Goal: Transaction & Acquisition: Purchase product/service

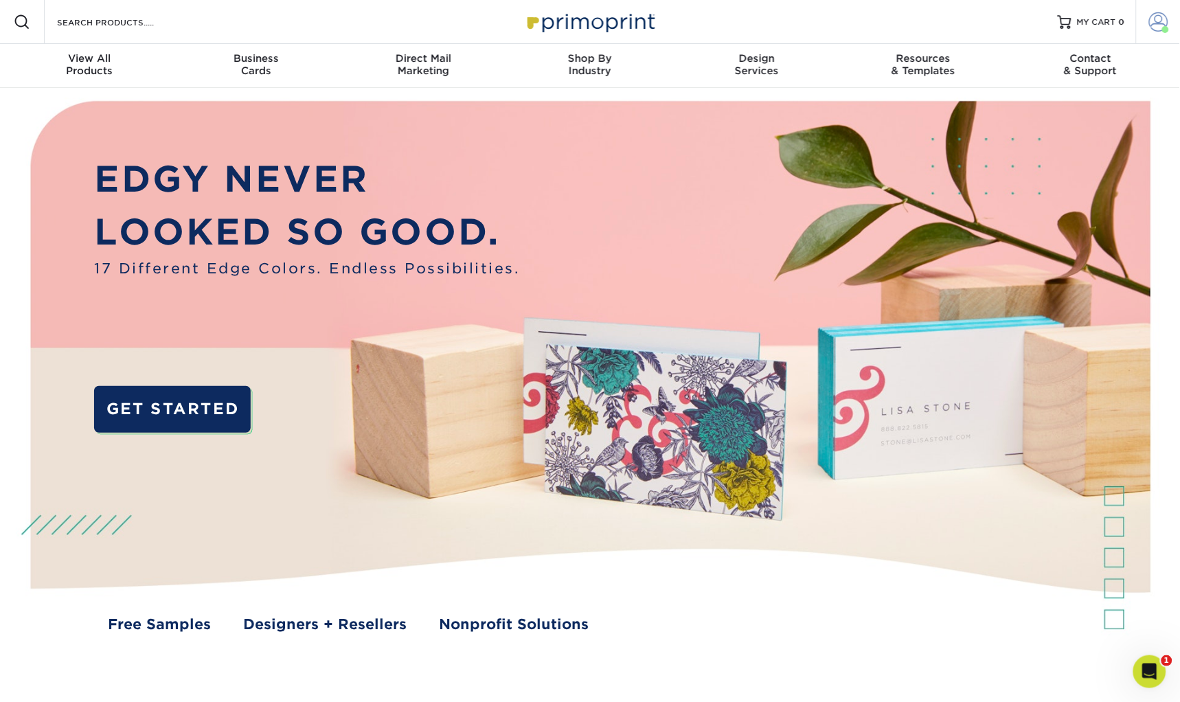
click at [1163, 21] on span at bounding box center [1159, 21] width 19 height 19
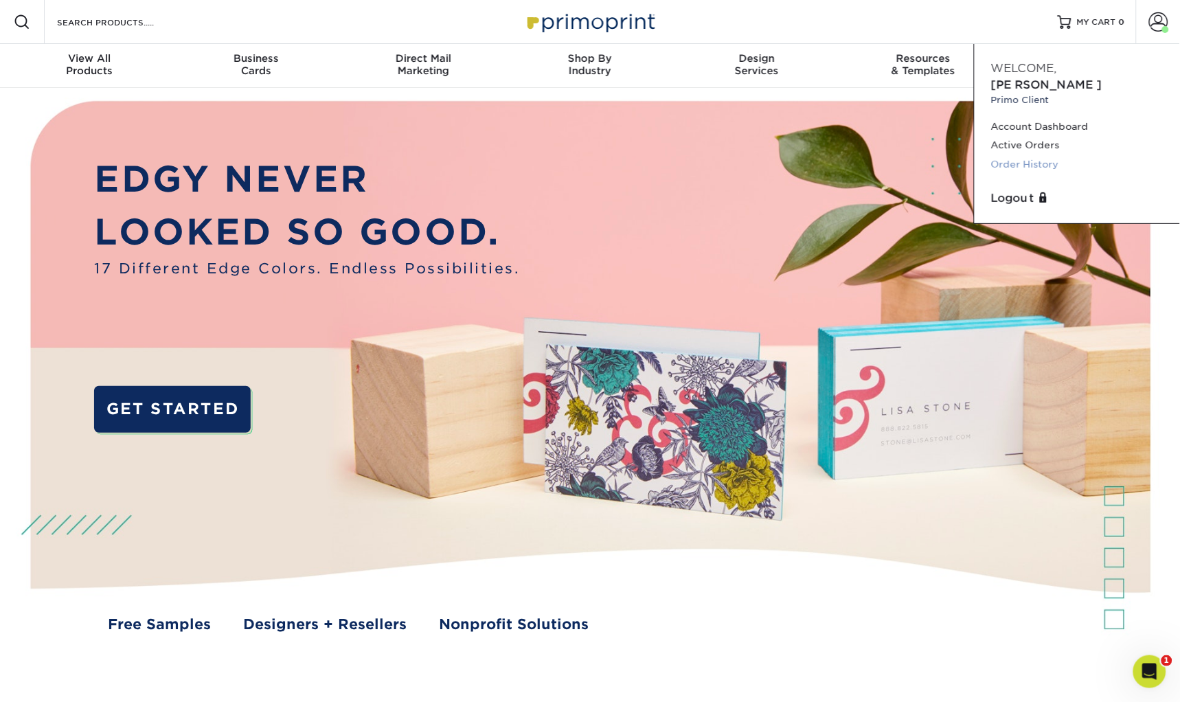
click at [1025, 155] on link "Order History" at bounding box center [1077, 164] width 172 height 19
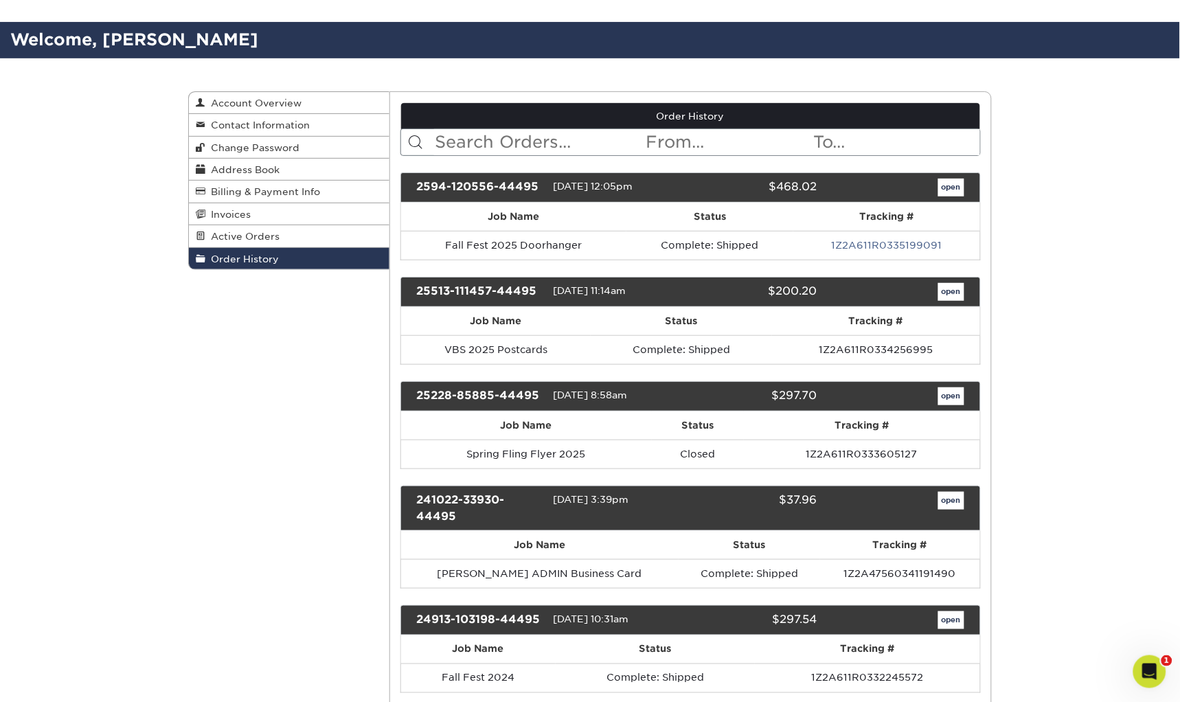
scroll to position [80, 0]
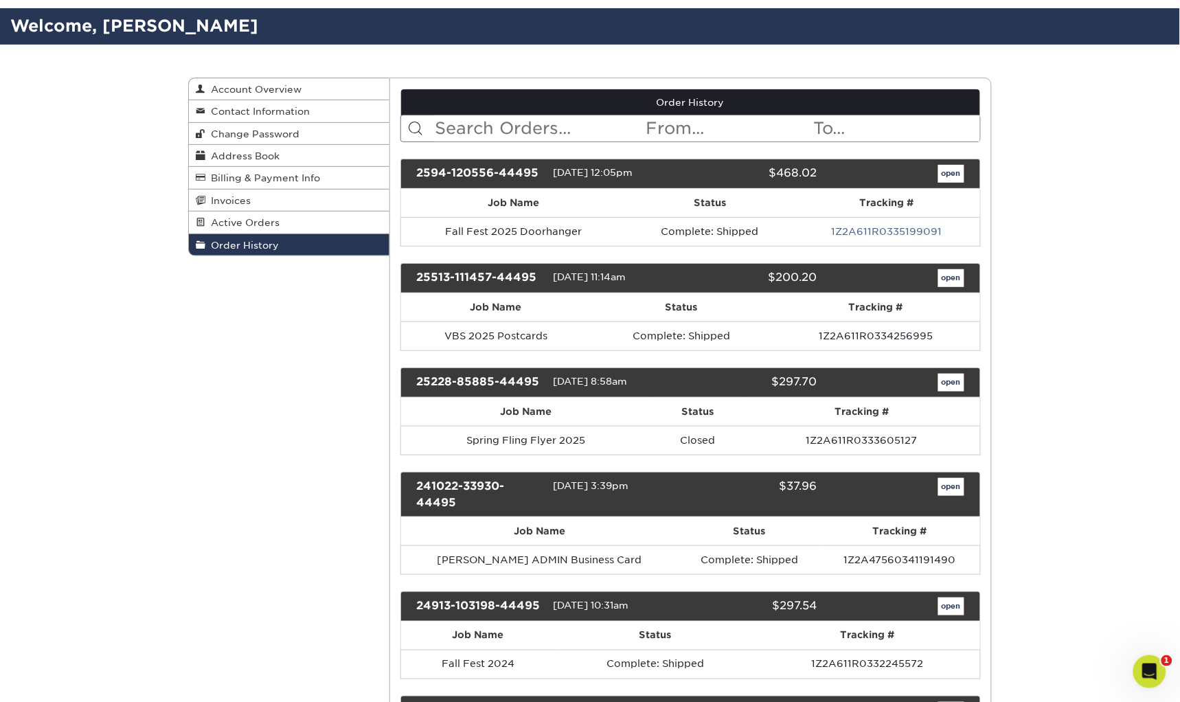
click at [954, 484] on link "open" at bounding box center [952, 487] width 26 height 18
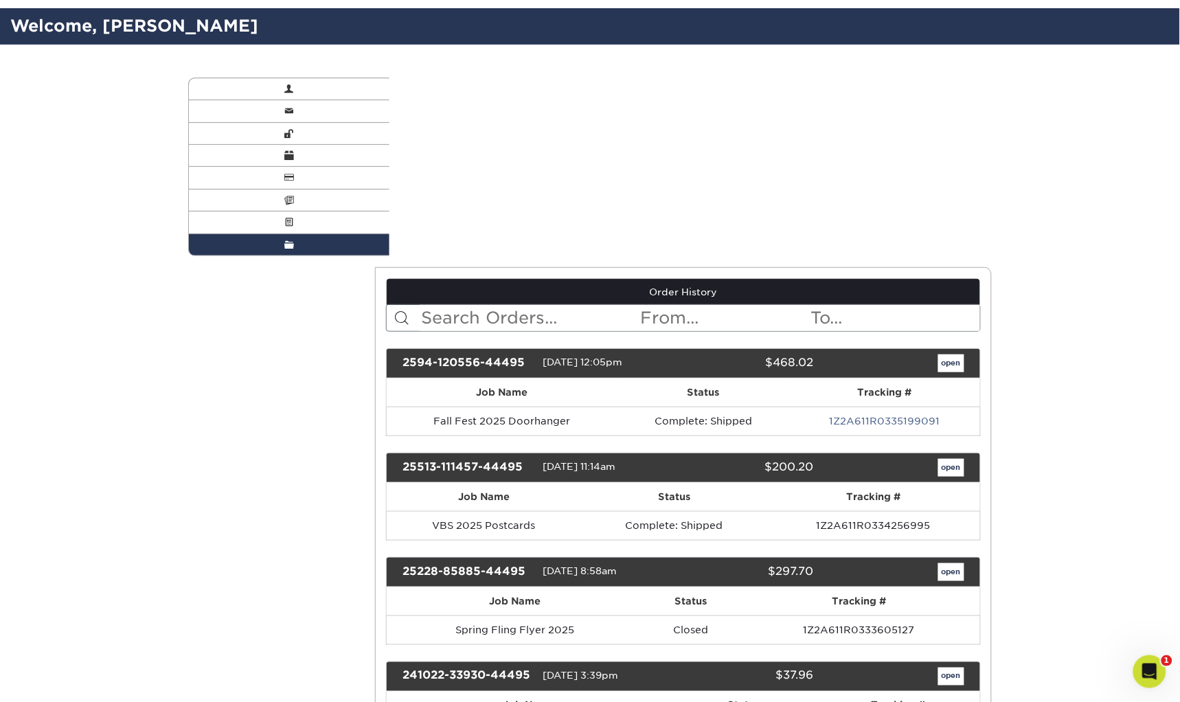
scroll to position [0, 0]
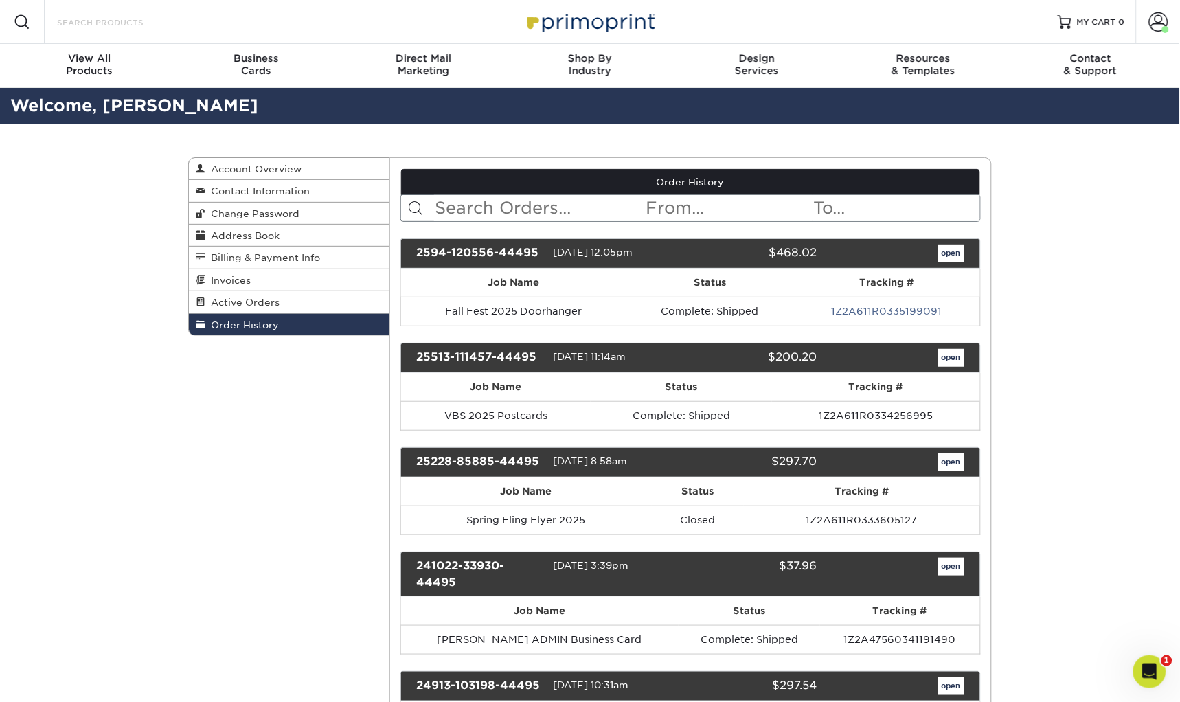
click at [150, 20] on input "Search Products" at bounding box center [123, 22] width 134 height 16
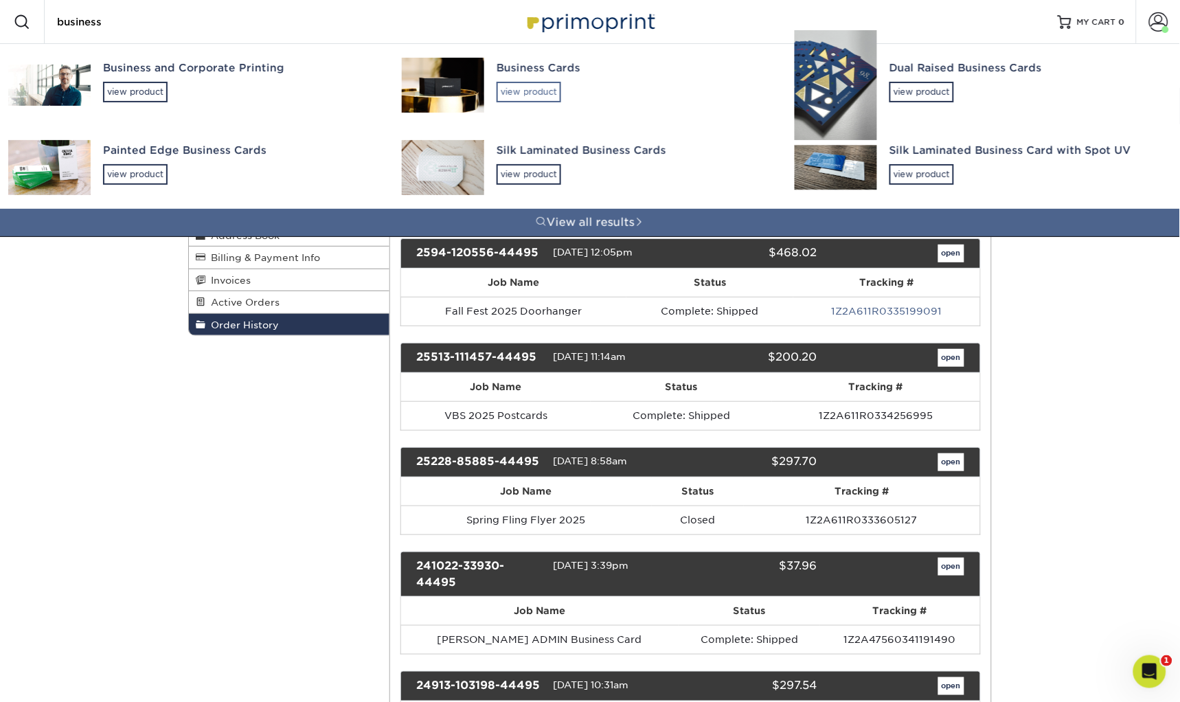
type input "business"
click at [504, 93] on div "view product" at bounding box center [529, 92] width 65 height 21
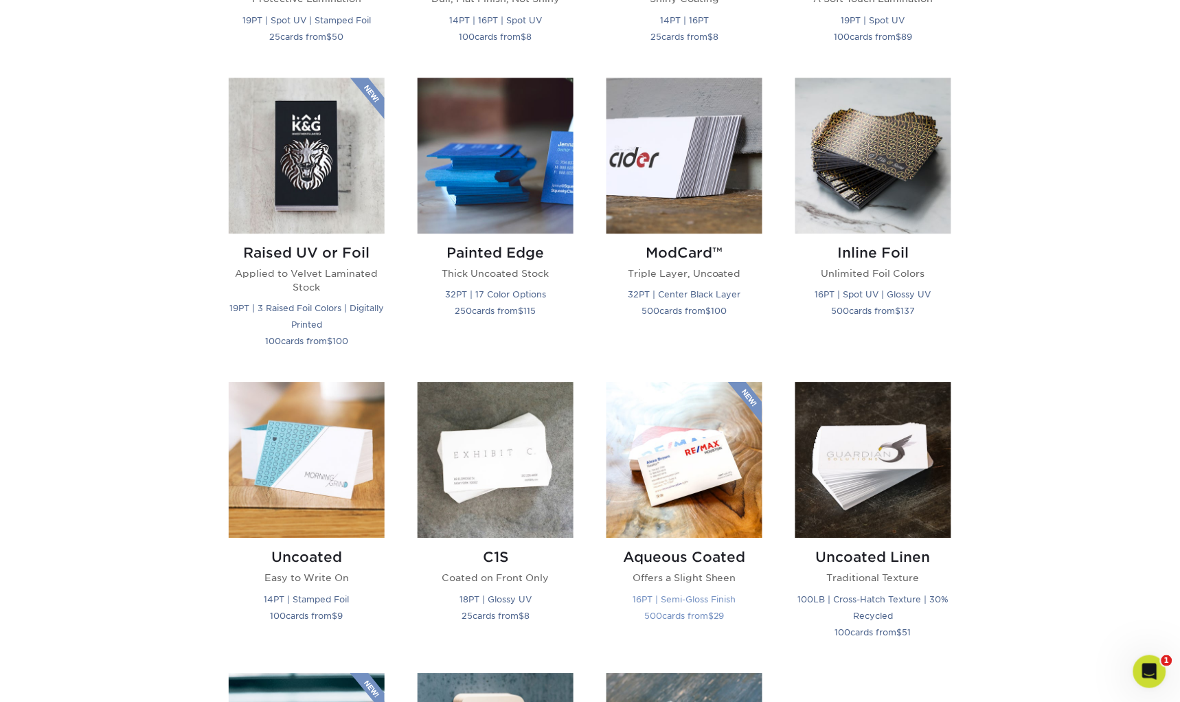
scroll to position [285, 0]
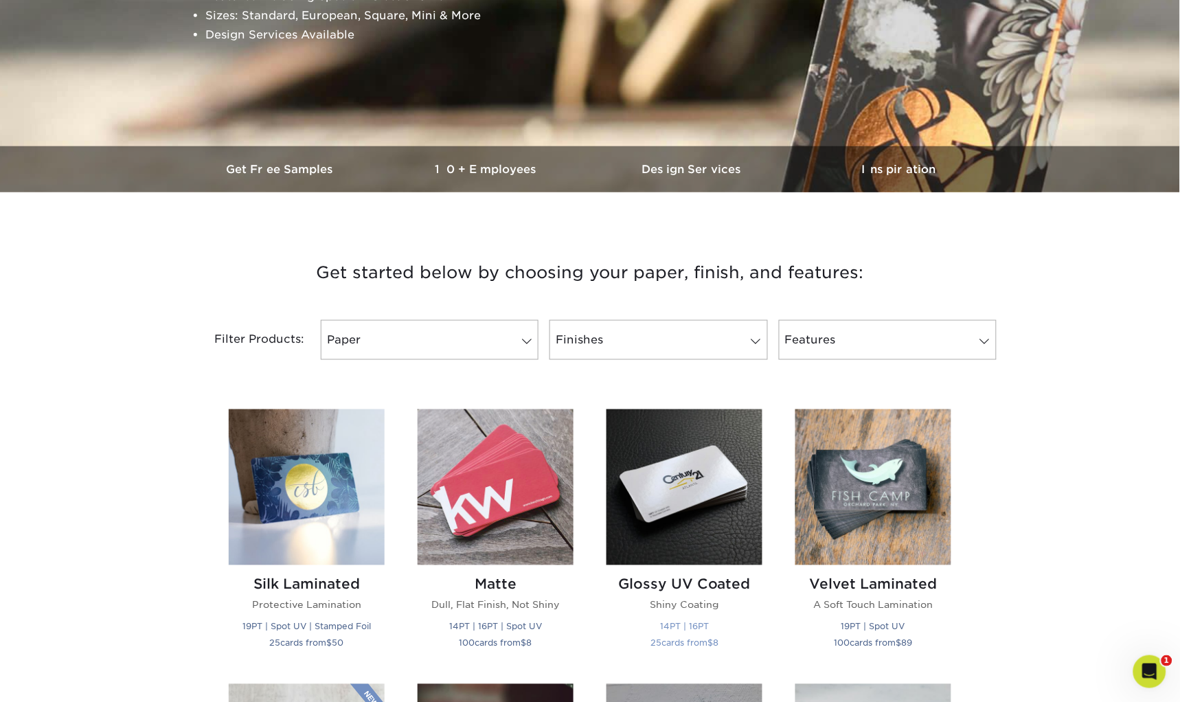
click at [704, 475] on img at bounding box center [685, 488] width 156 height 156
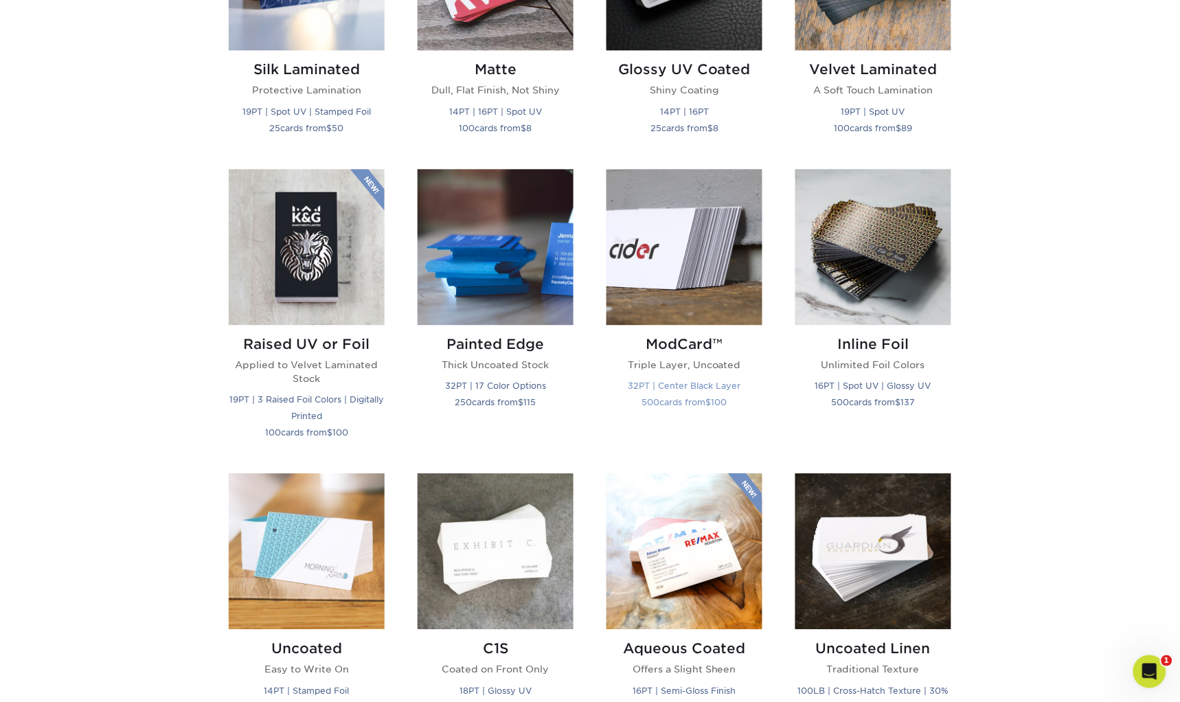
scroll to position [844, 0]
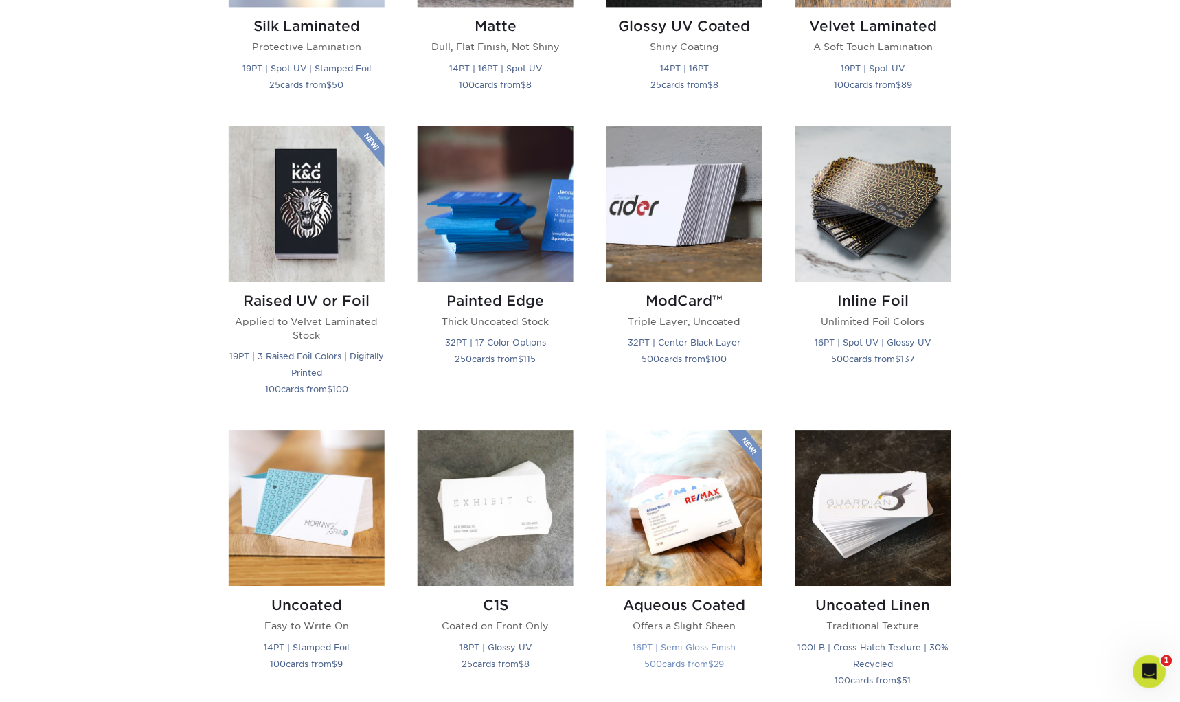
click at [693, 492] on img at bounding box center [685, 508] width 156 height 156
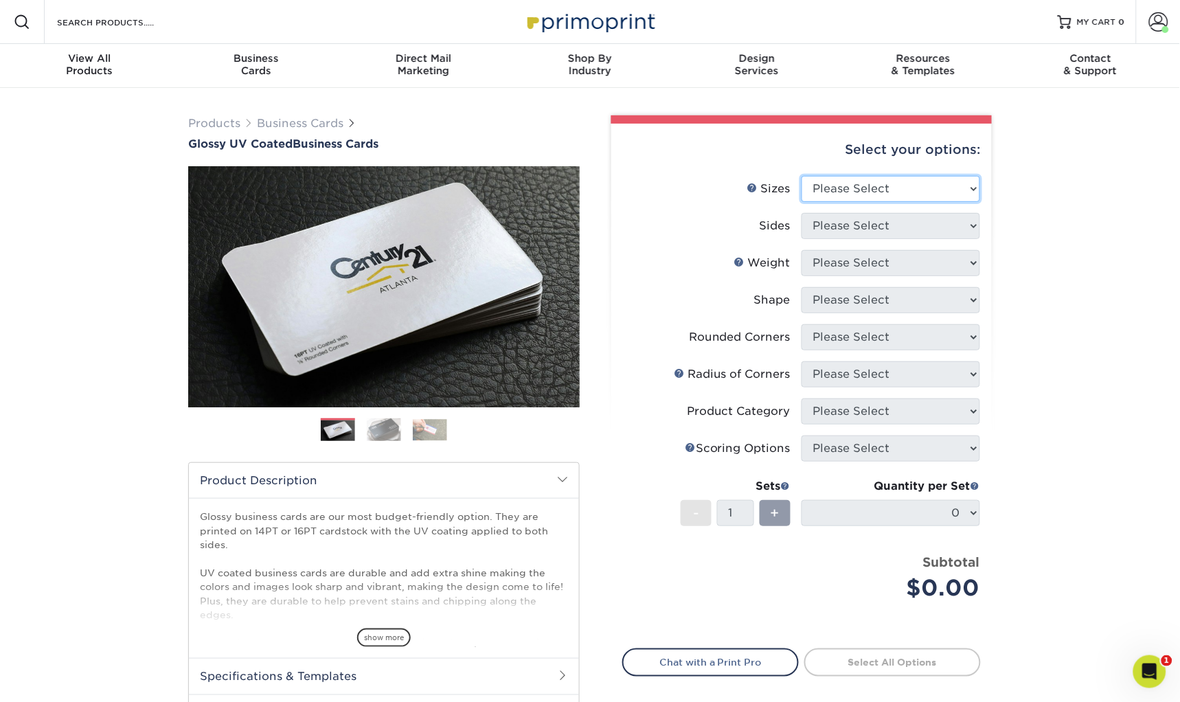
select select "2.00x3.50"
select select "13abbda7-1d64-4f25-8bb2-c179b224825d"
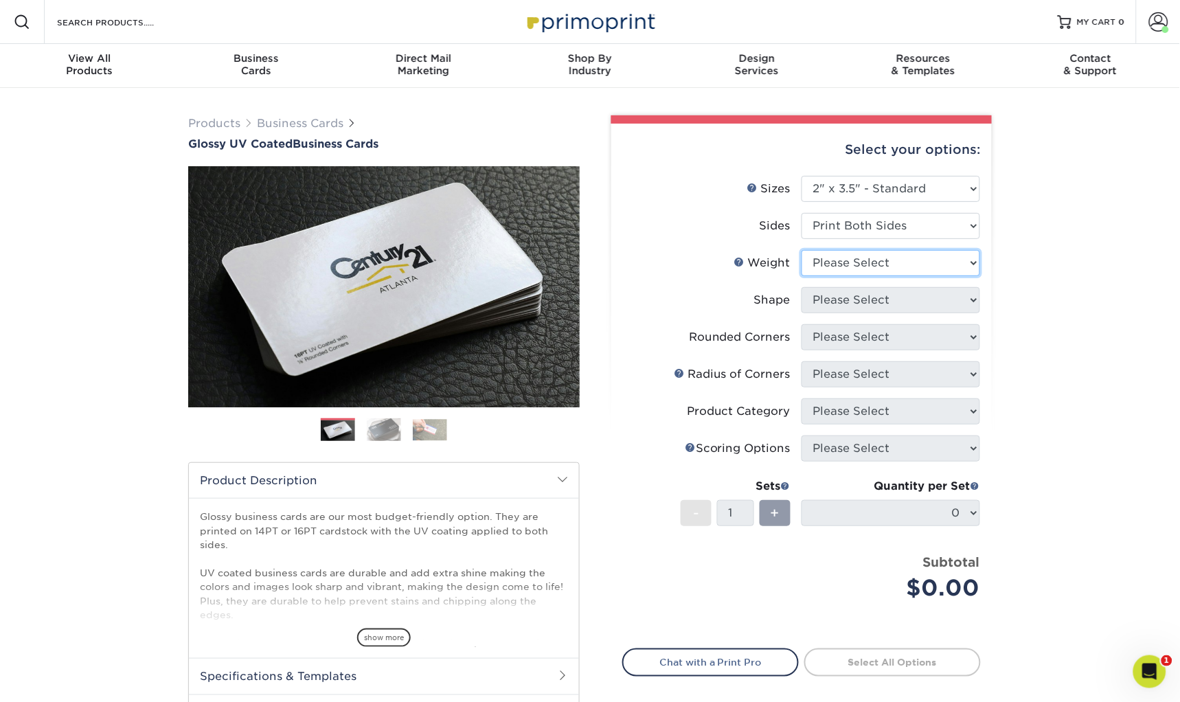
select select "16PT"
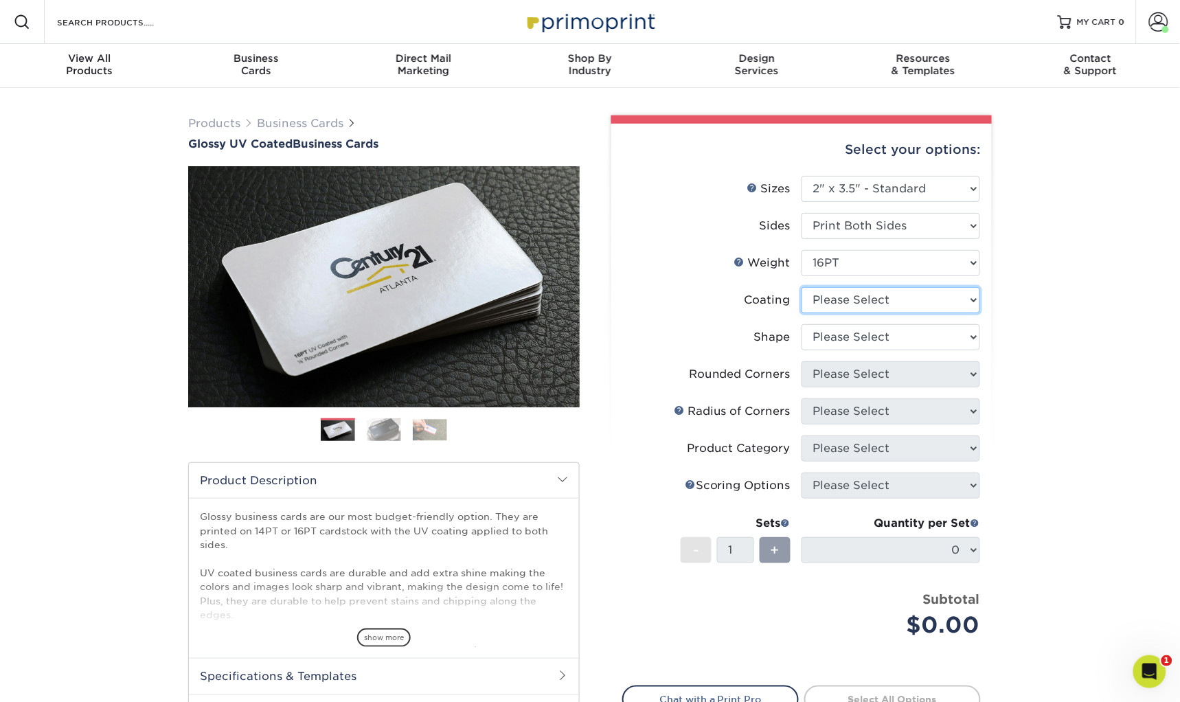
select select "ae367451-b2b8-45df-a344-0f05b6a12993"
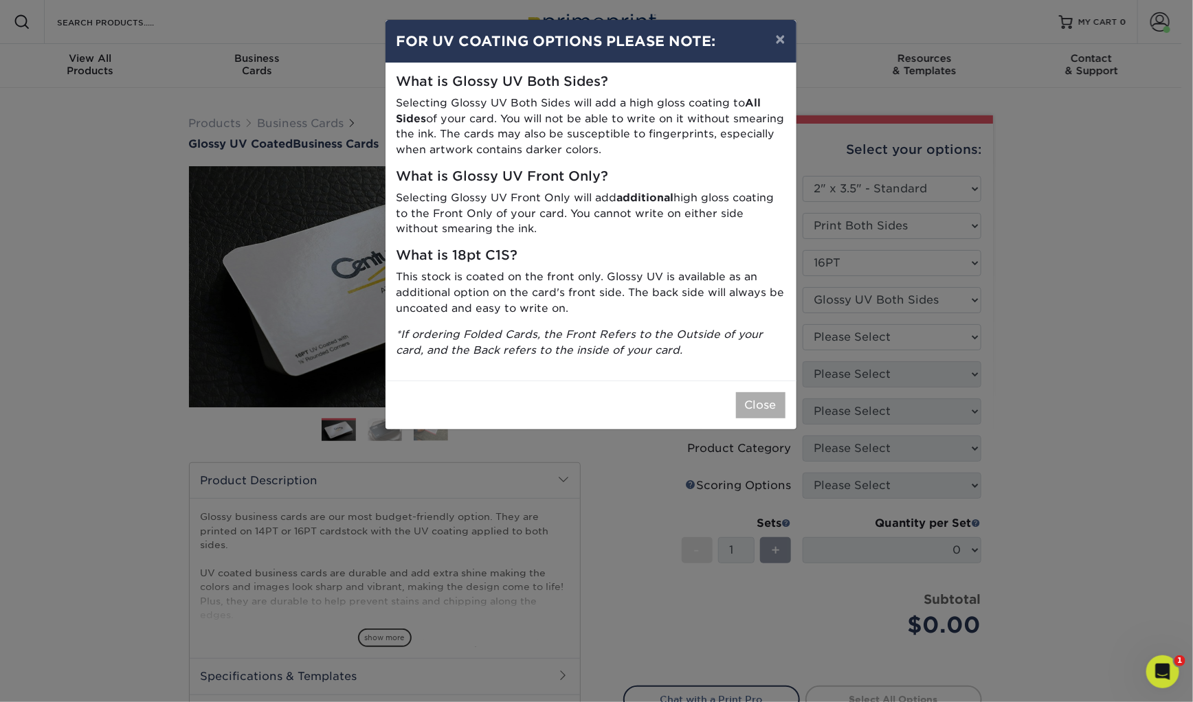
click at [753, 405] on button "Close" at bounding box center [760, 405] width 49 height 26
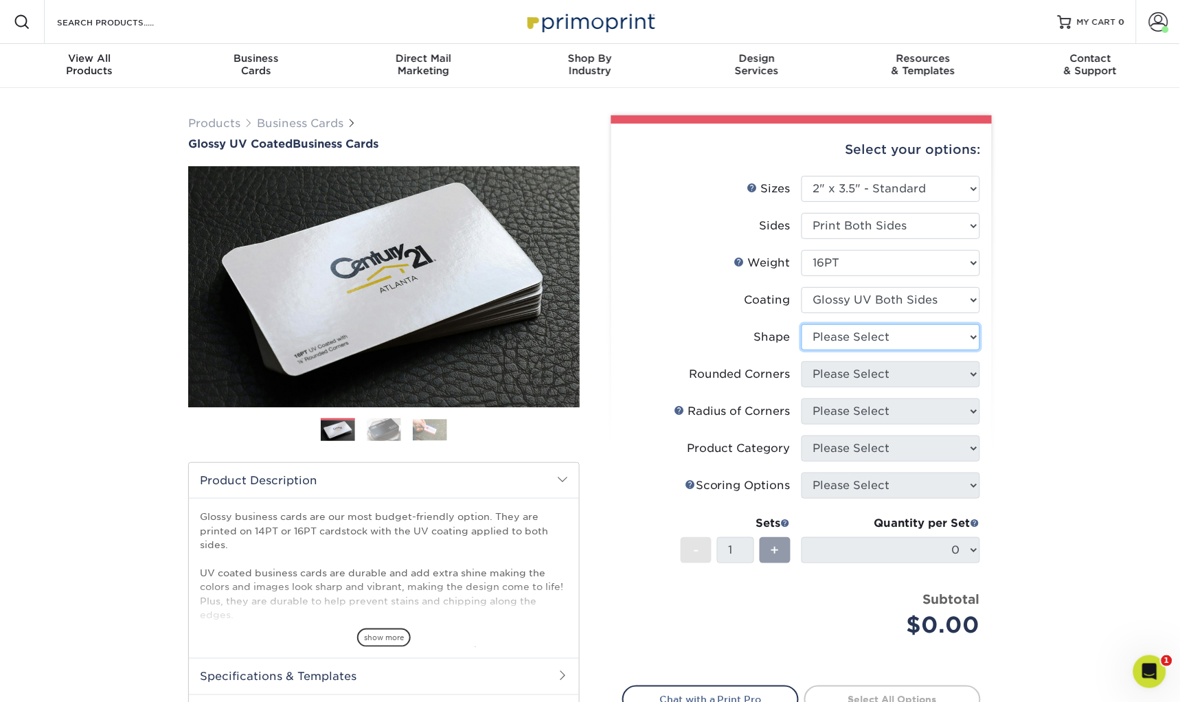
select select "standard"
select select "0"
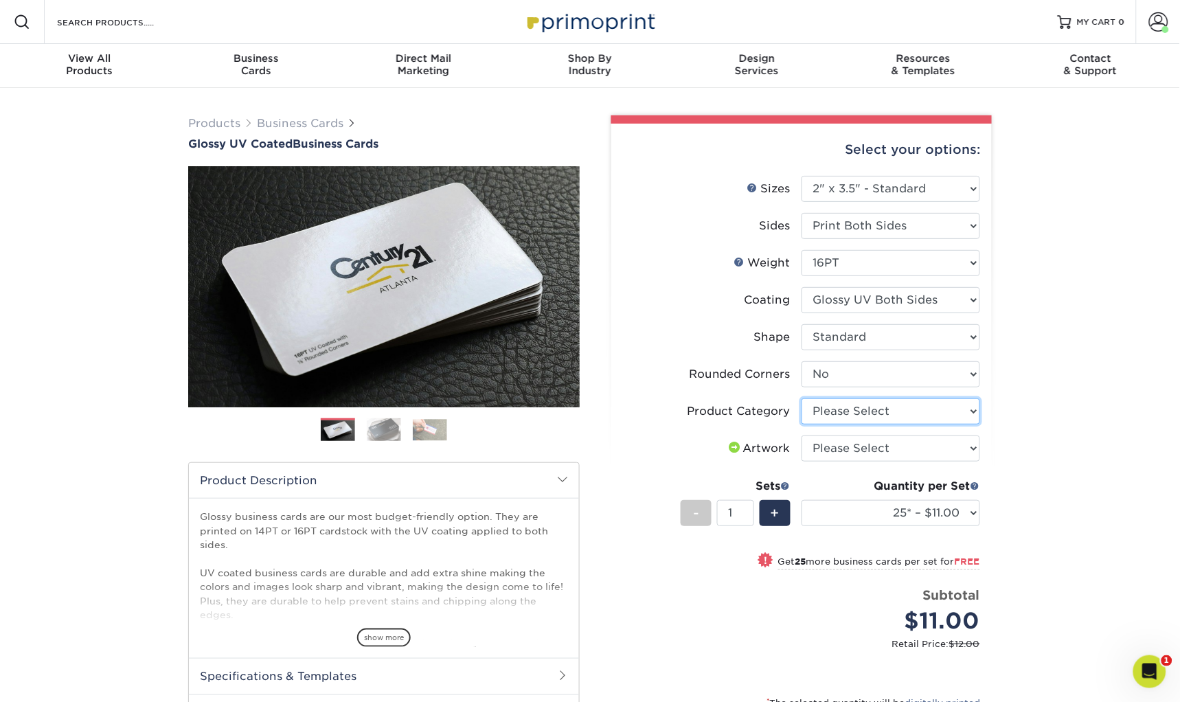
select select "3b5148f1-0588-4f88-a218-97bcfdce65c1"
select select "upload"
select select "250* – $20.00"
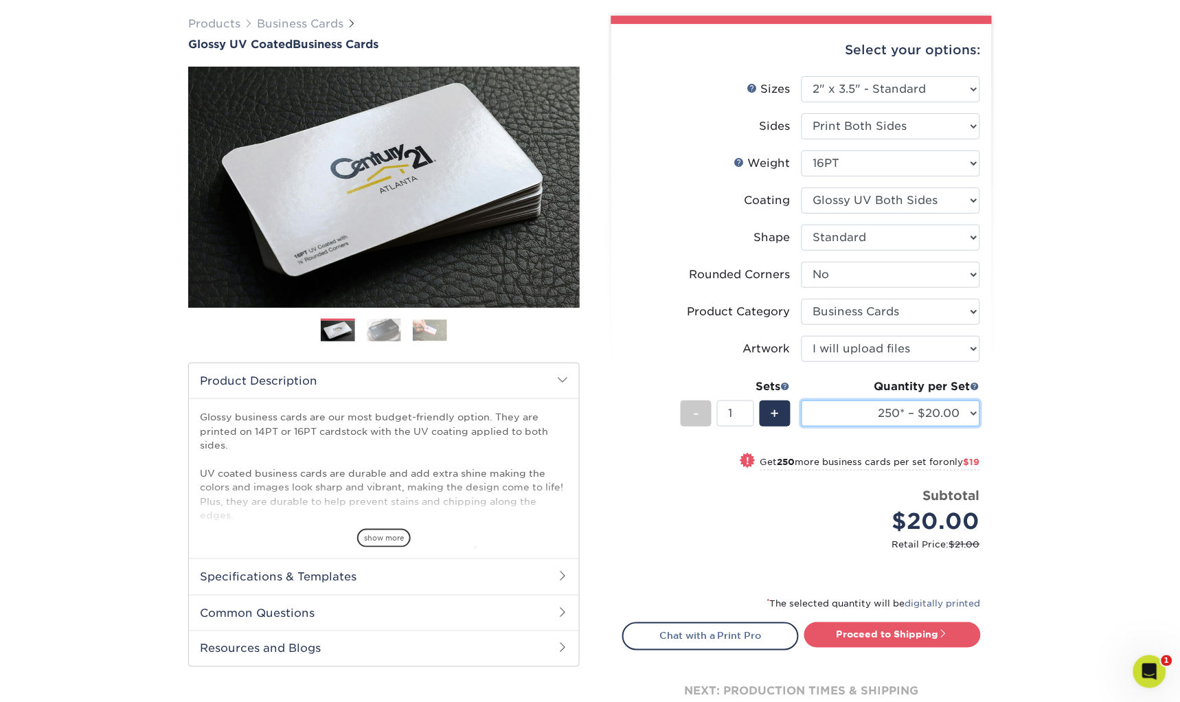
scroll to position [107, 0]
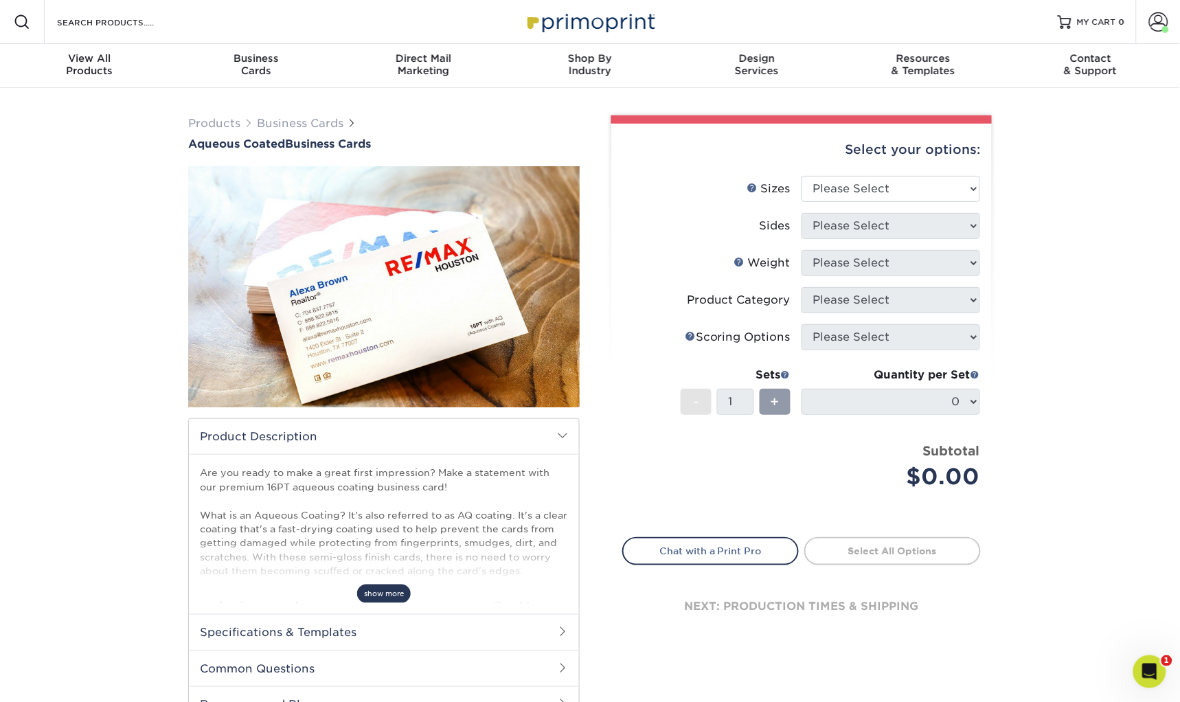
click at [390, 592] on span "show more" at bounding box center [384, 594] width 54 height 19
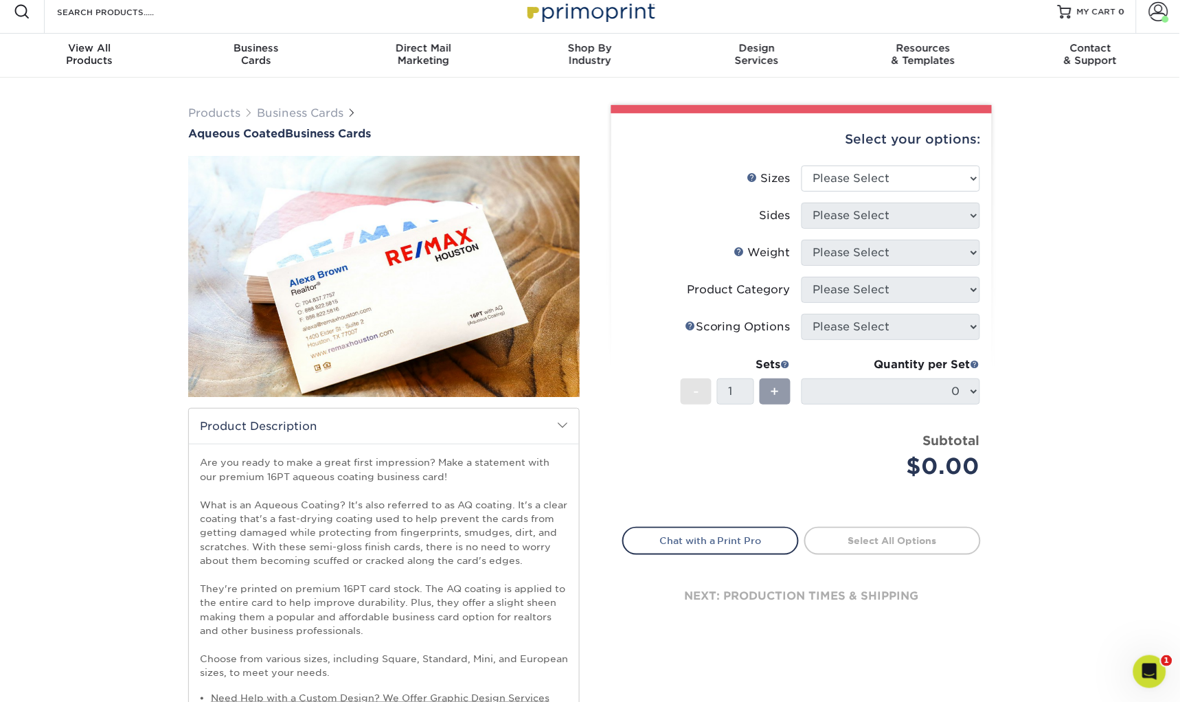
scroll to position [17, 0]
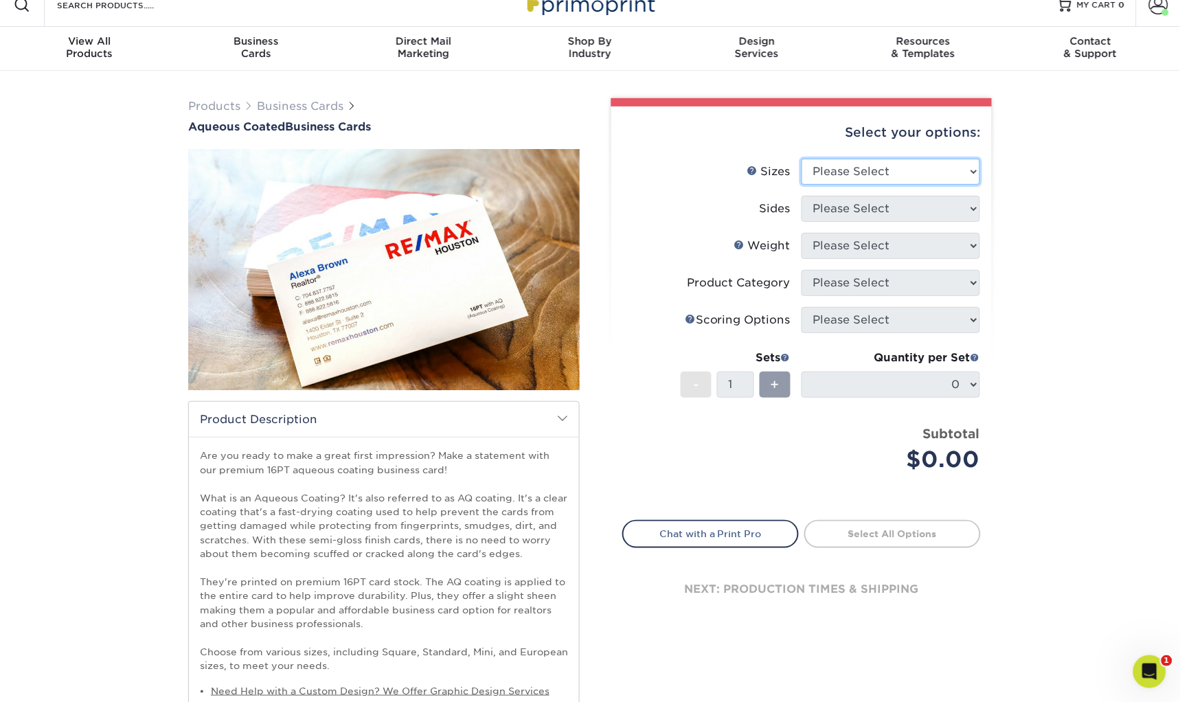
select select "2.00x3.50"
select select "13abbda7-1d64-4f25-8bb2-c179b224825d"
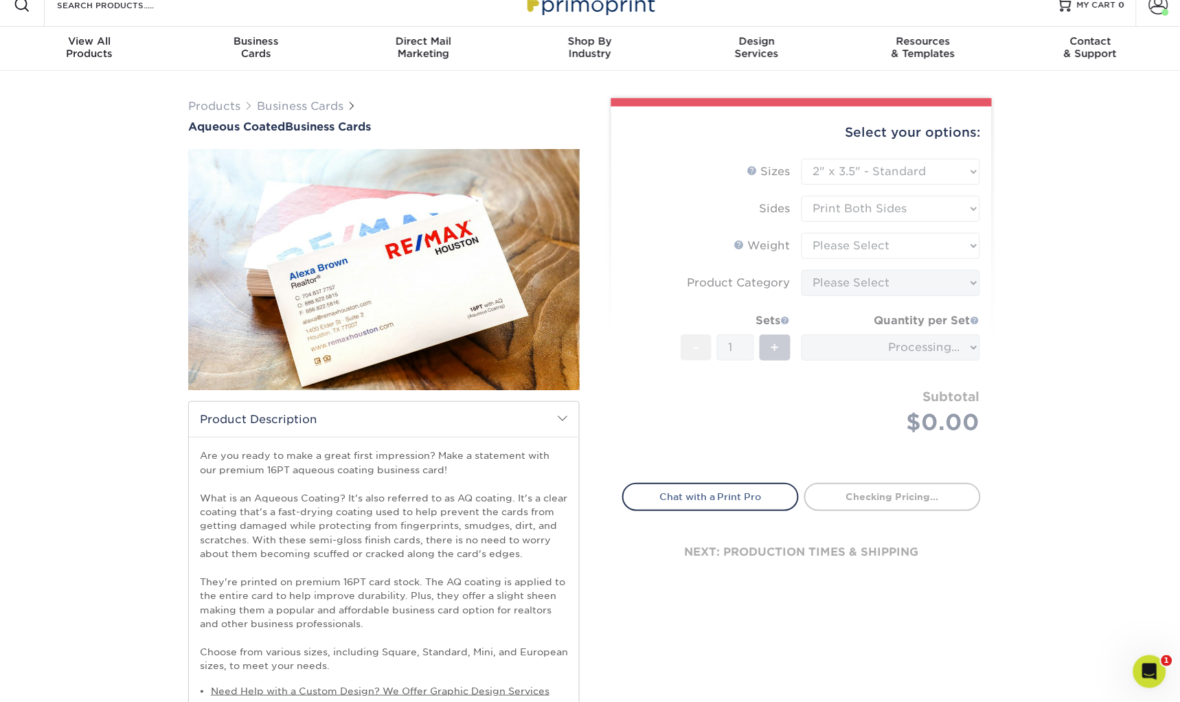
click at [860, 246] on form "Sizes Help Sizes Please Select 1.5" x 3.5" - Mini 1.75" x 3.5" - Mini 2" x 3" -…" at bounding box center [802, 313] width 359 height 309
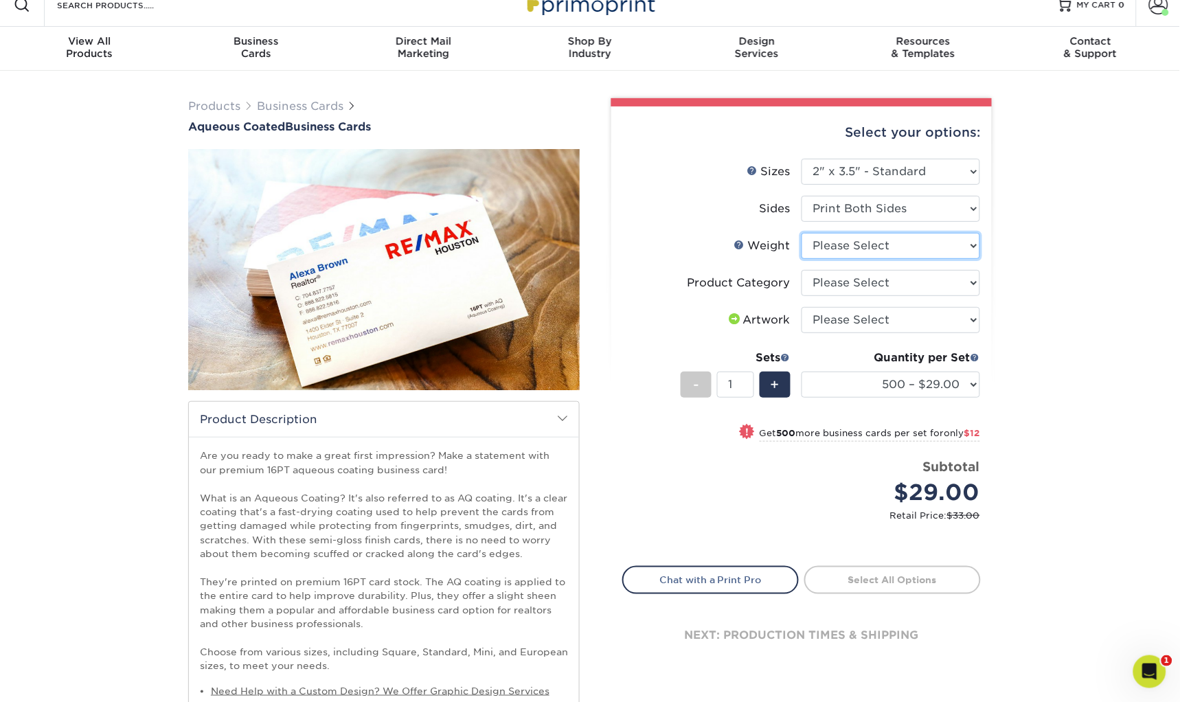
select select "16PT"
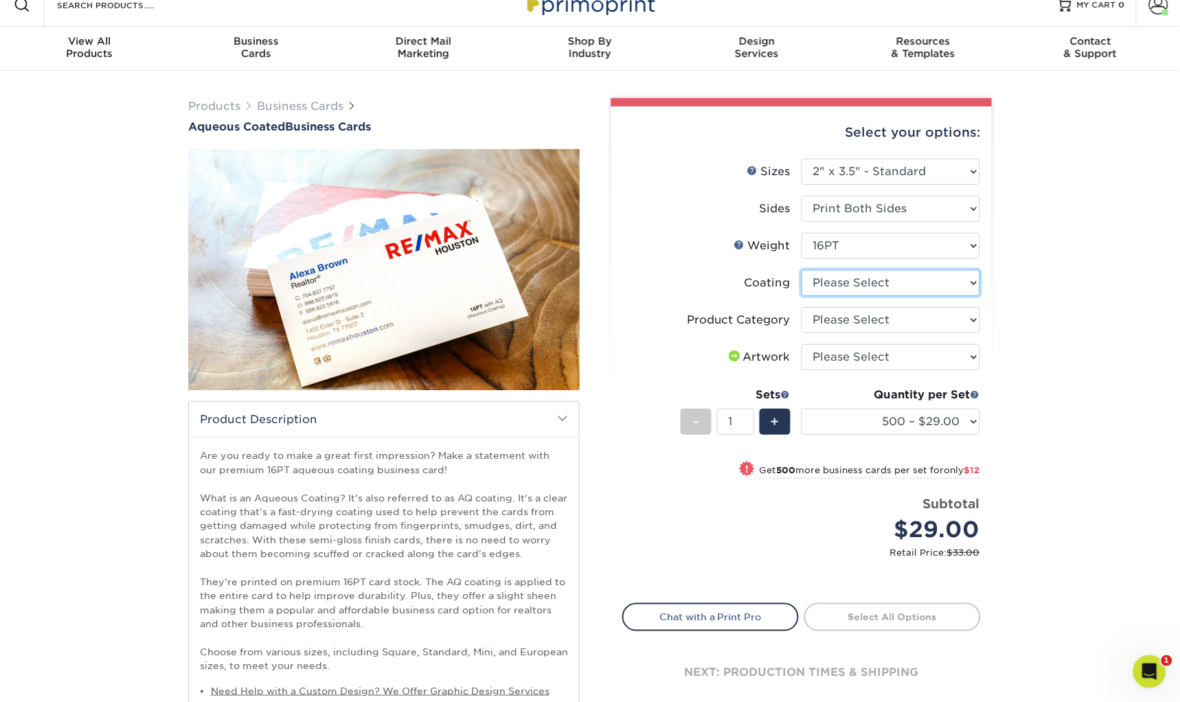
select select "d41dab50-ff65-4f4f-bb17-2afe4d36ae33"
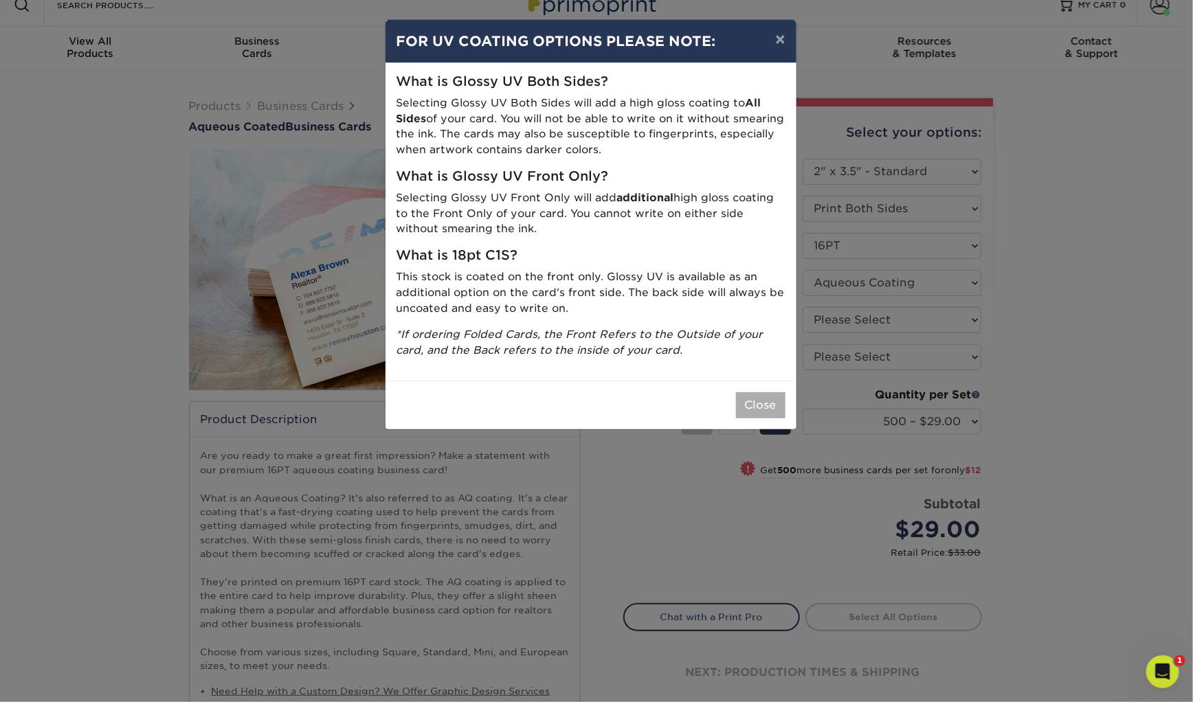
click at [761, 410] on button "Close" at bounding box center [760, 405] width 49 height 26
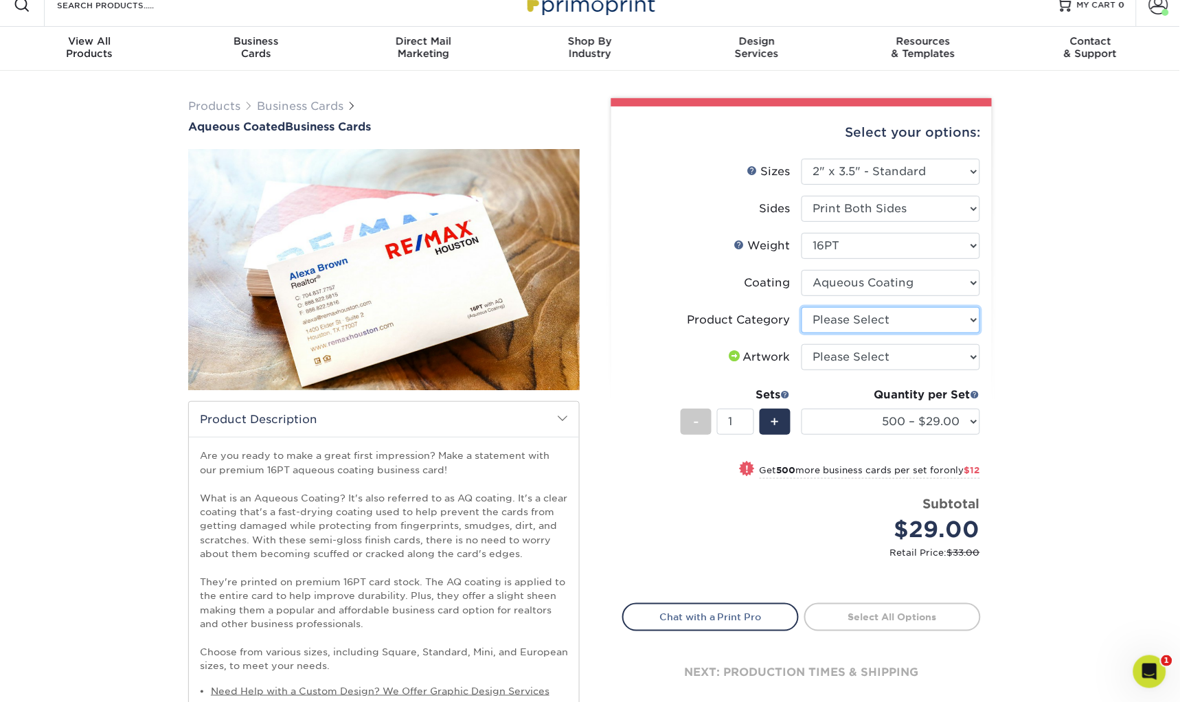
select select "3b5148f1-0588-4f88-a218-97bcfdce65c1"
select select "upload"
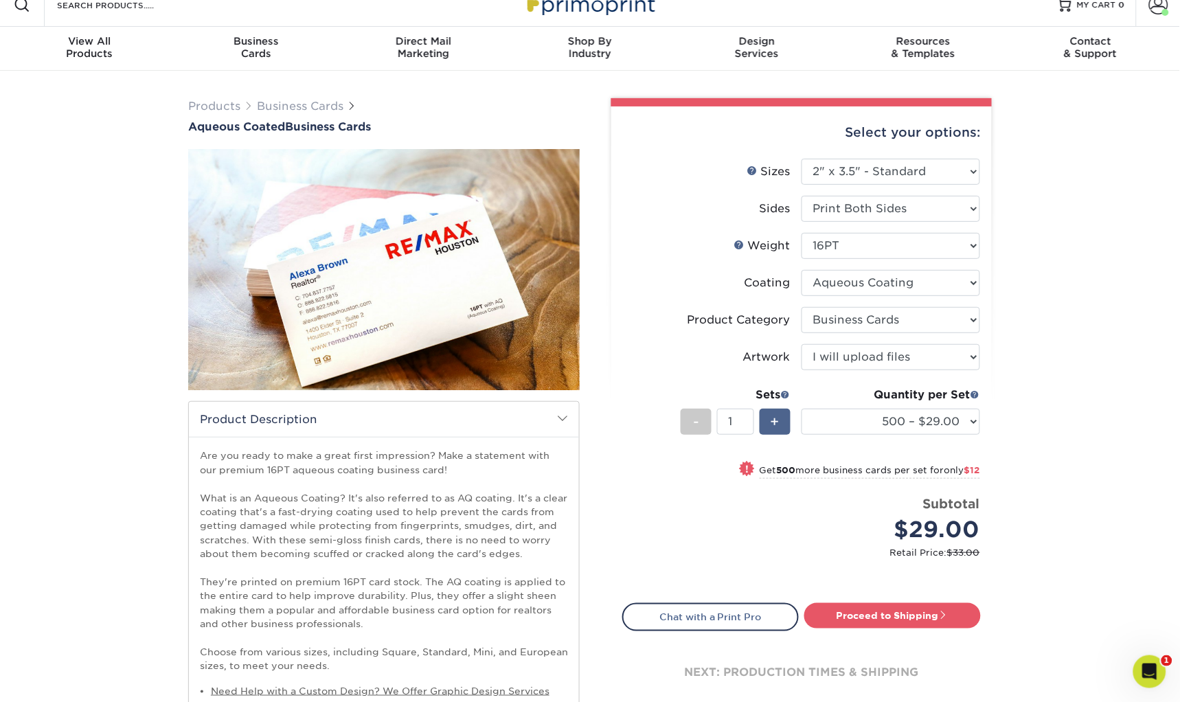
click at [775, 421] on span "+" at bounding box center [775, 422] width 9 height 21
type input "2"
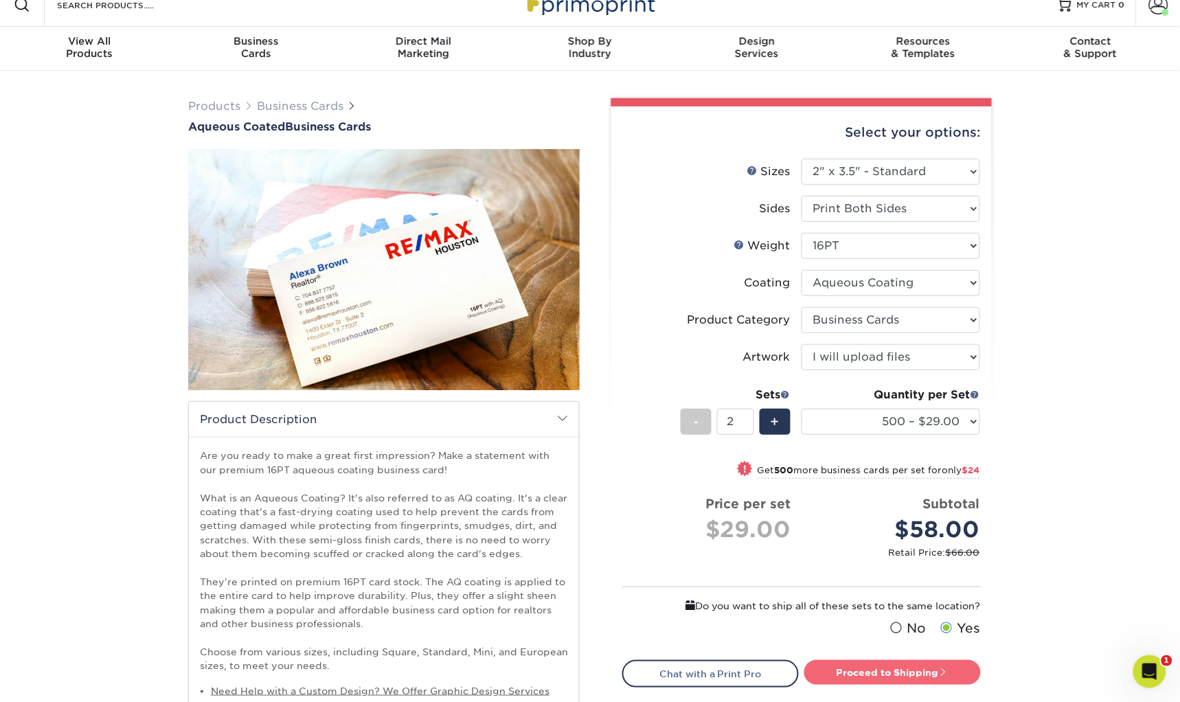
click at [886, 667] on link "Proceed to Shipping" at bounding box center [893, 672] width 177 height 25
type input "Set 1"
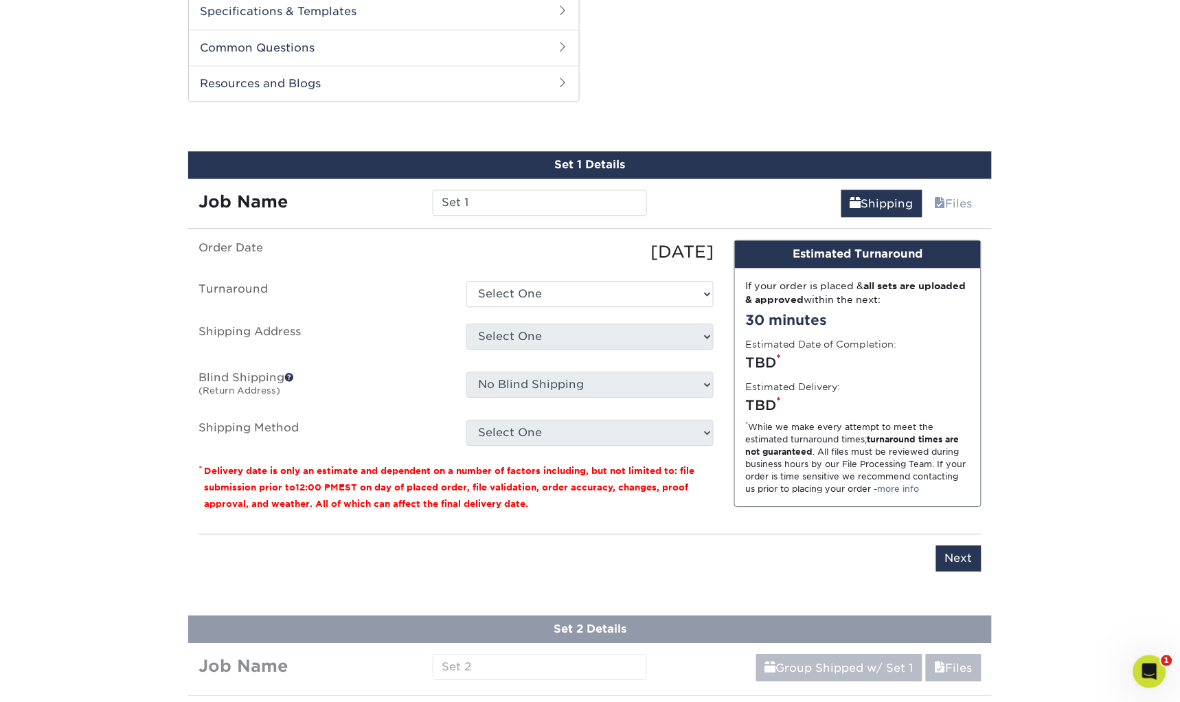
scroll to position [791, 0]
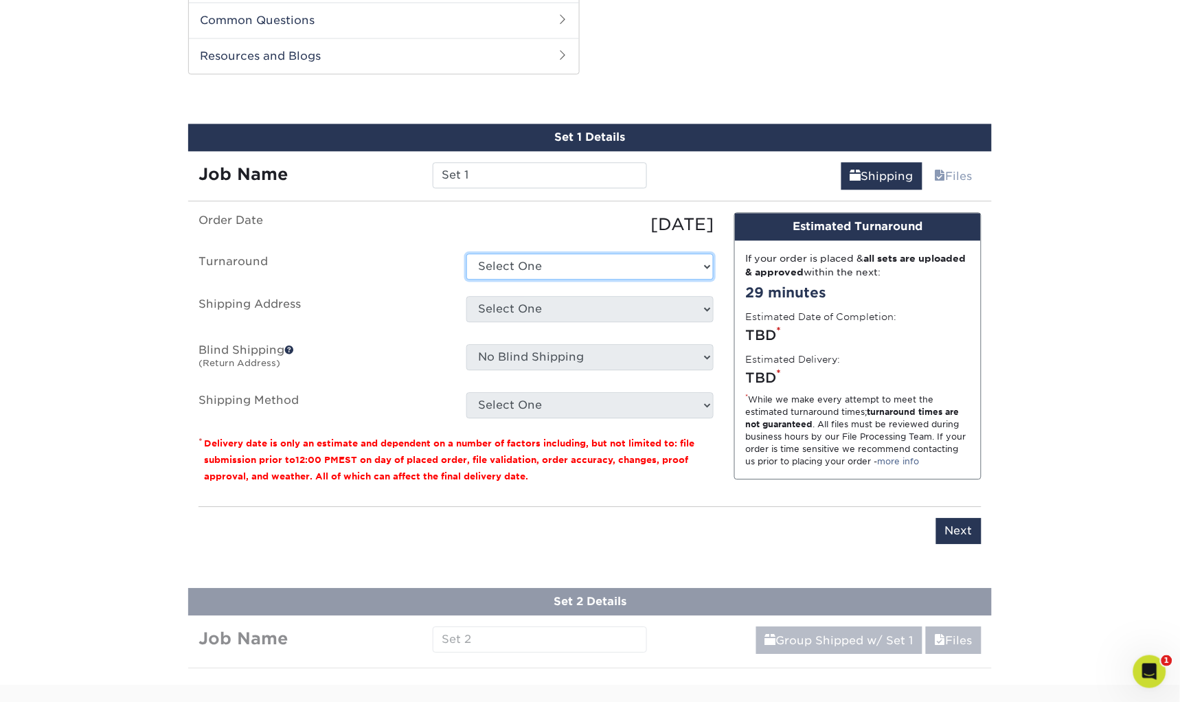
select select "6247fa13-6ec4-4bd5-81ce-27fae4b5d043"
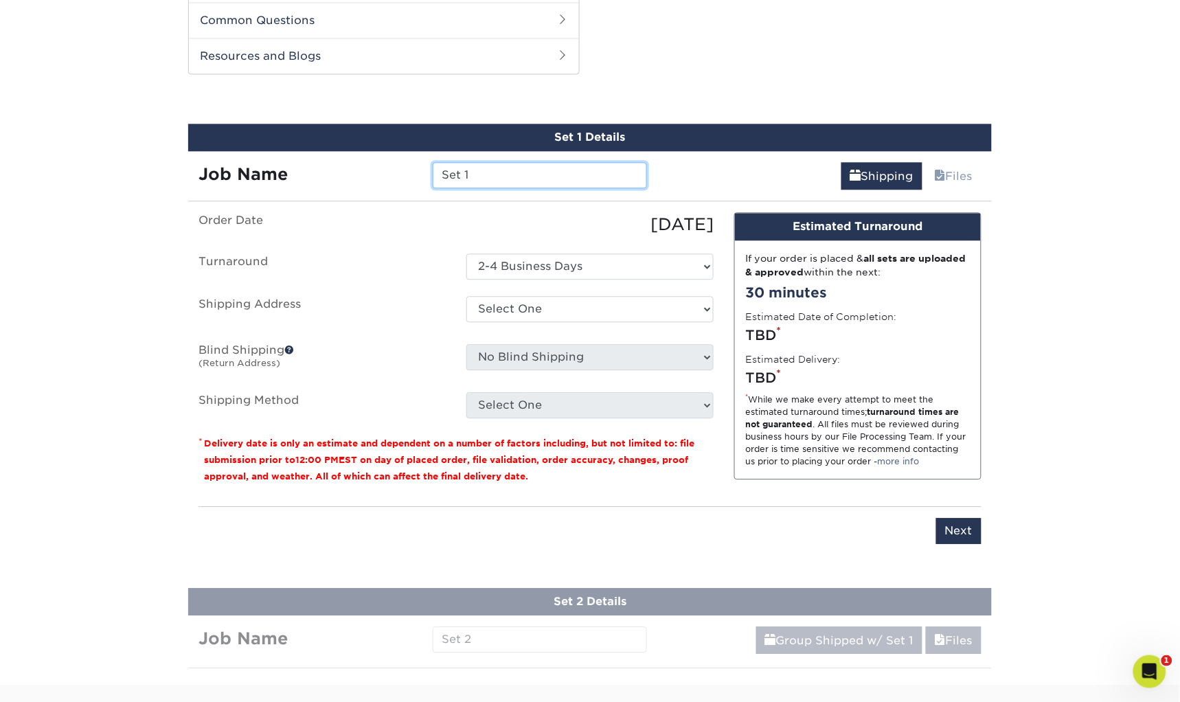
click at [530, 171] on input "Set 1" at bounding box center [540, 175] width 214 height 26
type input "VCA Business Cards 2025"
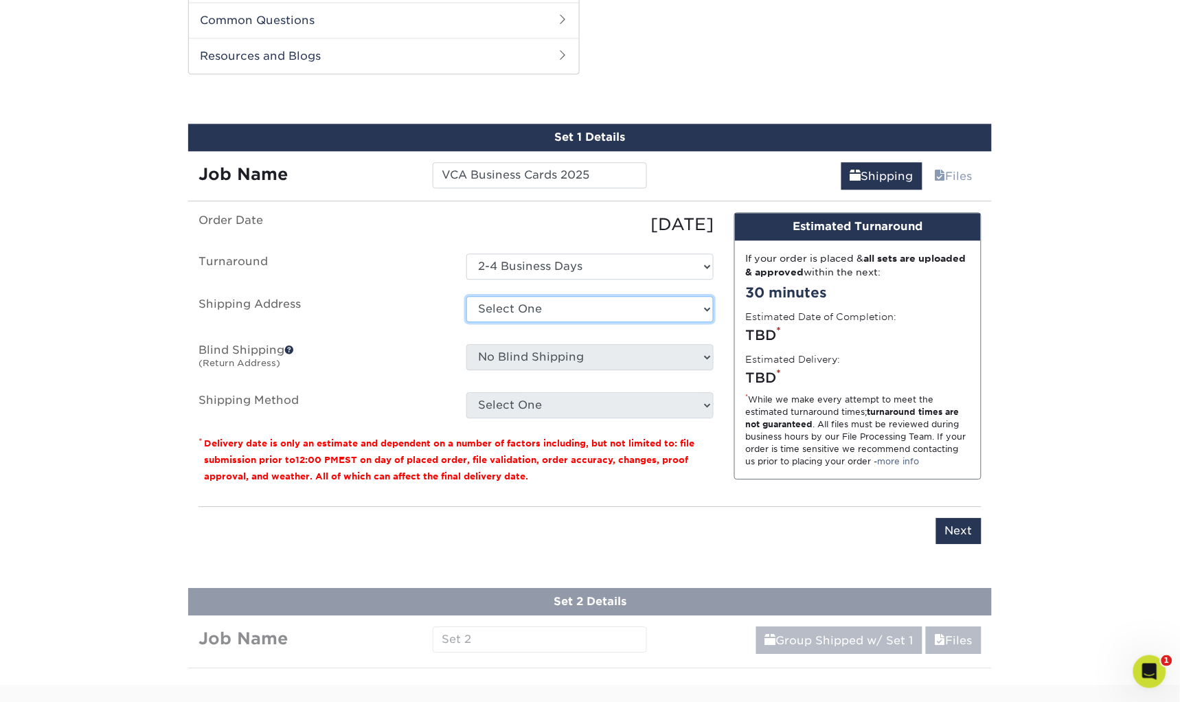
select select "177039"
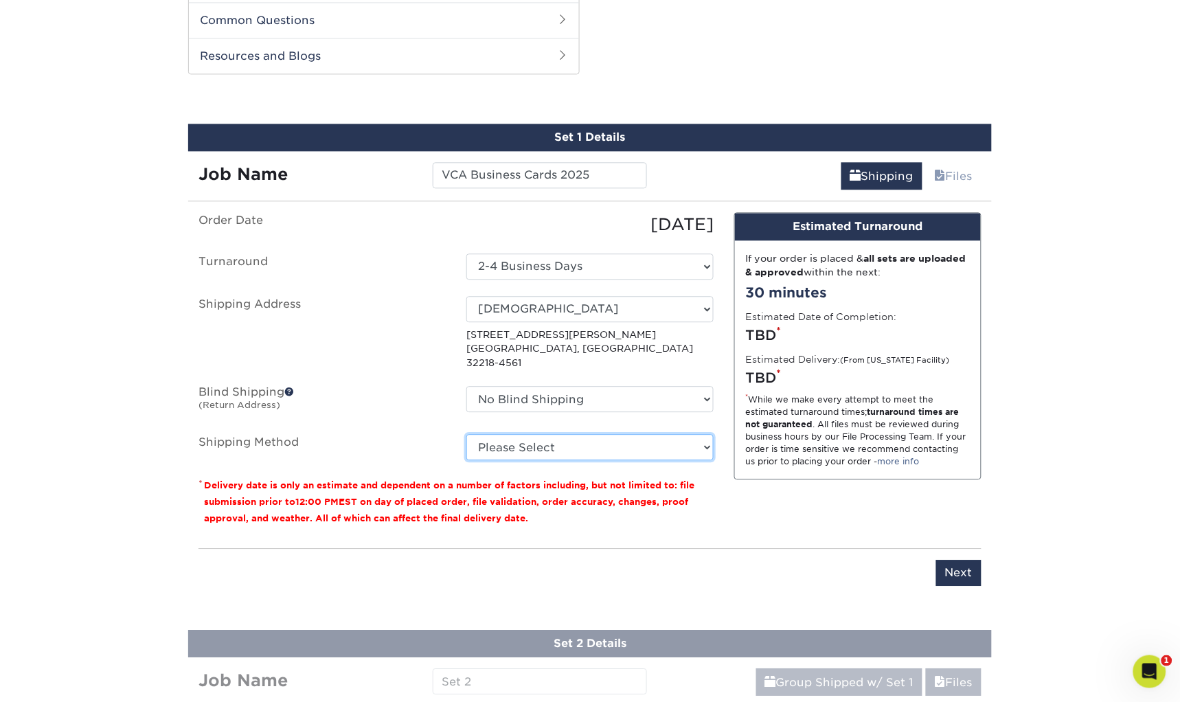
select select "03"
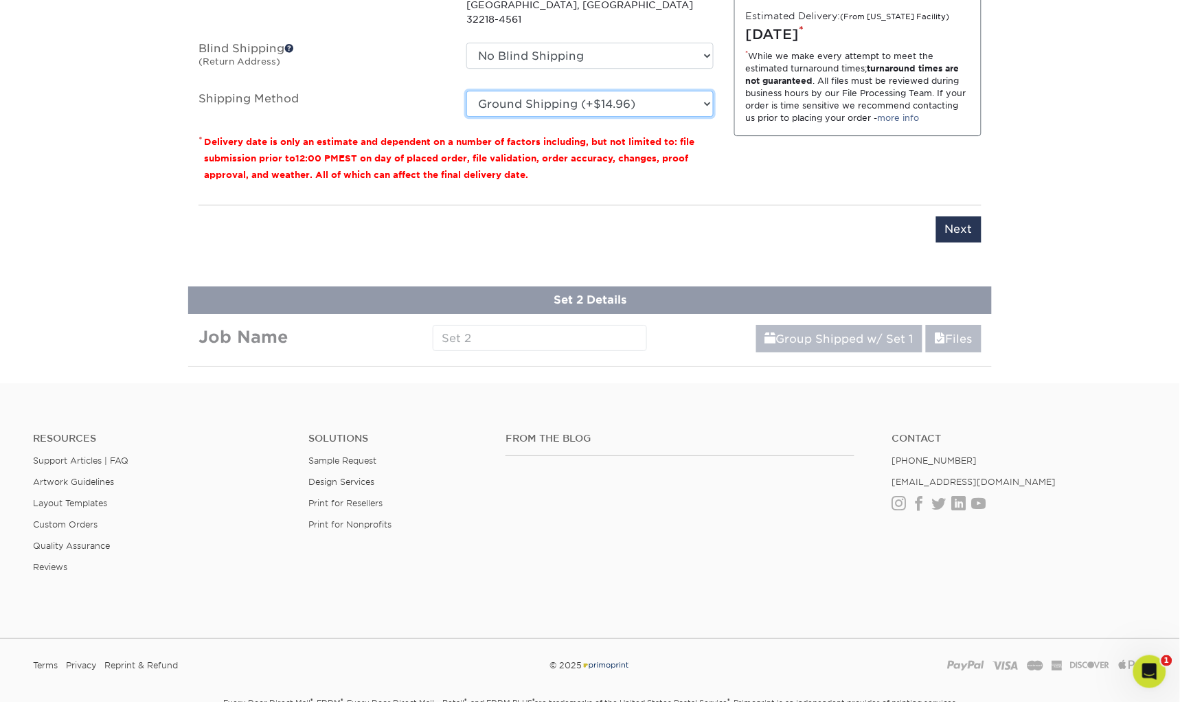
scroll to position [1137, 0]
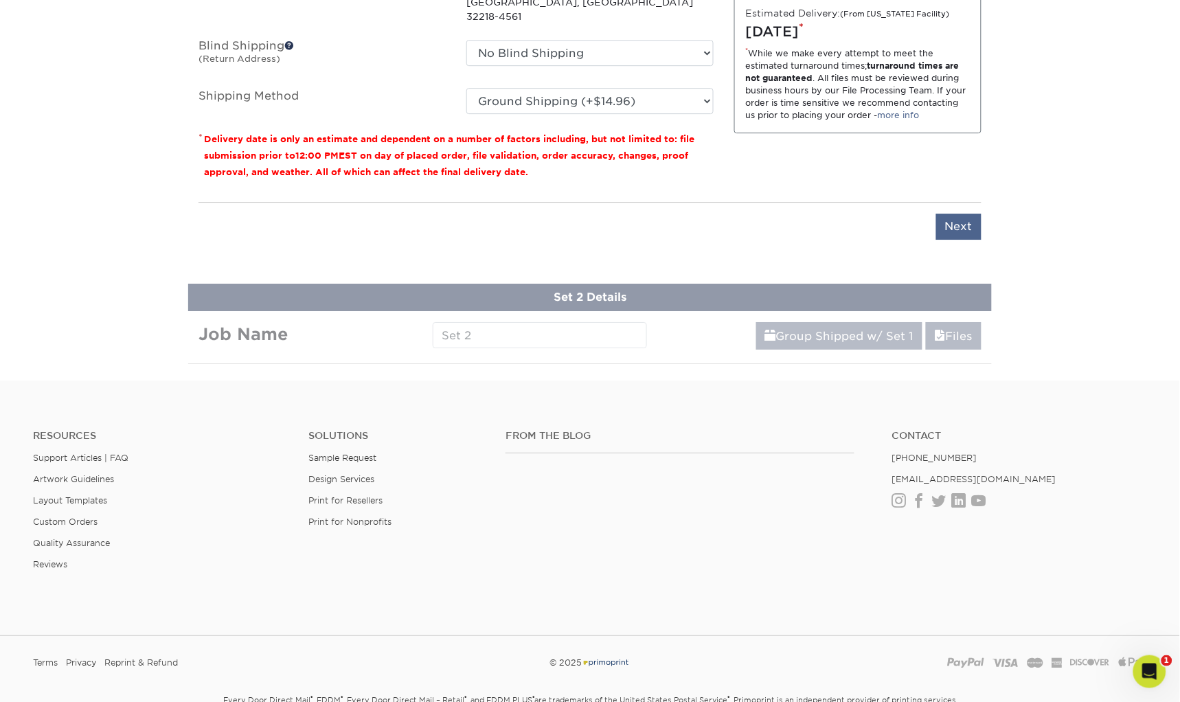
click at [956, 214] on input "Next" at bounding box center [959, 227] width 45 height 26
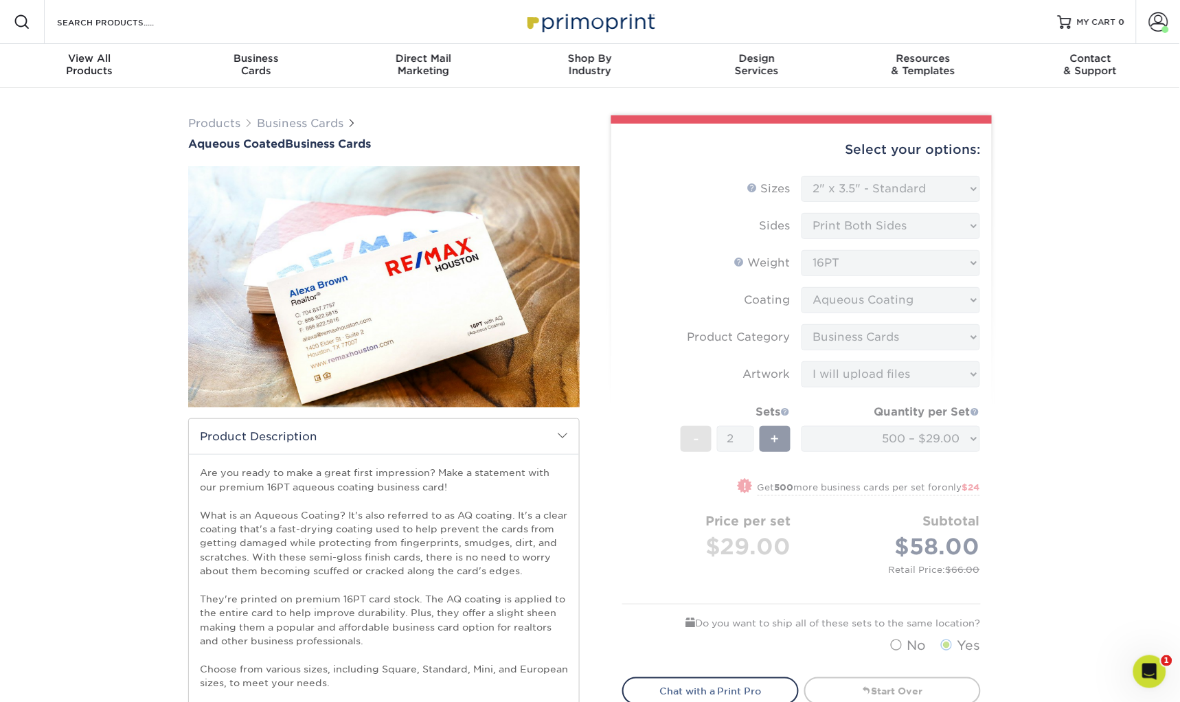
scroll to position [0, 0]
click at [910, 496] on form "Sizes Help Sizes Please Select 1.5" x 3.5" - Mini 1.75" x 3.5" - Mini 2" x 3" -…" at bounding box center [802, 418] width 359 height 485
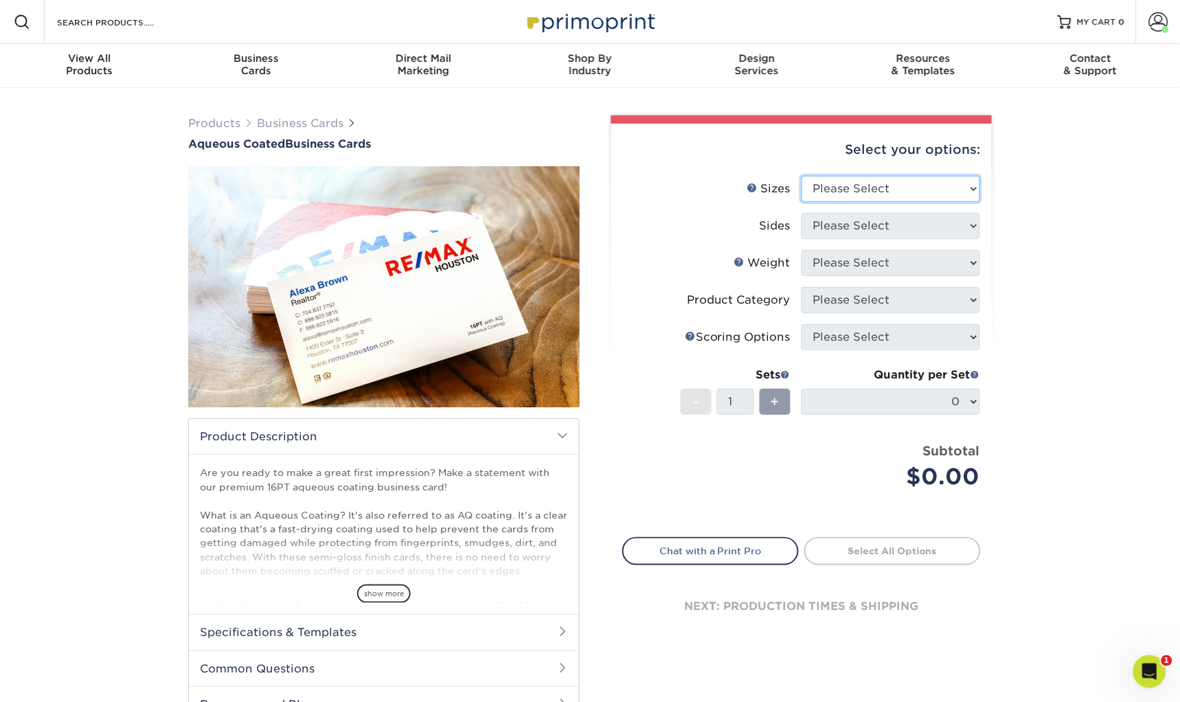
select select "2.00x3.50"
select select "13abbda7-1d64-4f25-8bb2-c179b224825d"
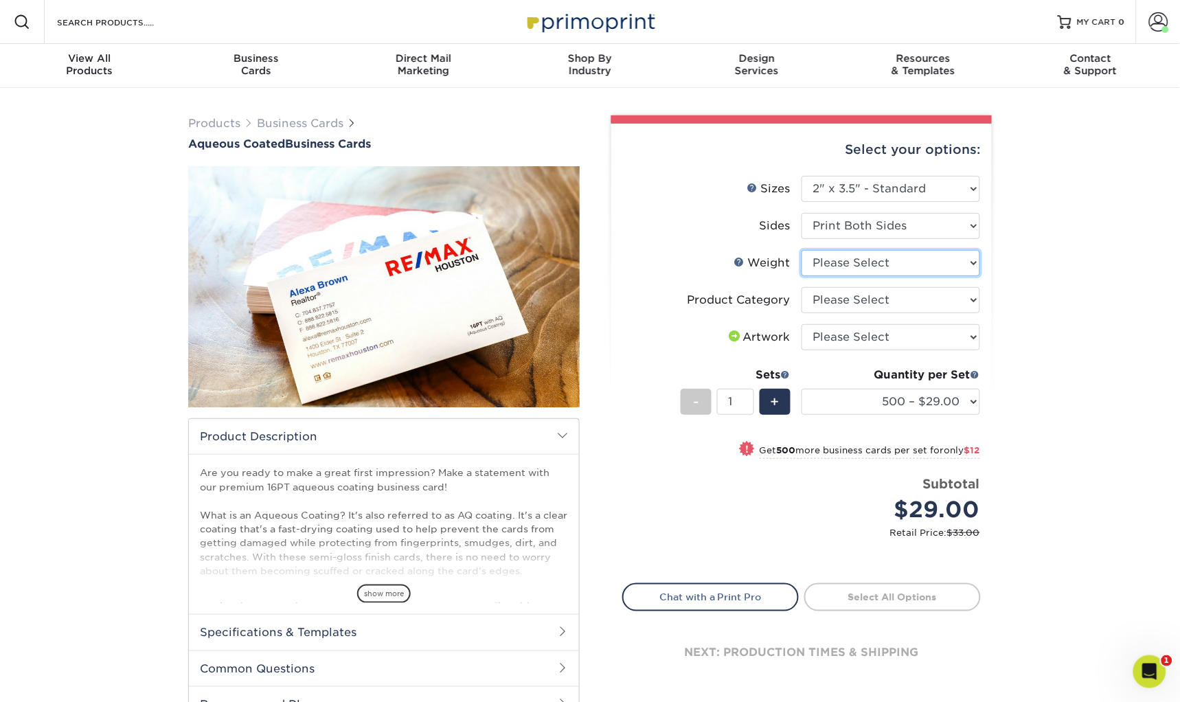
select select "16PT"
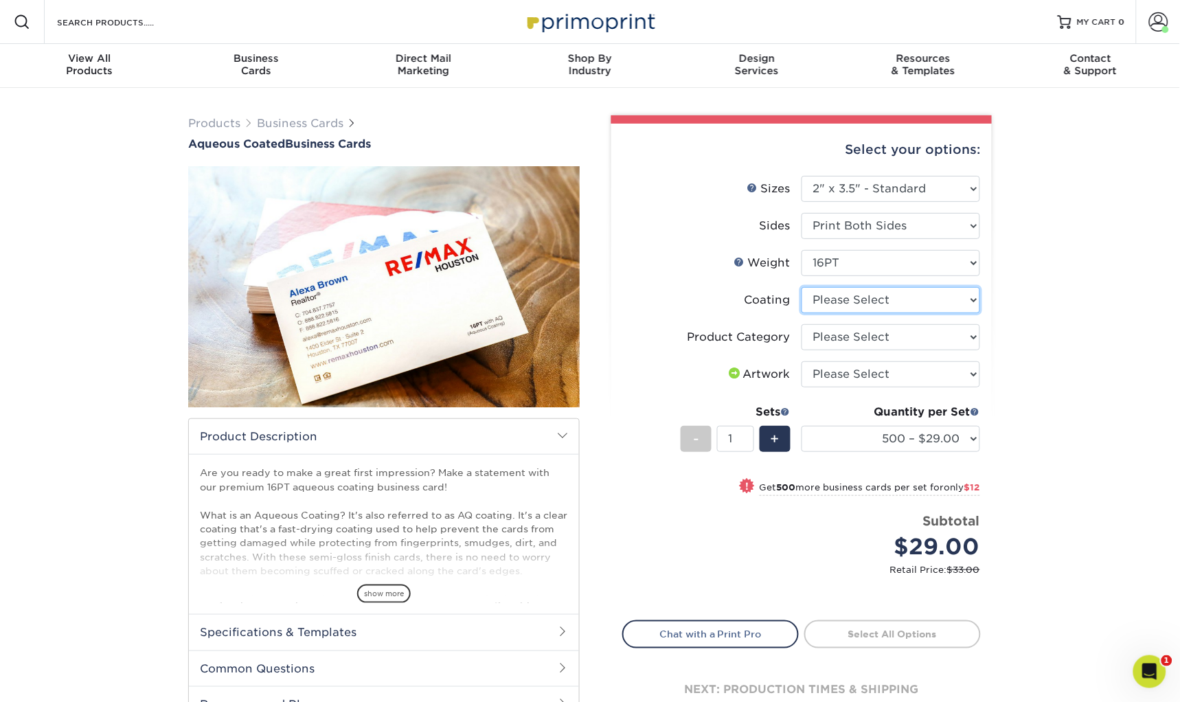
select select "d41dab50-ff65-4f4f-bb17-2afe4d36ae33"
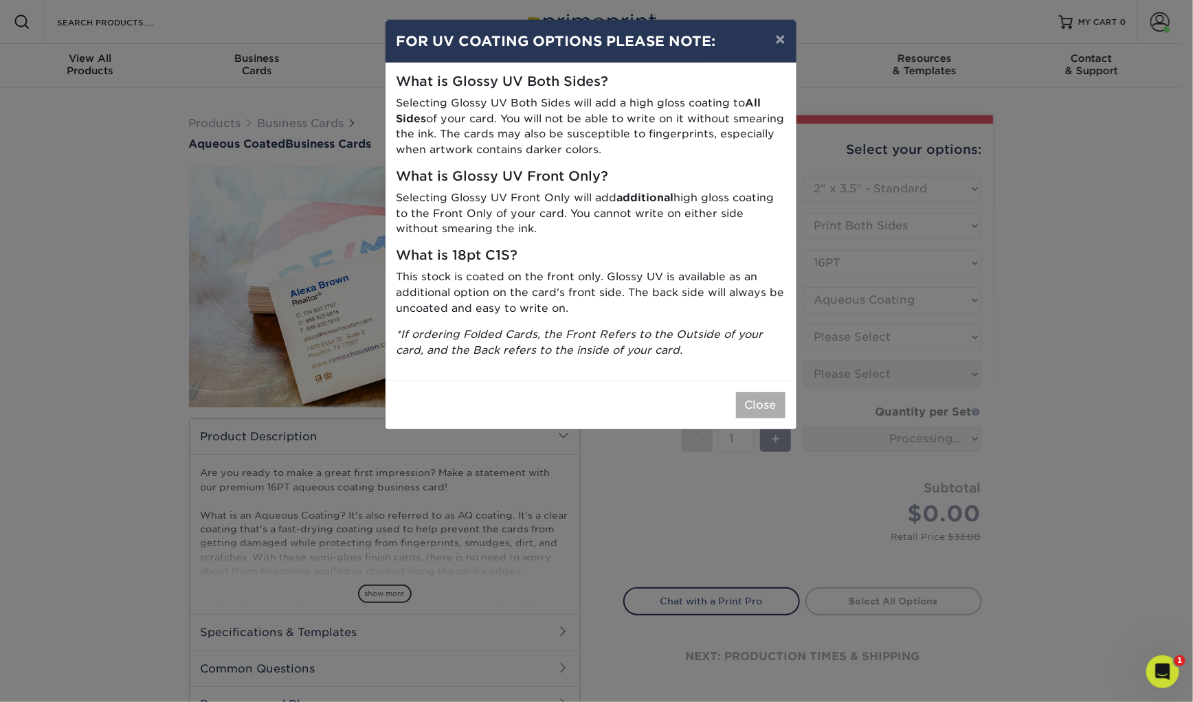
click at [759, 405] on button "Close" at bounding box center [760, 405] width 49 height 26
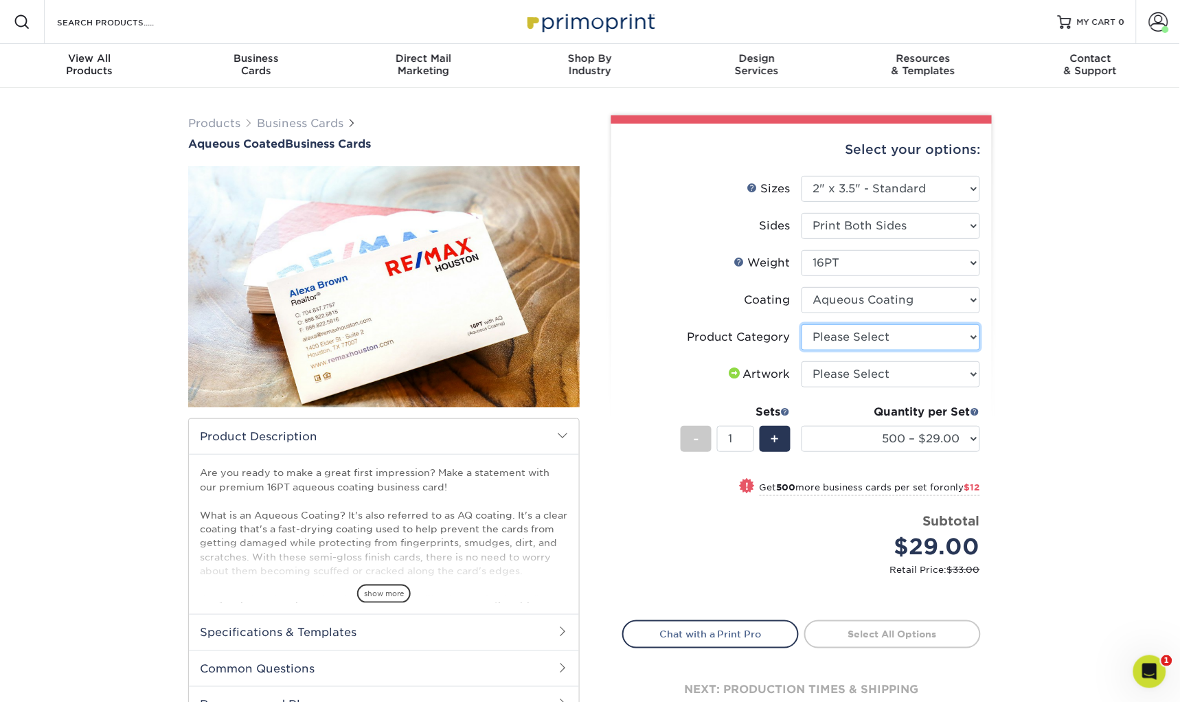
select select "3b5148f1-0588-4f88-a218-97bcfdce65c1"
select select "upload"
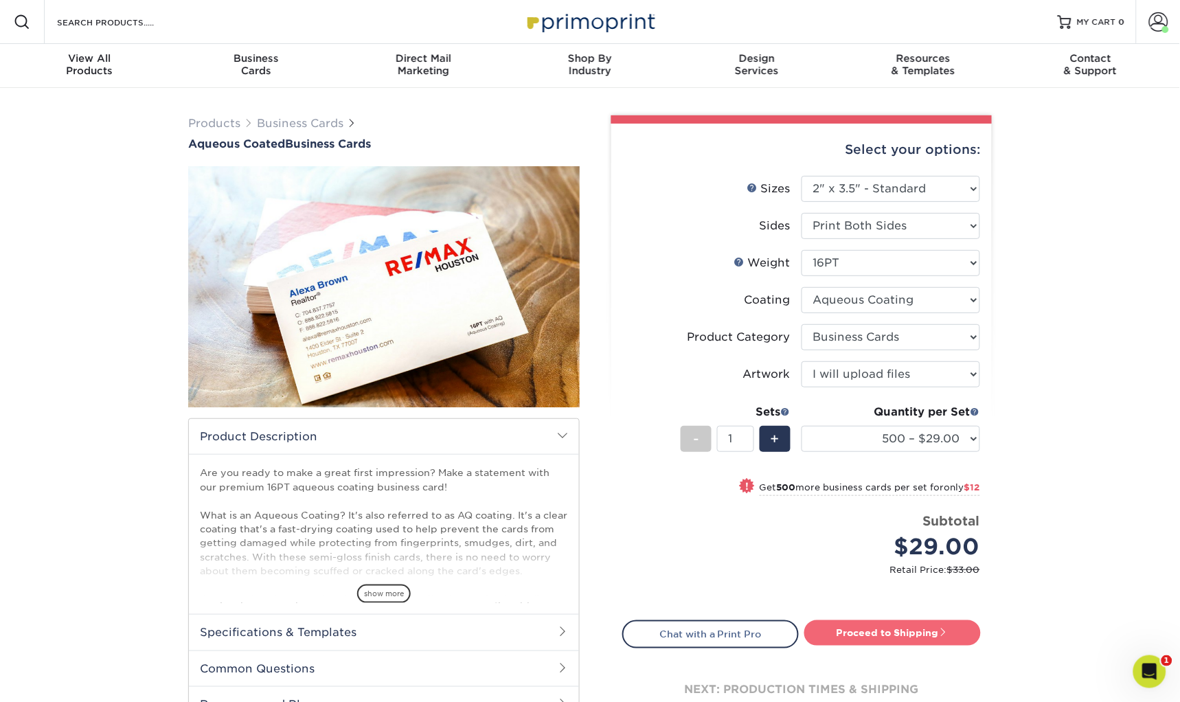
click at [908, 630] on link "Proceed to Shipping" at bounding box center [893, 632] width 177 height 25
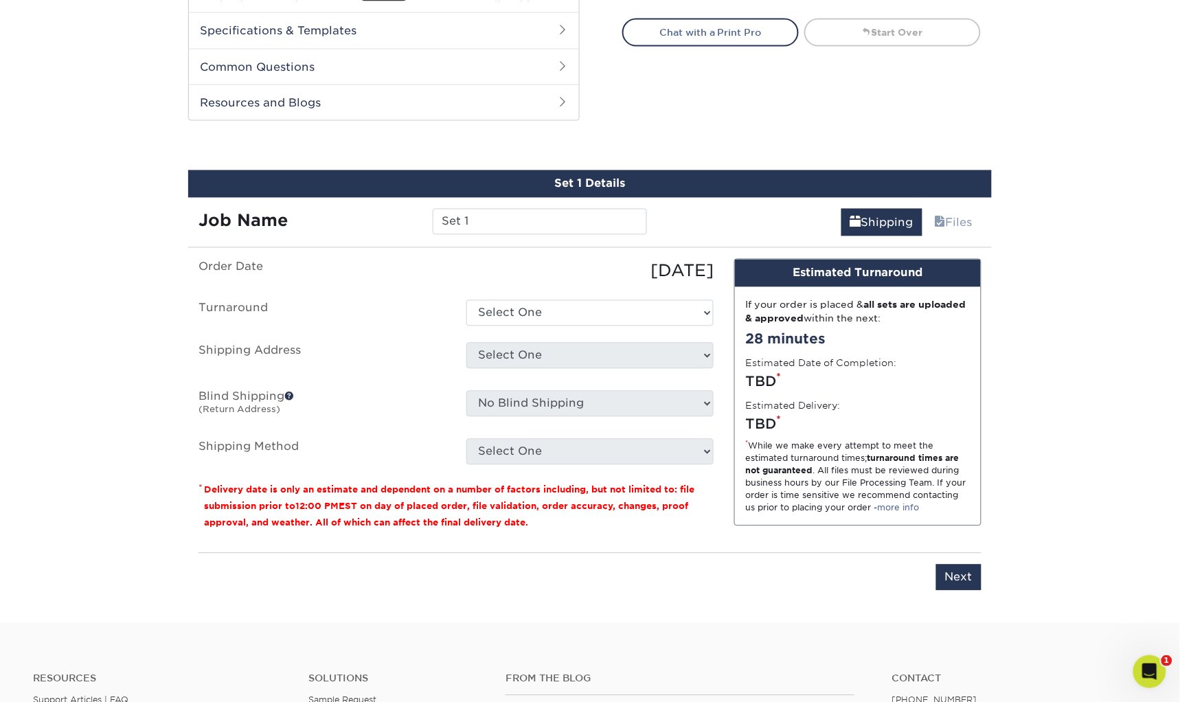
scroll to position [603, 0]
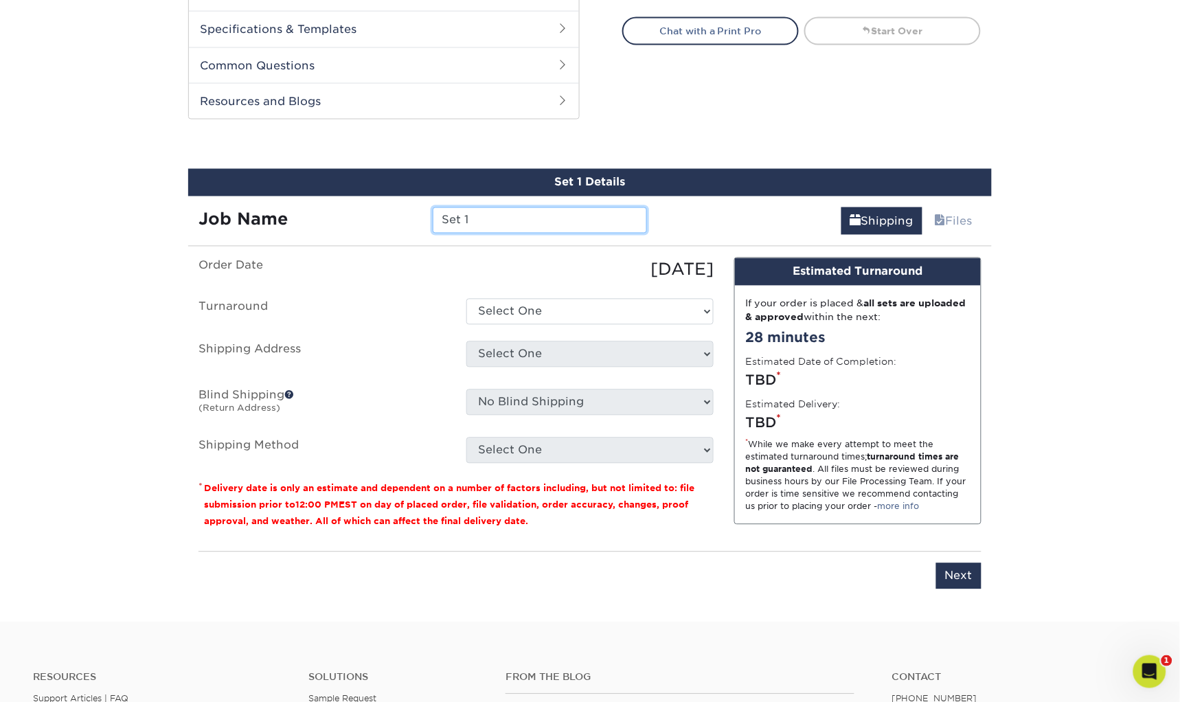
click at [507, 219] on input "Set 1" at bounding box center [540, 221] width 214 height 26
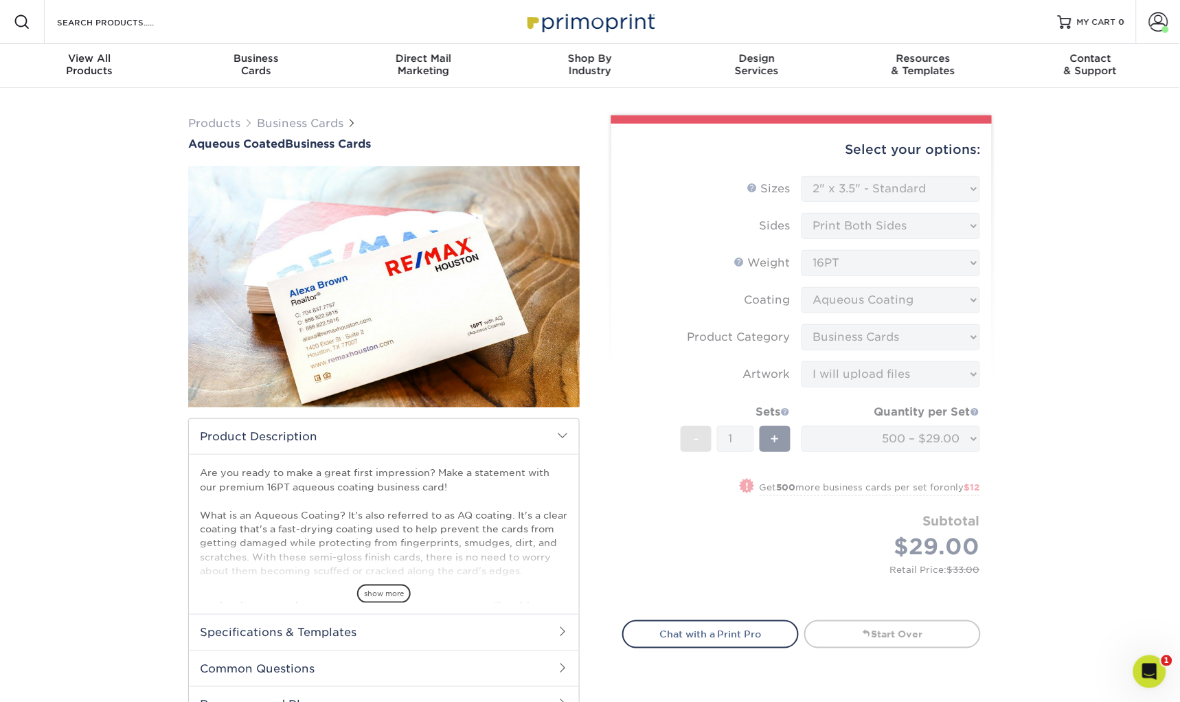
scroll to position [0, 0]
click at [1016, 309] on div "Products Business Cards Aqueous Coated Business Cards show more $" at bounding box center [590, 657] width 1180 height 1138
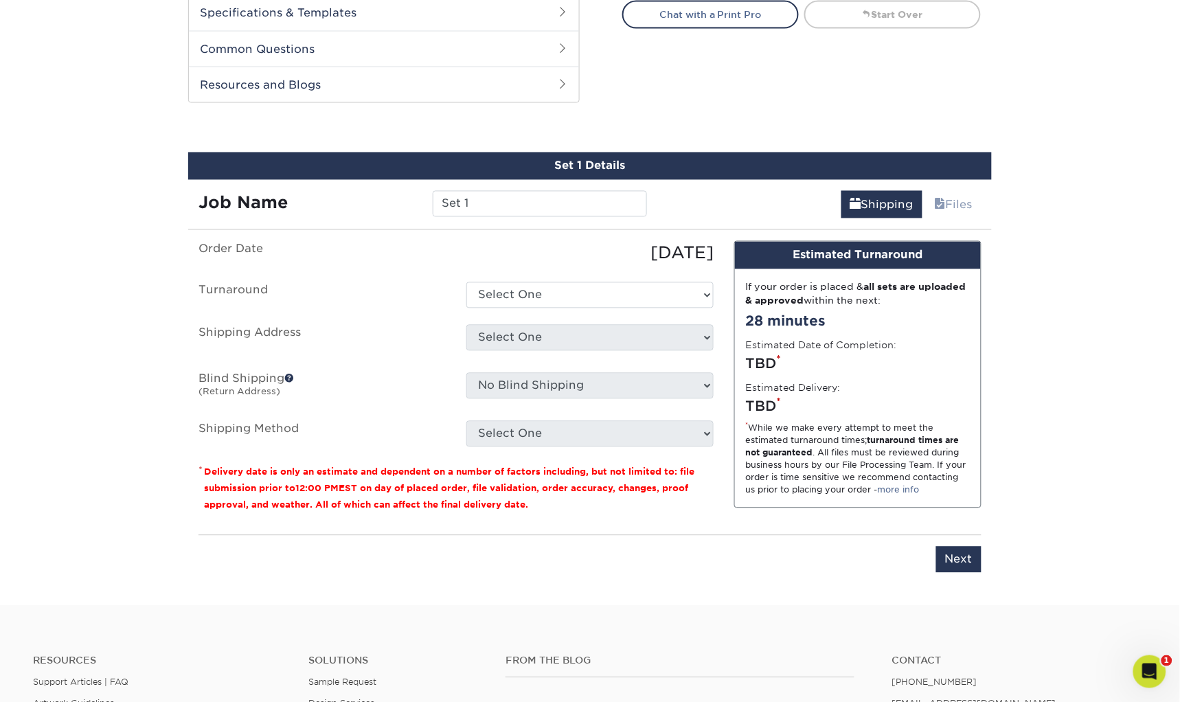
scroll to position [661, 0]
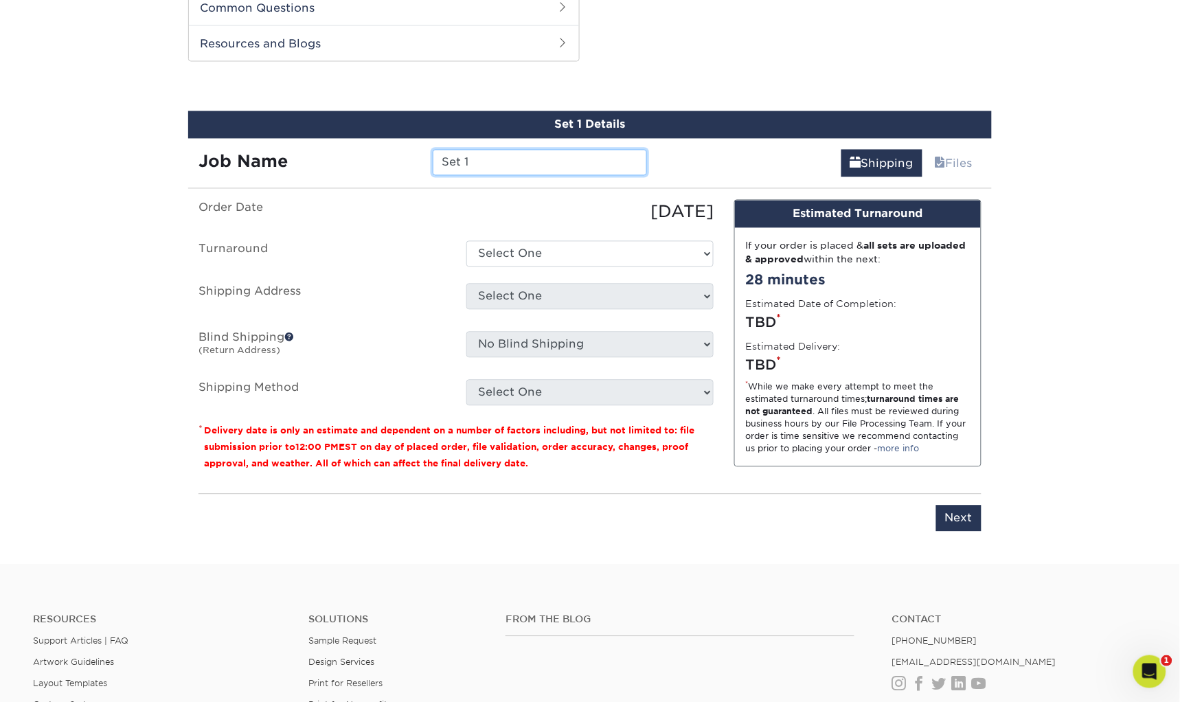
drag, startPoint x: 526, startPoint y: 163, endPoint x: 351, endPoint y: 163, distance: 174.5
click at [351, 163] on div "Job Name Set 1" at bounding box center [422, 163] width 469 height 26
type input "Julie Latta VCA 2025"
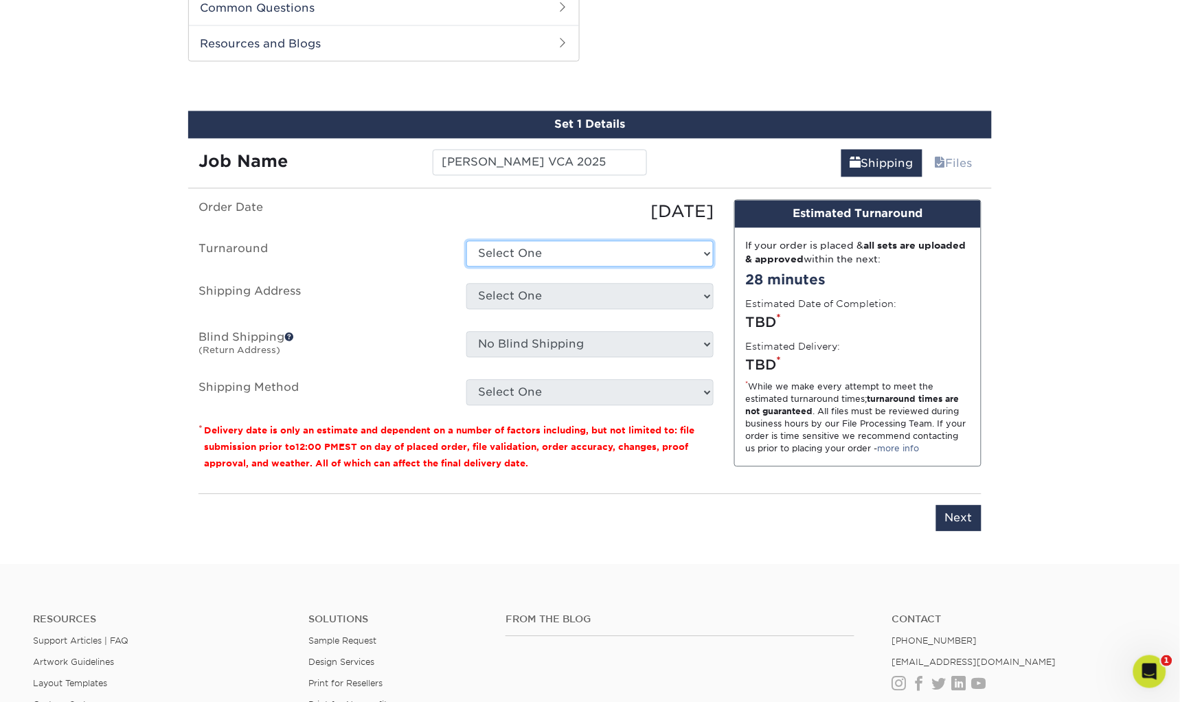
select select "6247fa13-6ec4-4bd5-81ce-27fae4b5d043"
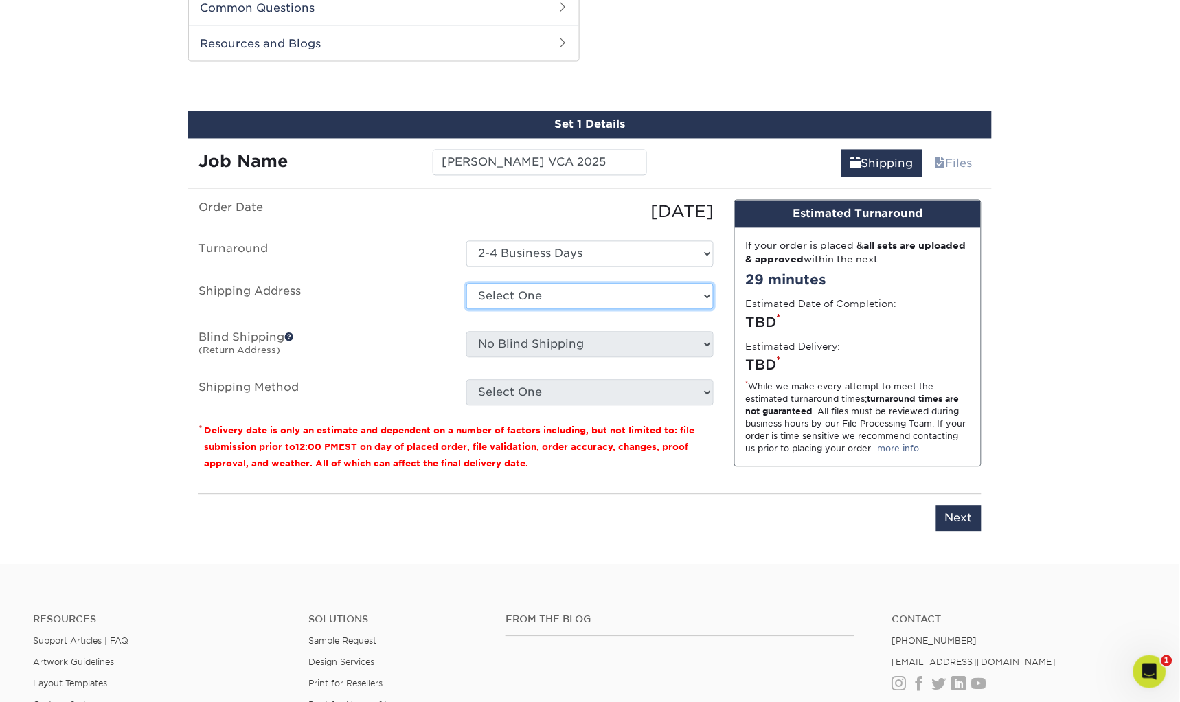
select select "177039"
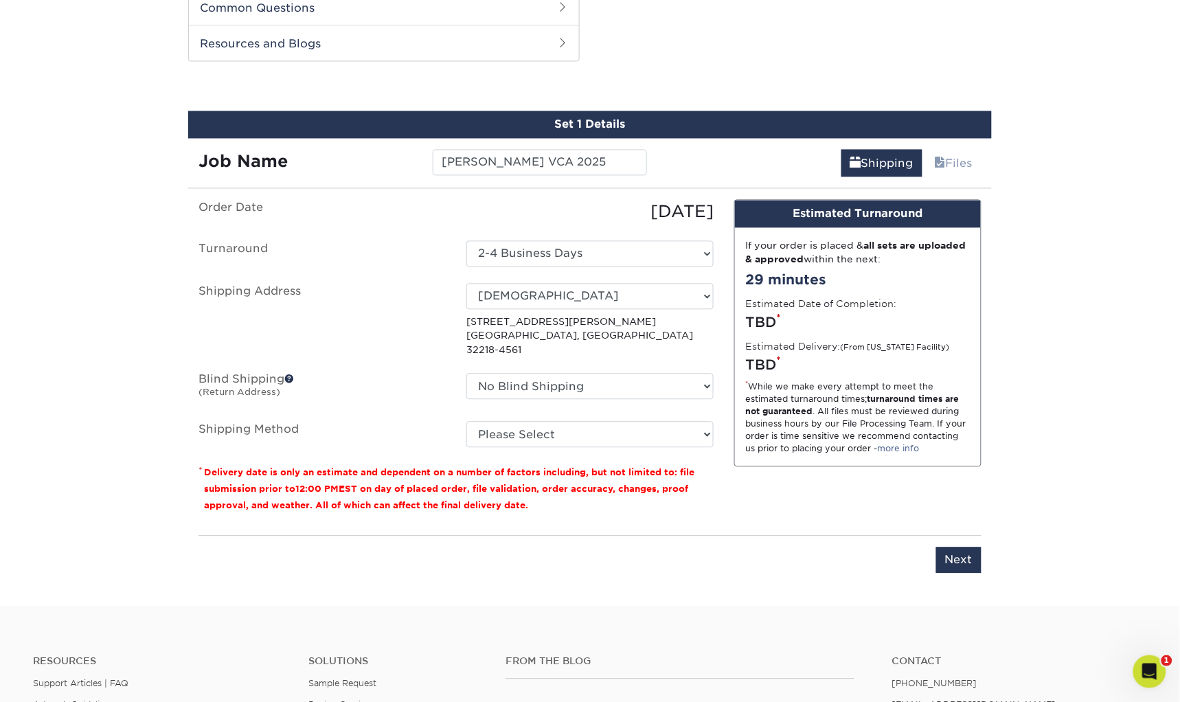
click at [500, 402] on ul "Order Date 10/02/2025 Turnaround Select One 2-4 Business Days 2 Day Next Busine…" at bounding box center [456, 324] width 515 height 248
select select "03"
click at [963, 548] on input "Next" at bounding box center [959, 561] width 45 height 26
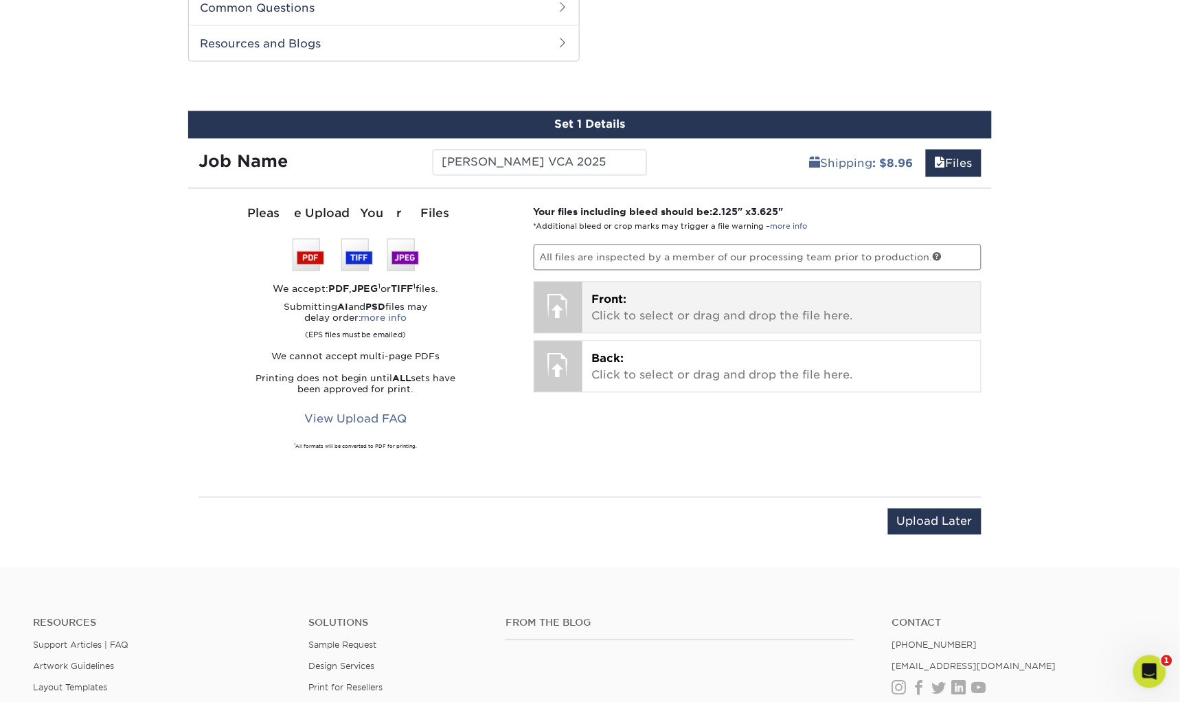
click at [734, 305] on p "Front: Click to select or drag and drop the file here." at bounding box center [782, 308] width 380 height 33
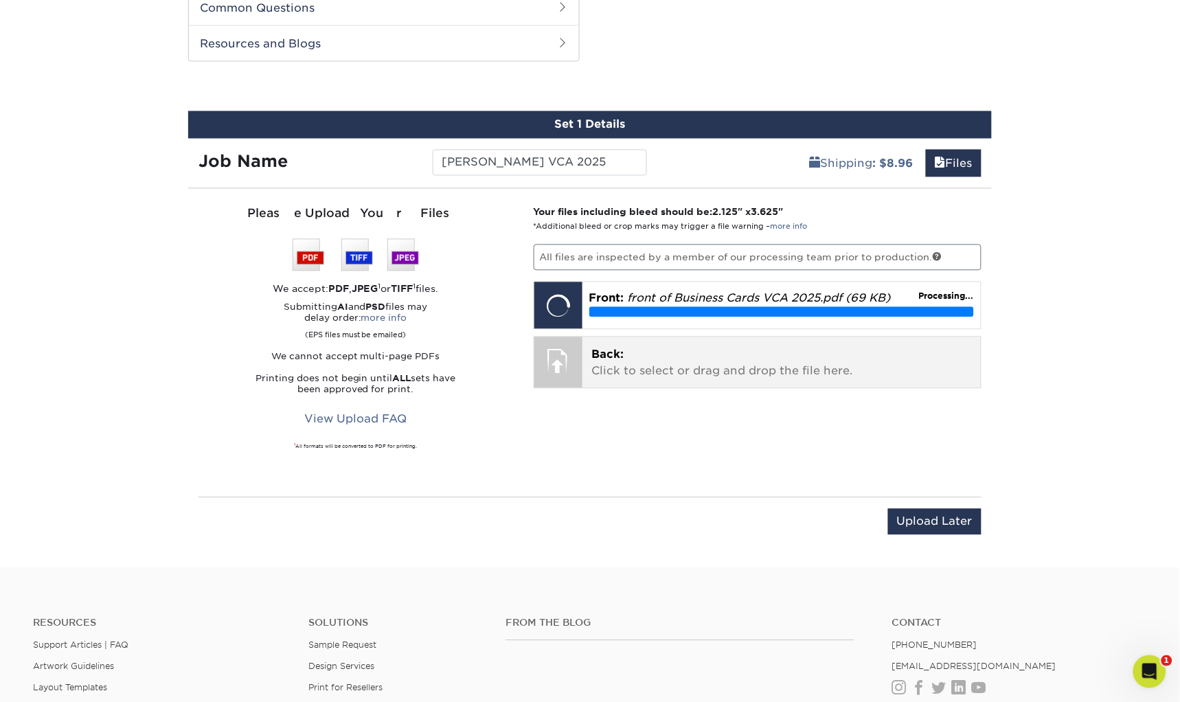
click at [762, 360] on p "Back: Click to select or drag and drop the file here." at bounding box center [782, 363] width 380 height 33
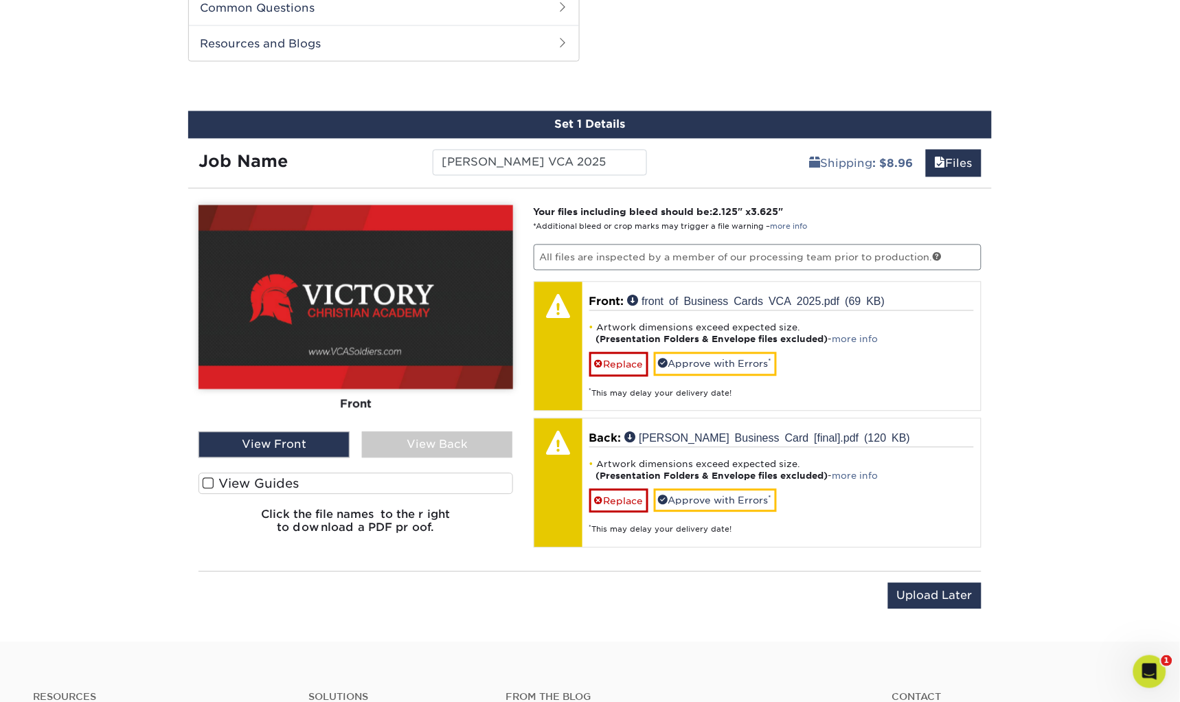
click at [214, 478] on span at bounding box center [209, 484] width 12 height 13
click at [0, 0] on input "View Guides" at bounding box center [0, 0] width 0 height 0
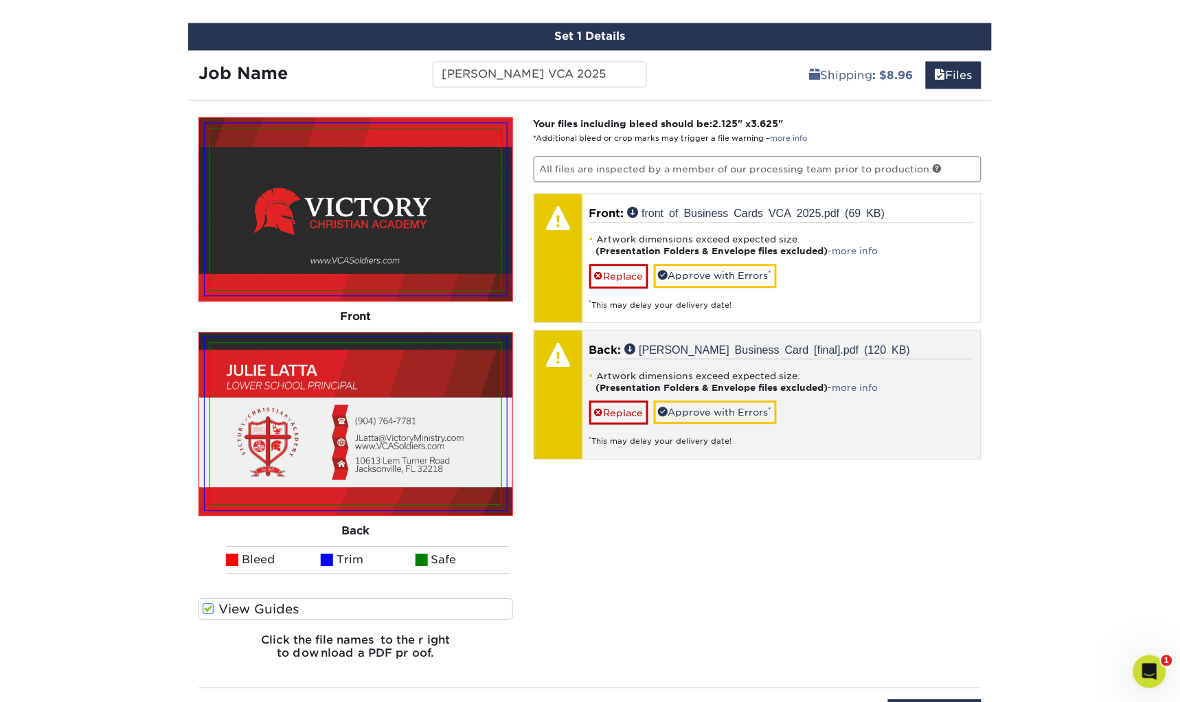
scroll to position [713, 0]
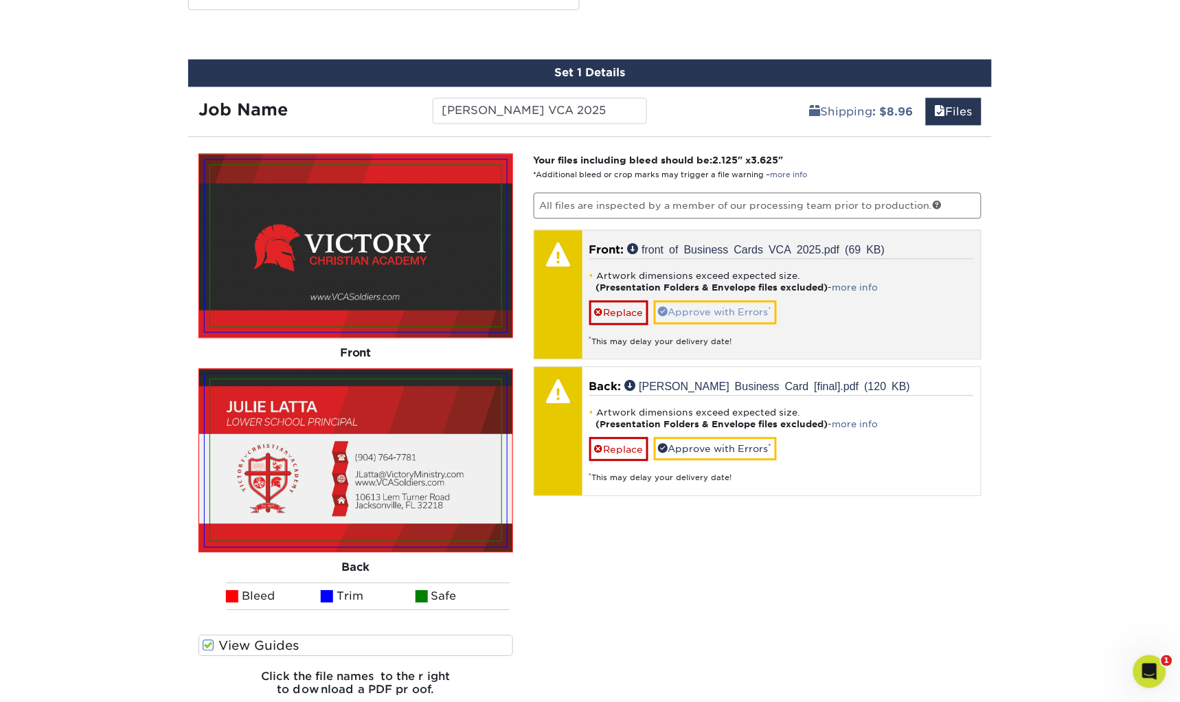
click at [711, 310] on link "Approve with Errors *" at bounding box center [715, 312] width 123 height 23
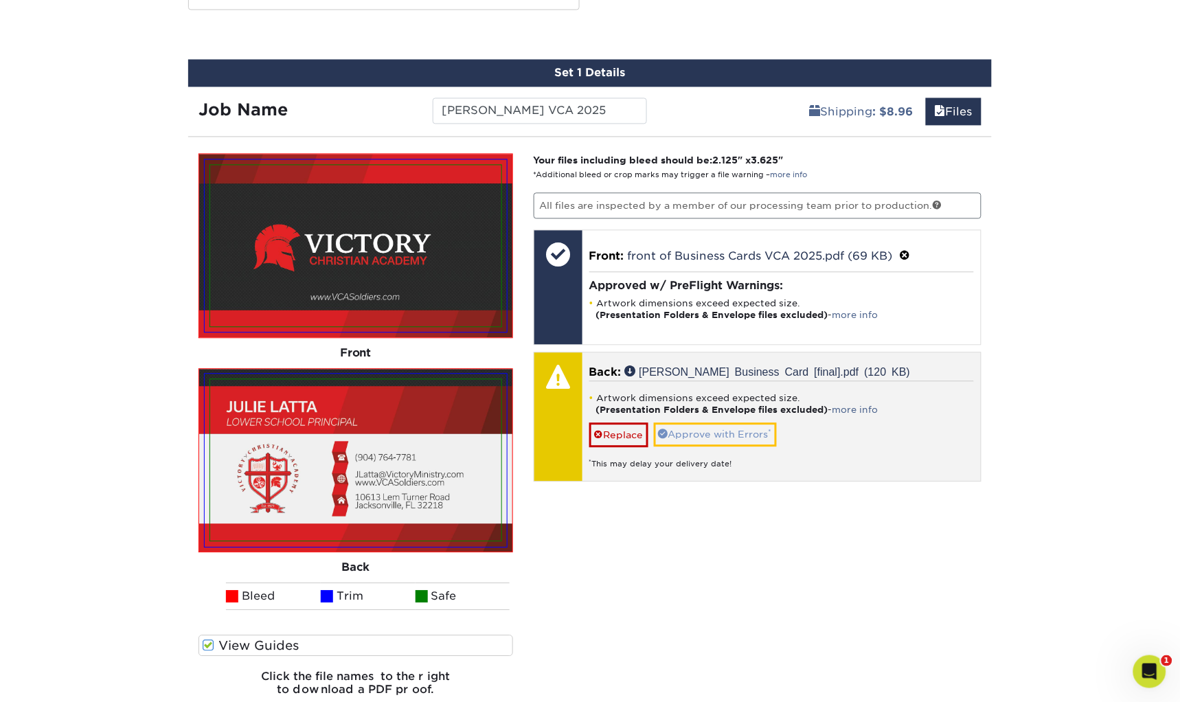
click at [704, 431] on link "Approve with Errors *" at bounding box center [715, 434] width 123 height 23
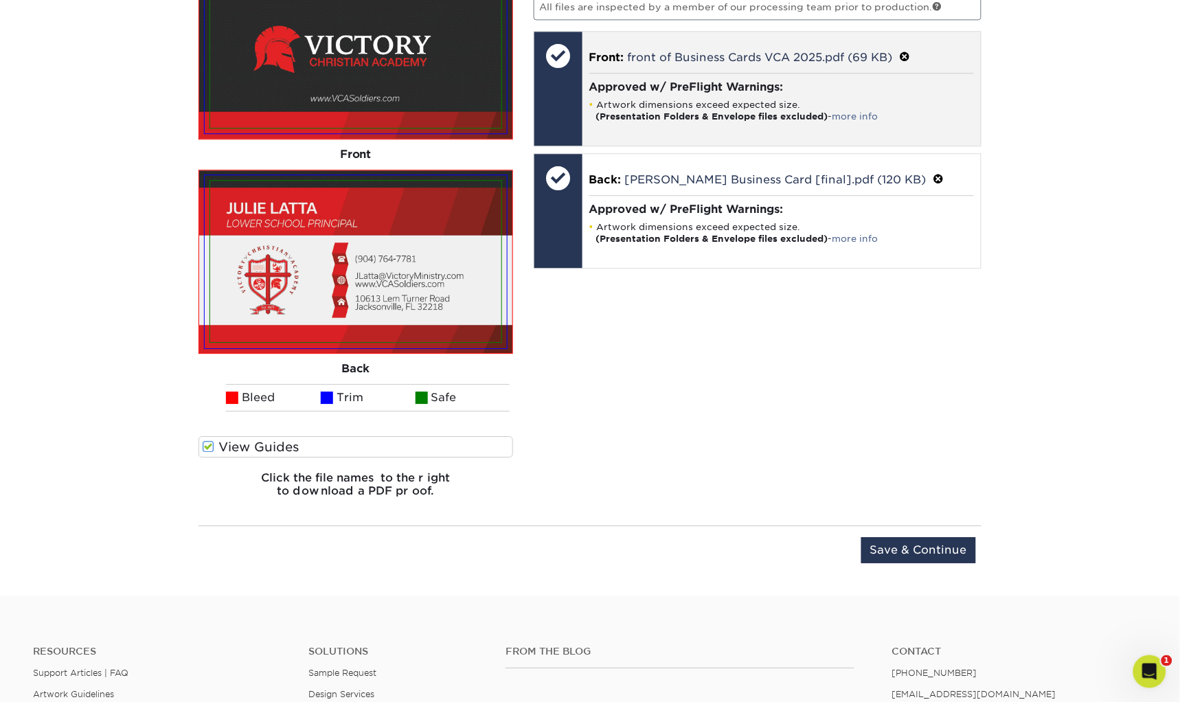
scroll to position [985, 0]
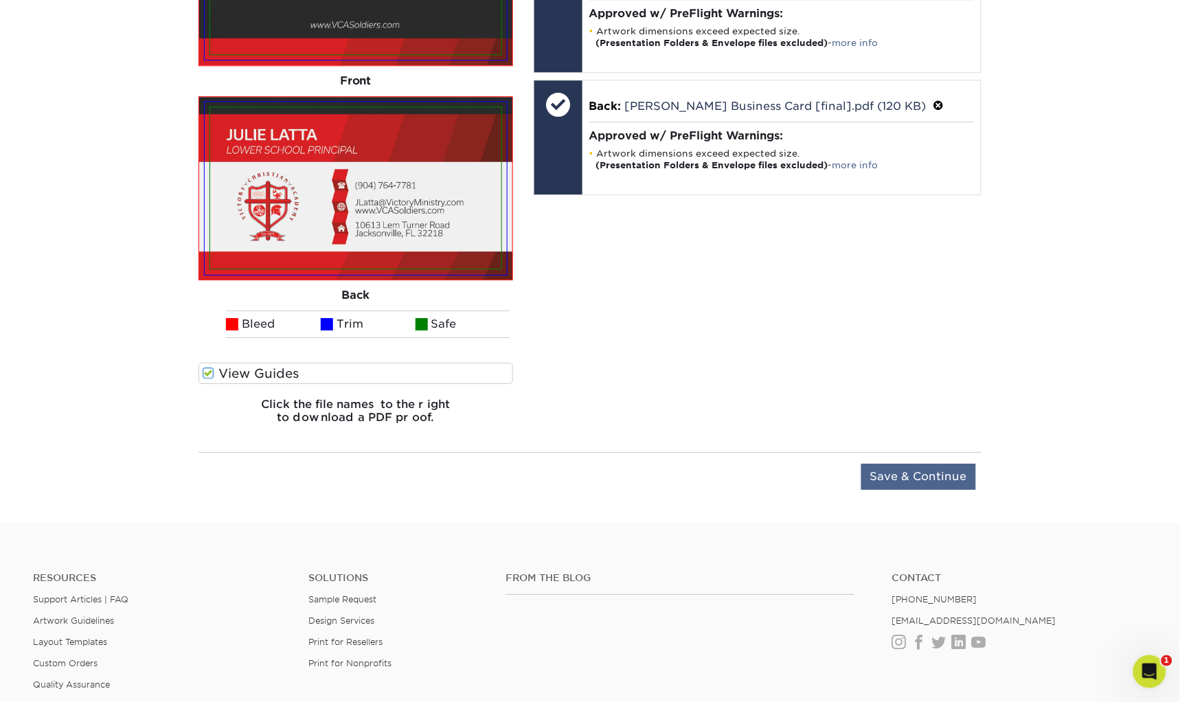
click at [912, 473] on input "Save & Continue" at bounding box center [919, 477] width 115 height 26
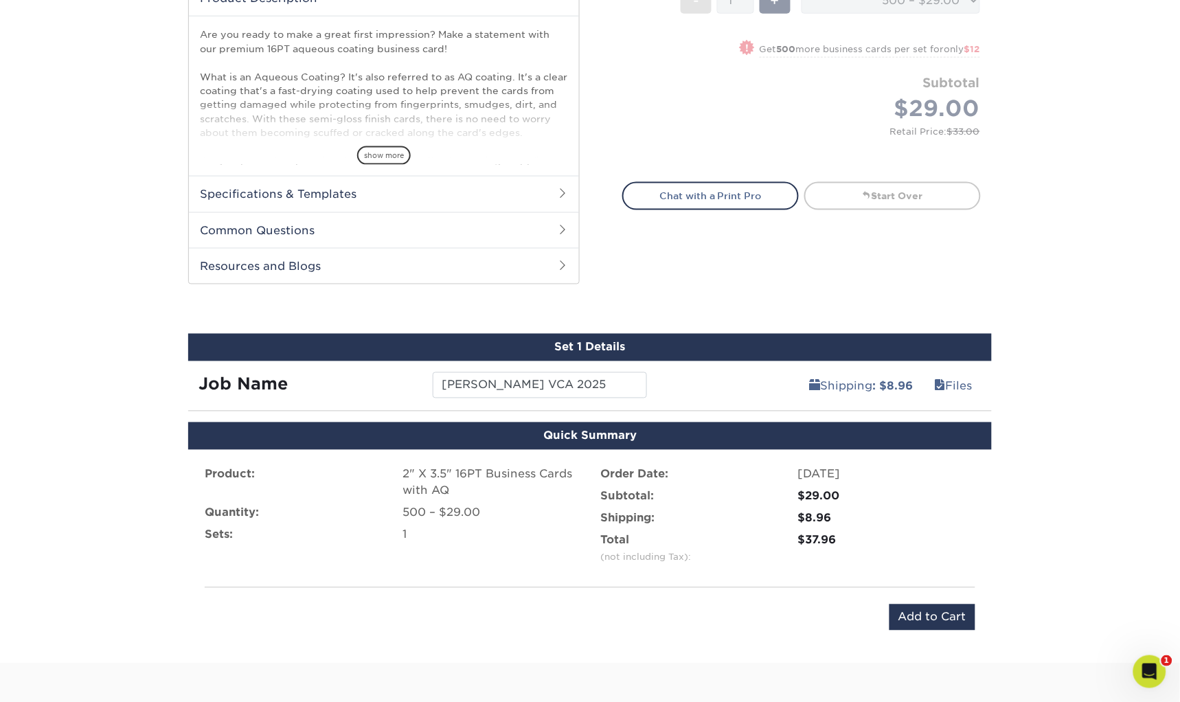
scroll to position [403, 0]
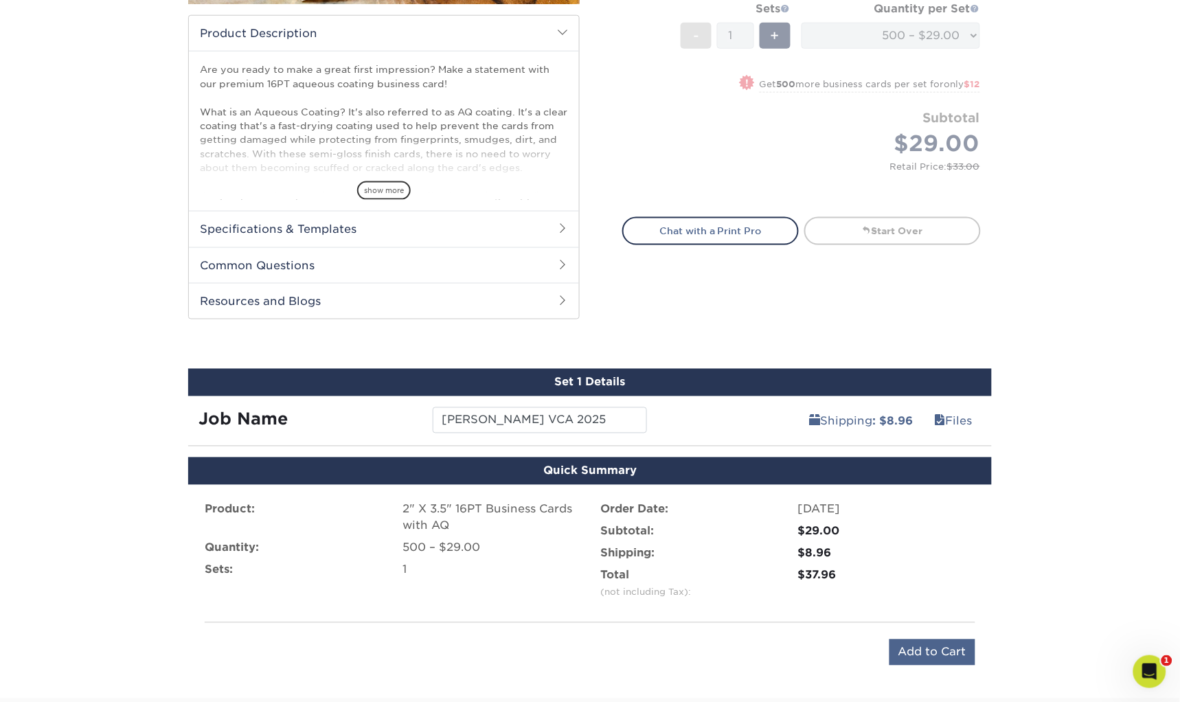
click at [935, 649] on input "Add to Cart" at bounding box center [933, 653] width 86 height 26
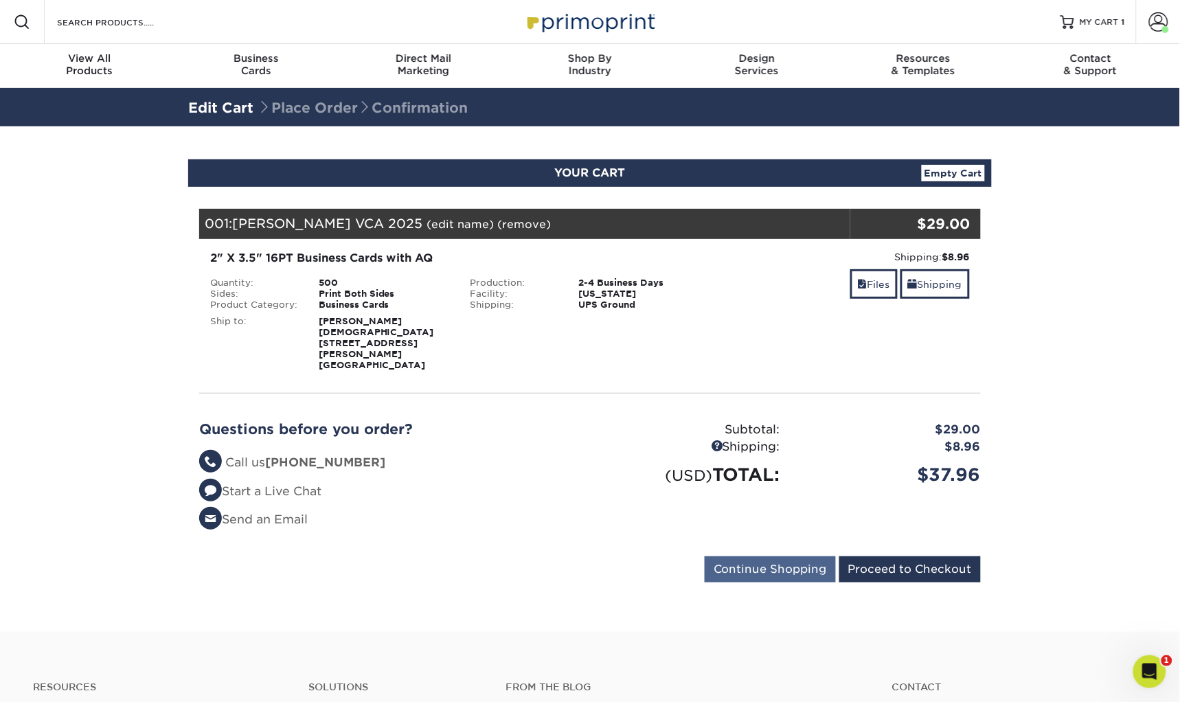
click at [778, 557] on input "Continue Shopping" at bounding box center [770, 570] width 131 height 26
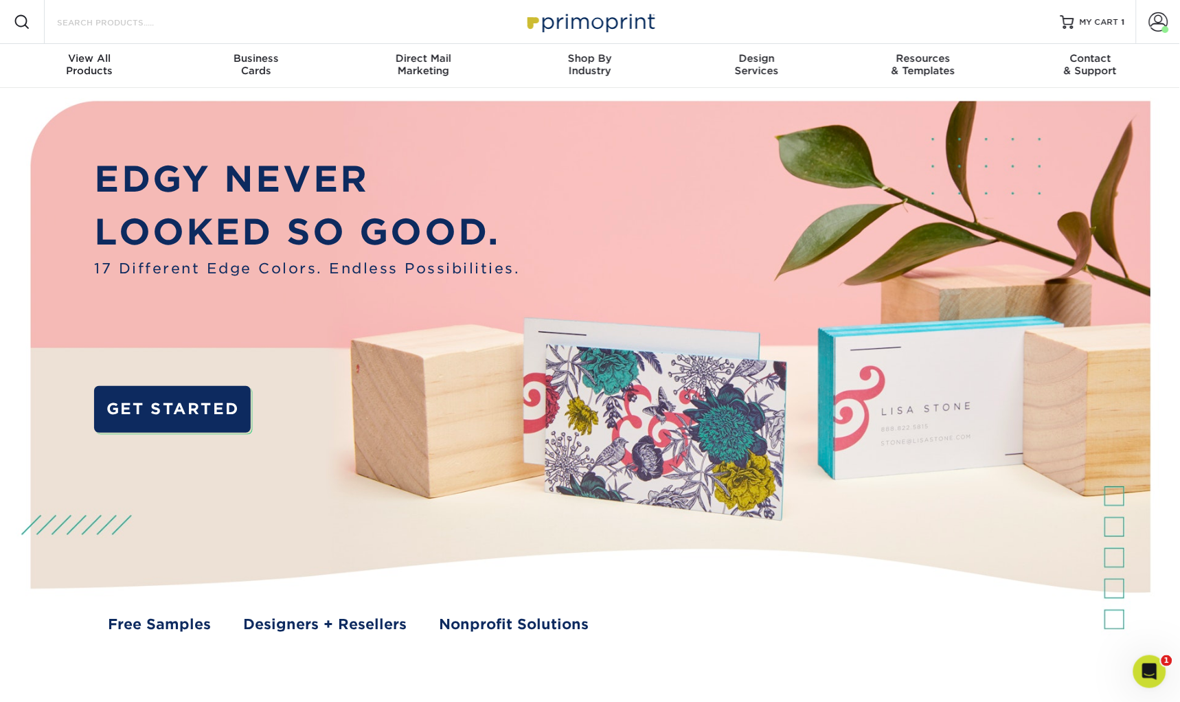
click at [161, 30] on input "Search Products" at bounding box center [123, 22] width 134 height 16
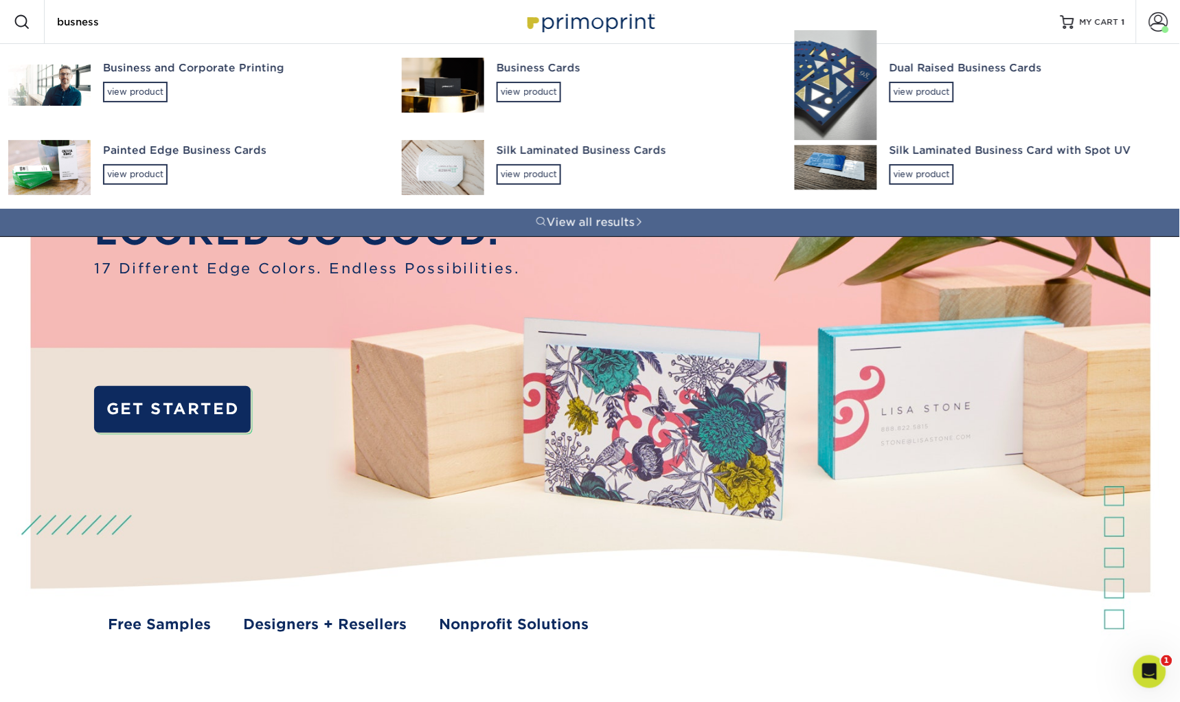
type input "busness"
click at [442, 89] on img at bounding box center [443, 85] width 82 height 55
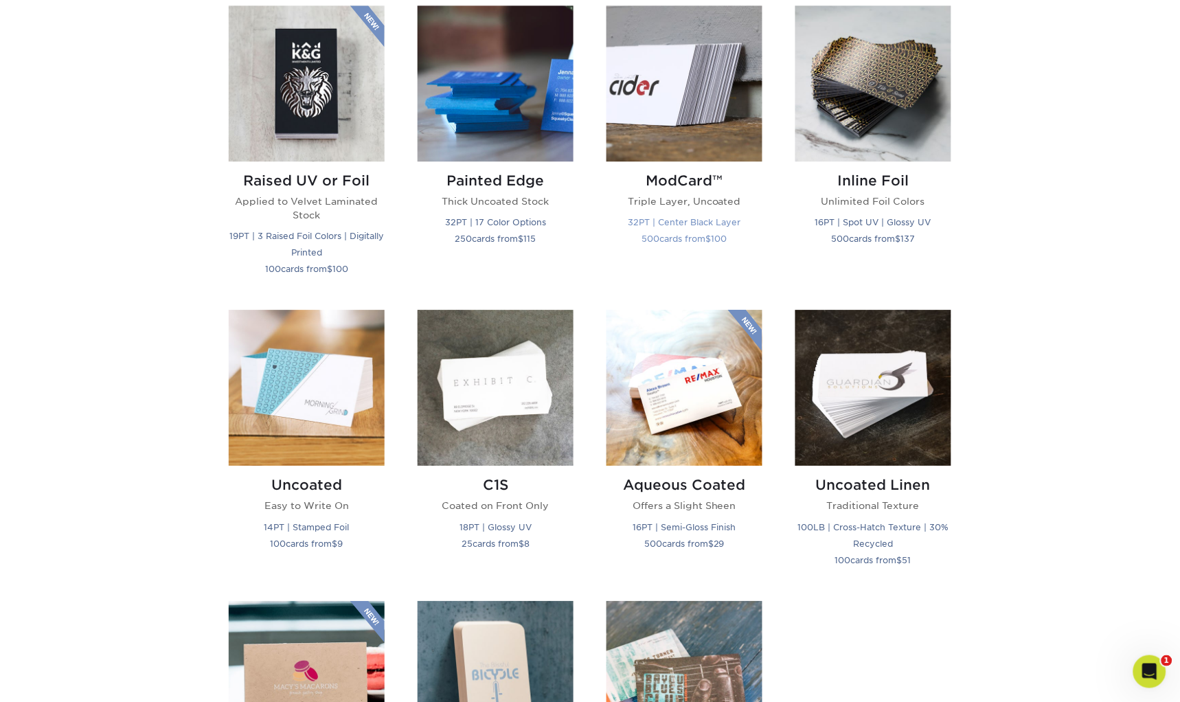
scroll to position [967, 0]
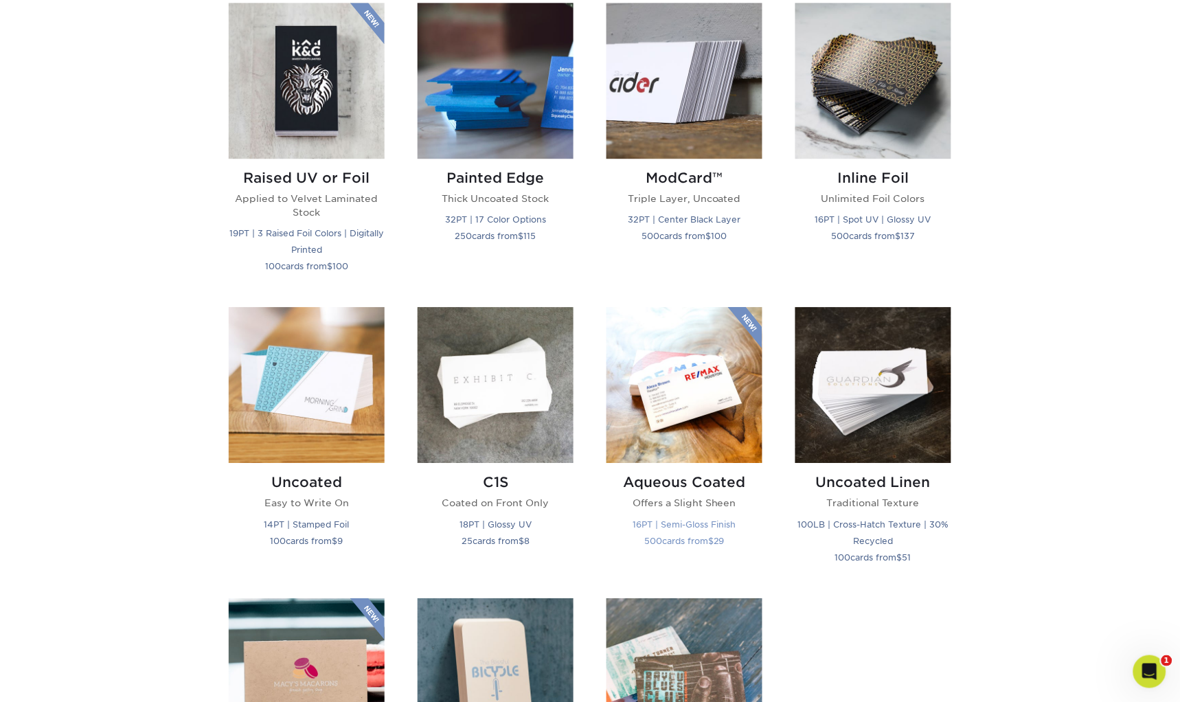
click at [693, 411] on img at bounding box center [685, 385] width 156 height 156
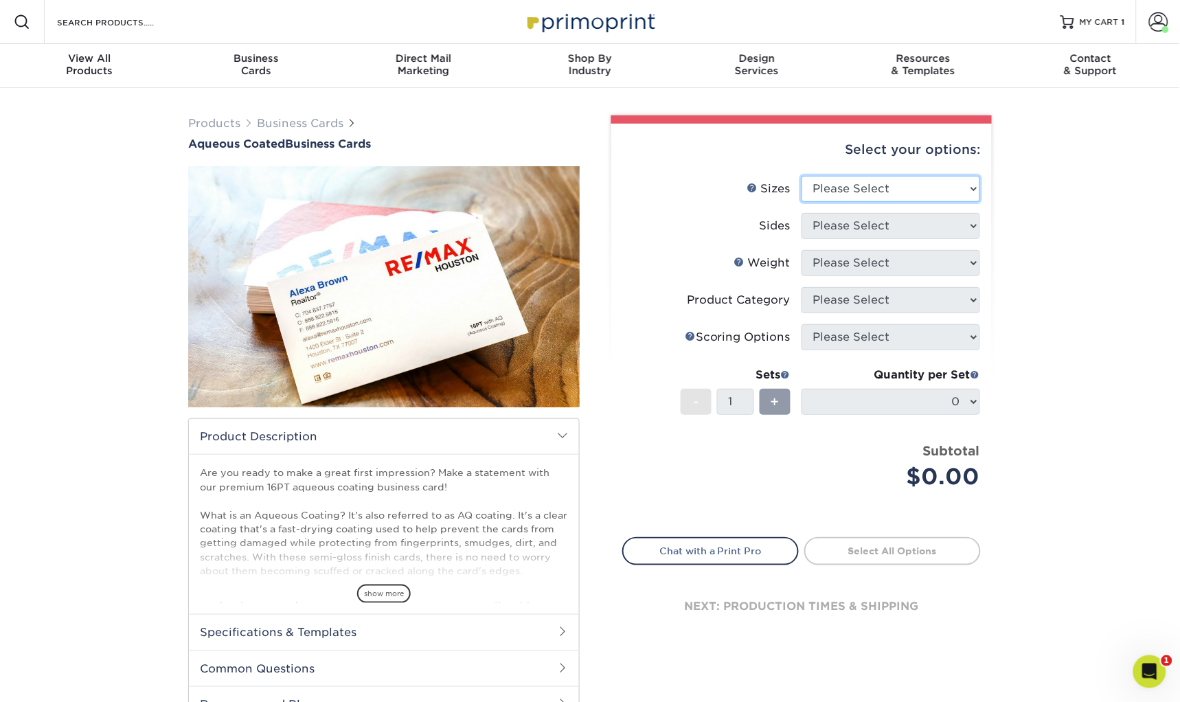
select select "2.00x3.50"
select select "13abbda7-1d64-4f25-8bb2-c179b224825d"
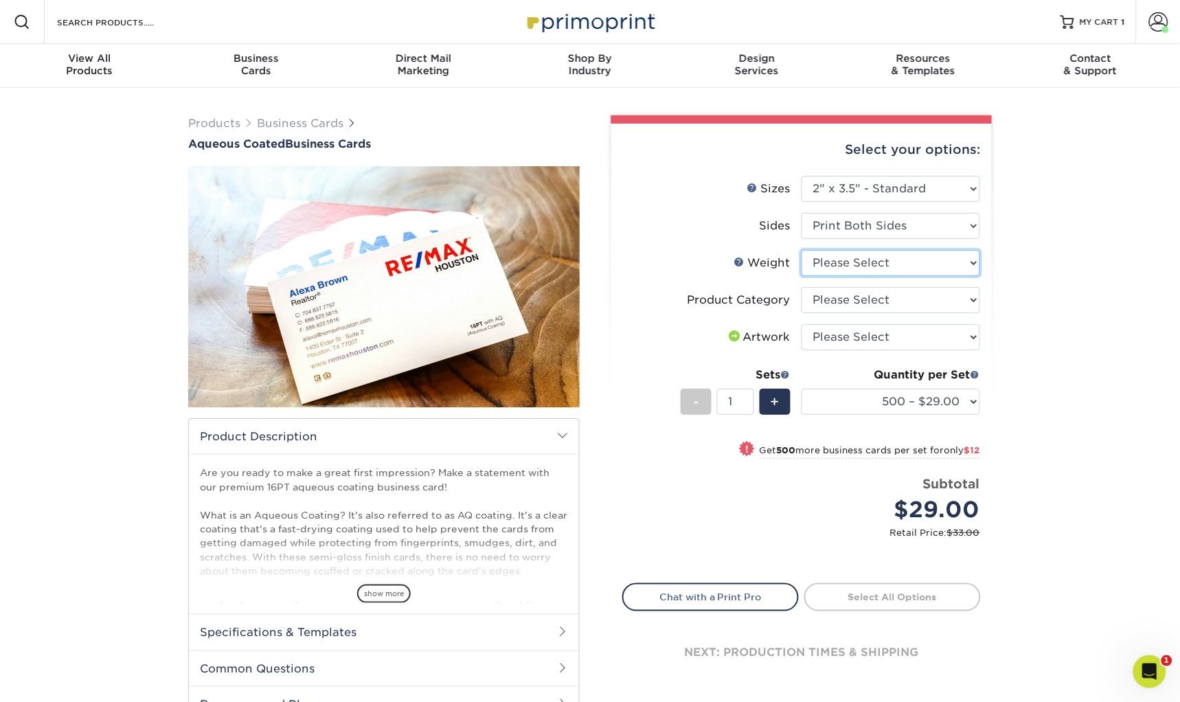
select select "16PT"
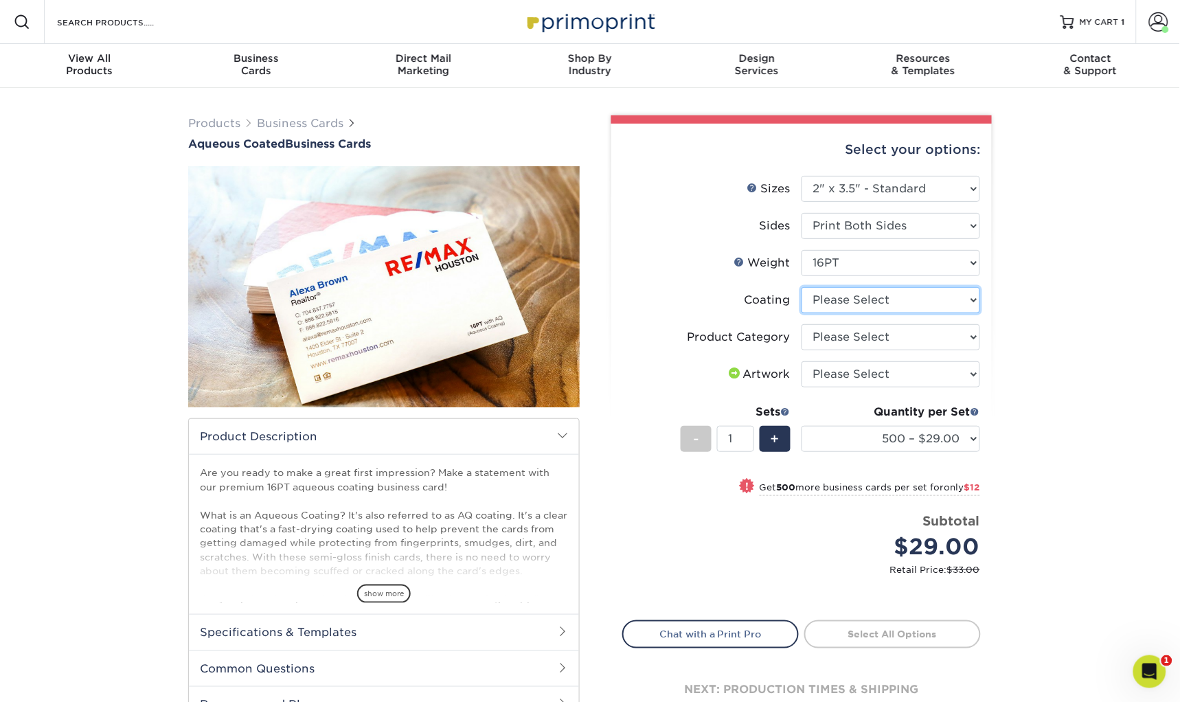
select select "d41dab50-ff65-4f4f-bb17-2afe4d36ae33"
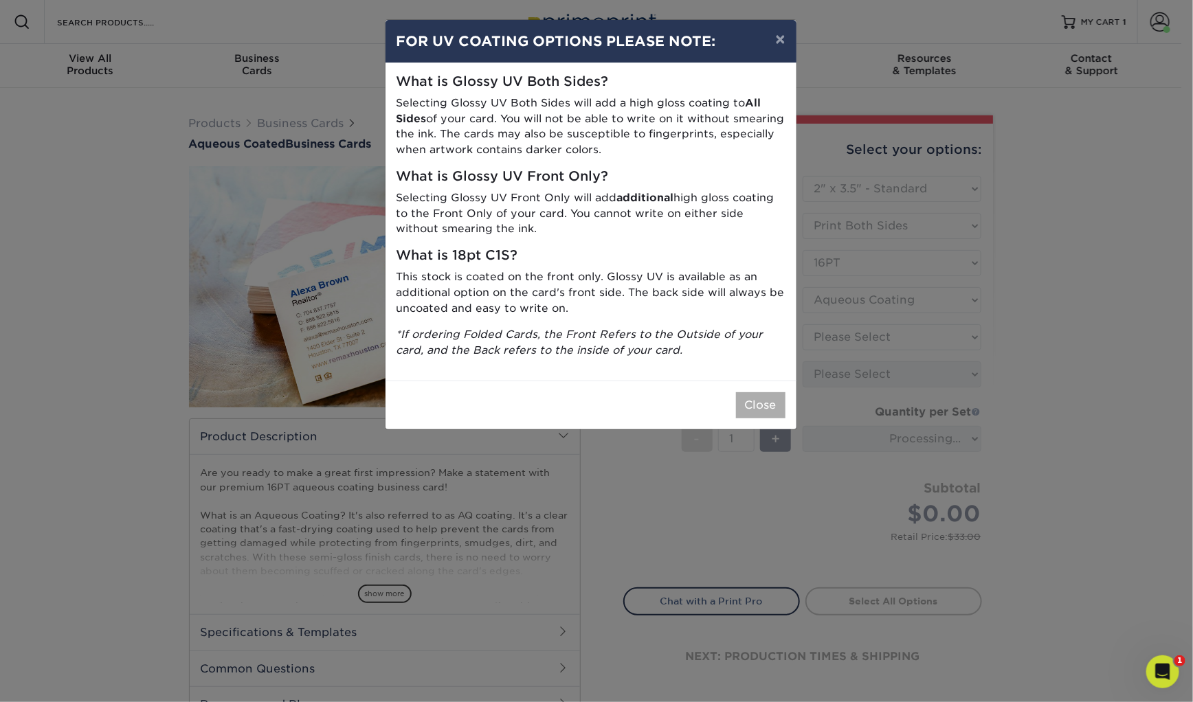
click at [767, 398] on button "Close" at bounding box center [760, 405] width 49 height 26
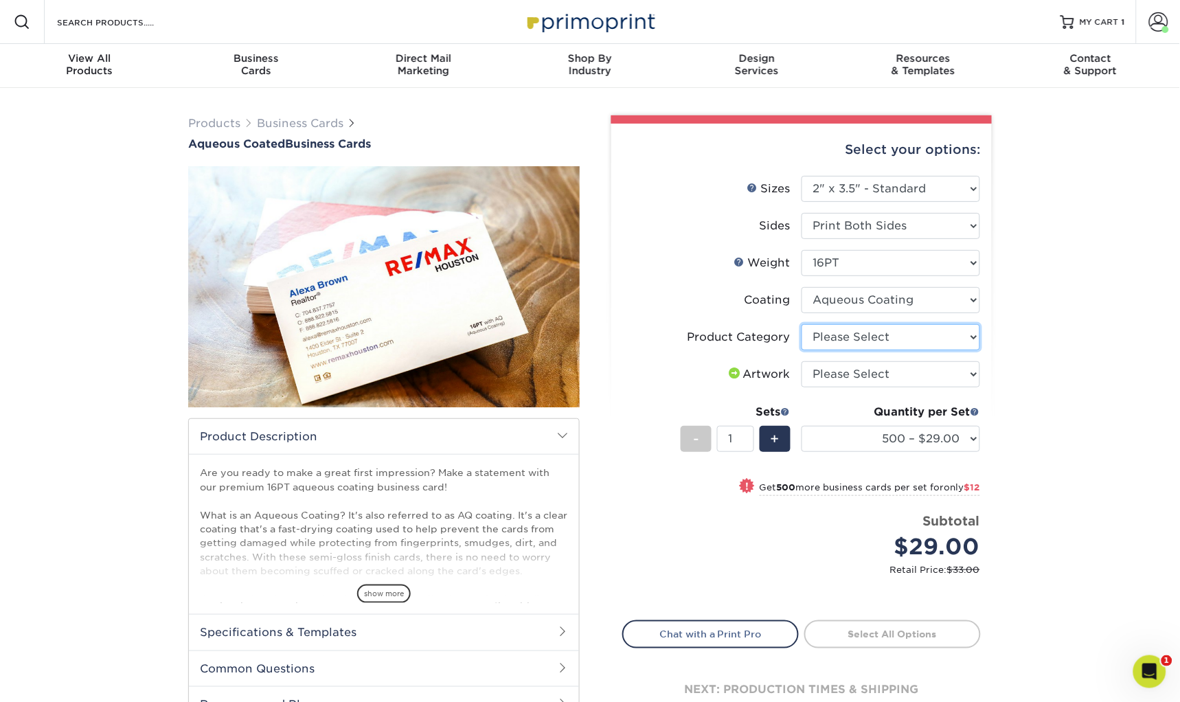
select select "3b5148f1-0588-4f88-a218-97bcfdce65c1"
select select "upload"
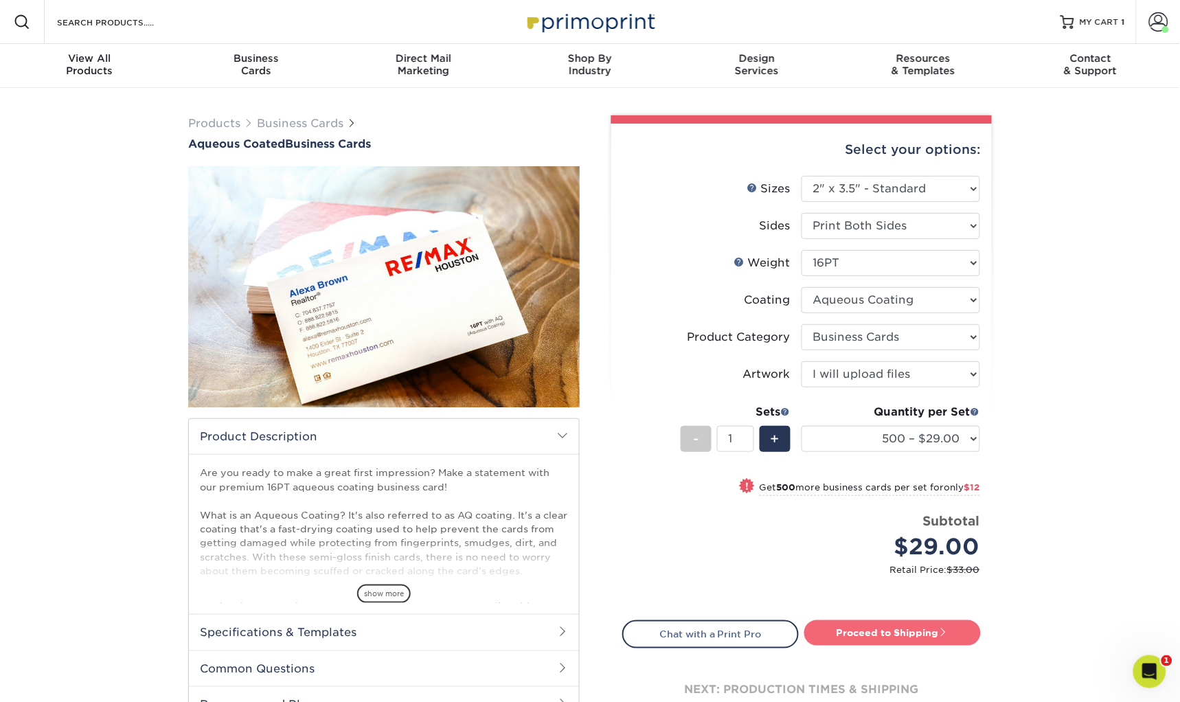
click at [890, 626] on link "Proceed to Shipping" at bounding box center [893, 632] width 177 height 25
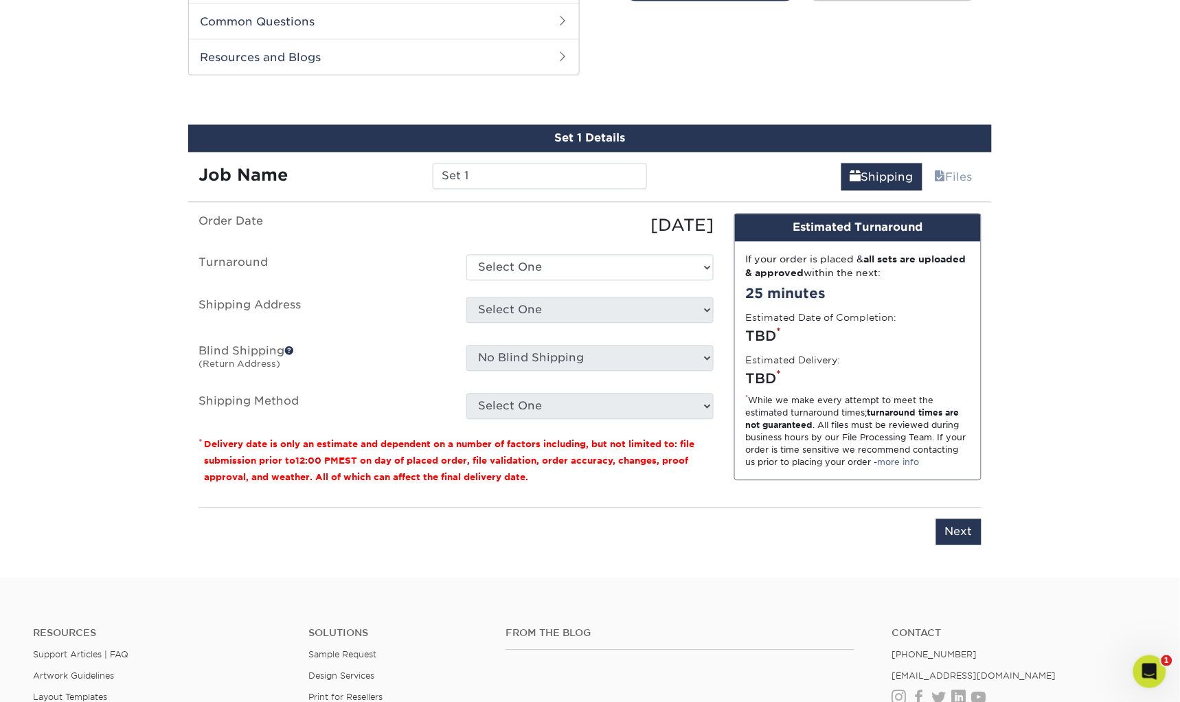
scroll to position [653, 0]
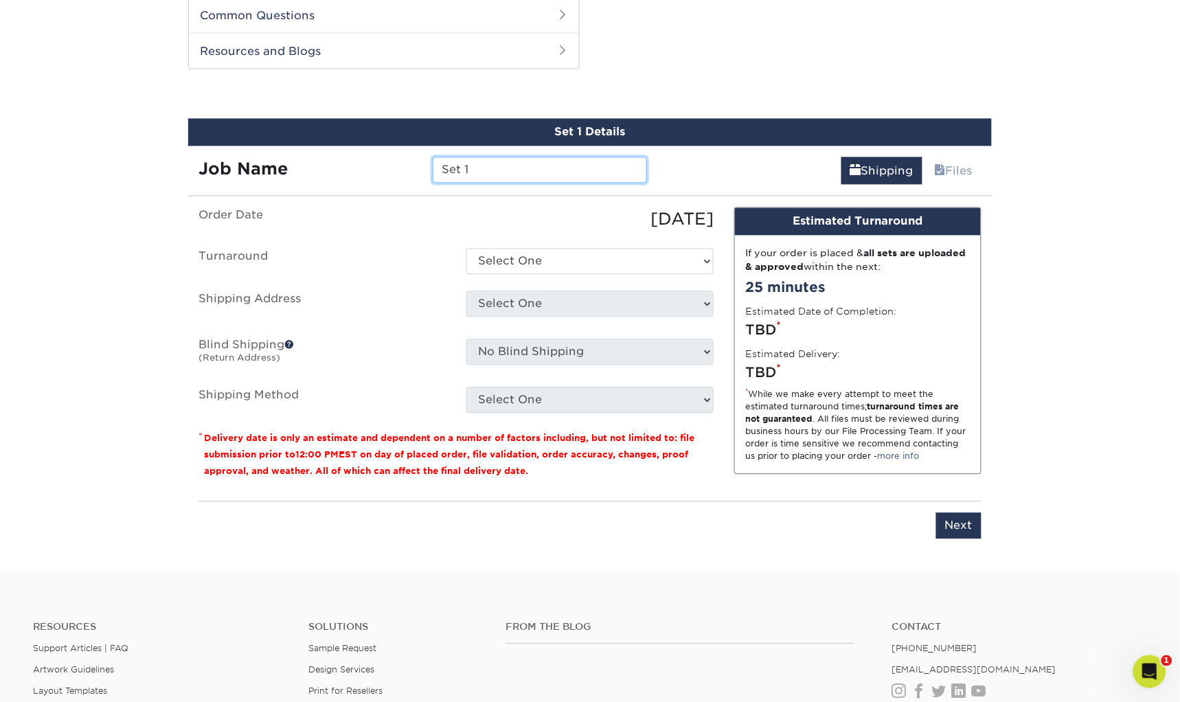
drag, startPoint x: 554, startPoint y: 171, endPoint x: 345, endPoint y: 170, distance: 209.6
click at [345, 170] on div "Job Name Set 1" at bounding box center [422, 170] width 469 height 26
click at [484, 168] on input "[PERSON_NAME] VCA 2025" at bounding box center [540, 170] width 214 height 26
type input "[PERSON_NAME] VCA 2025"
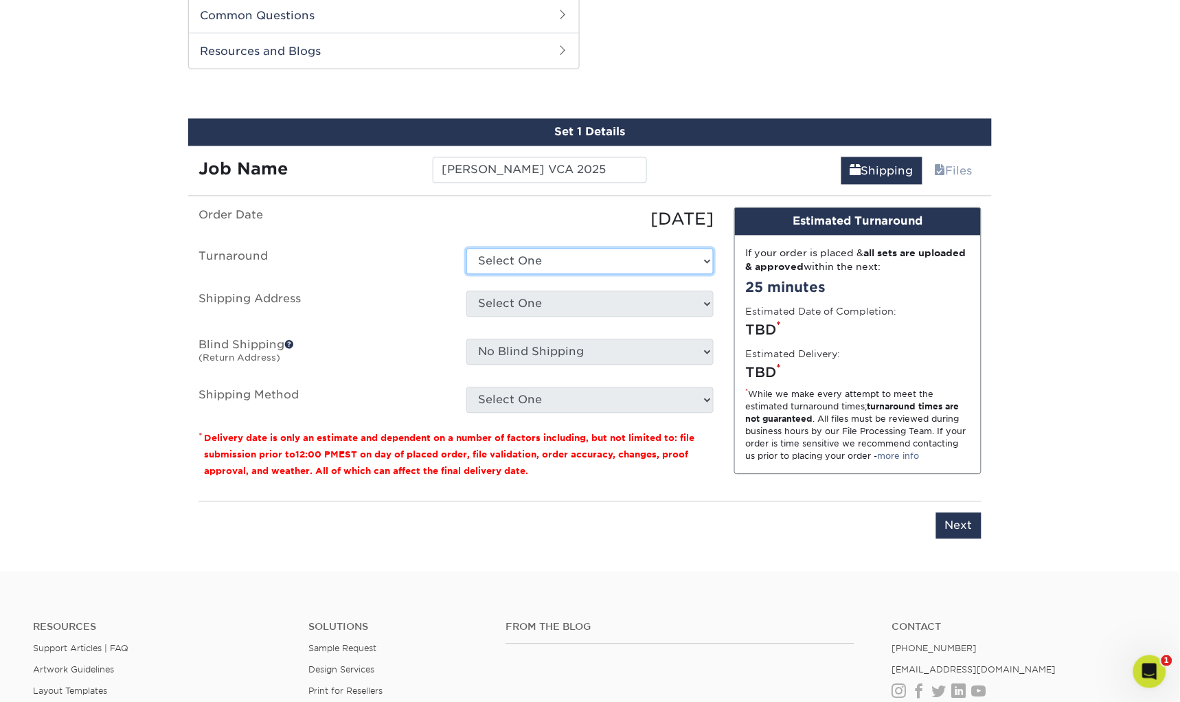
select select "6247fa13-6ec4-4bd5-81ce-27fae4b5d043"
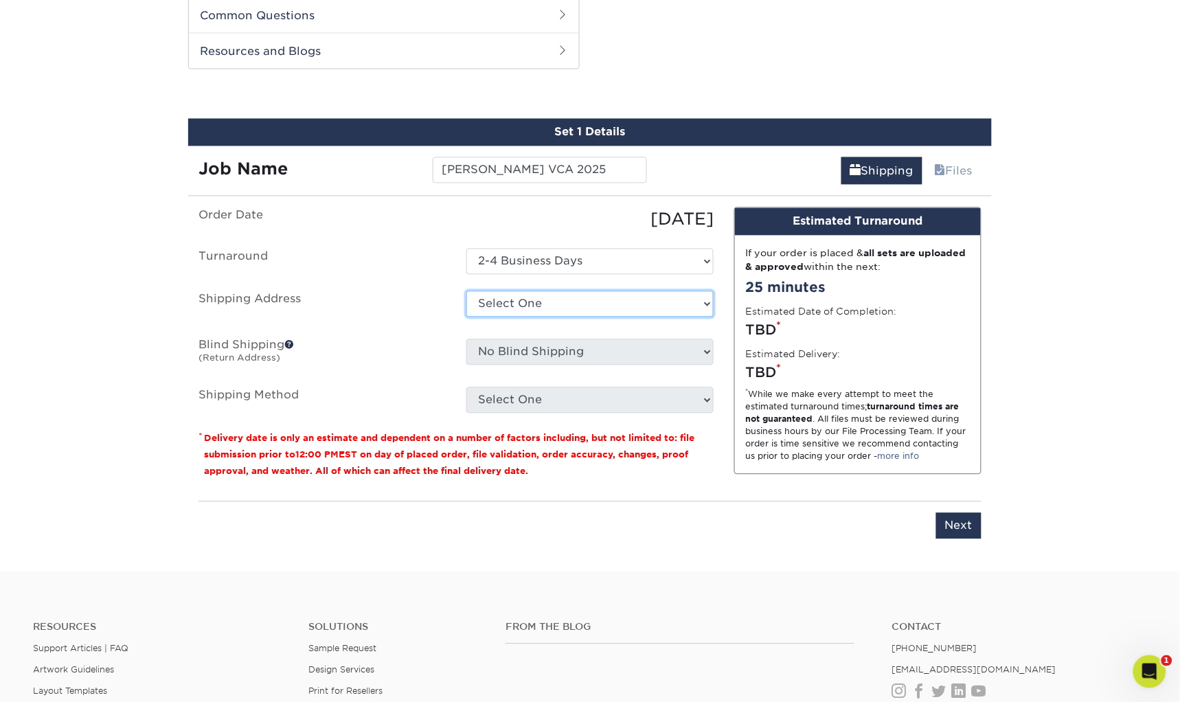
select select "177039"
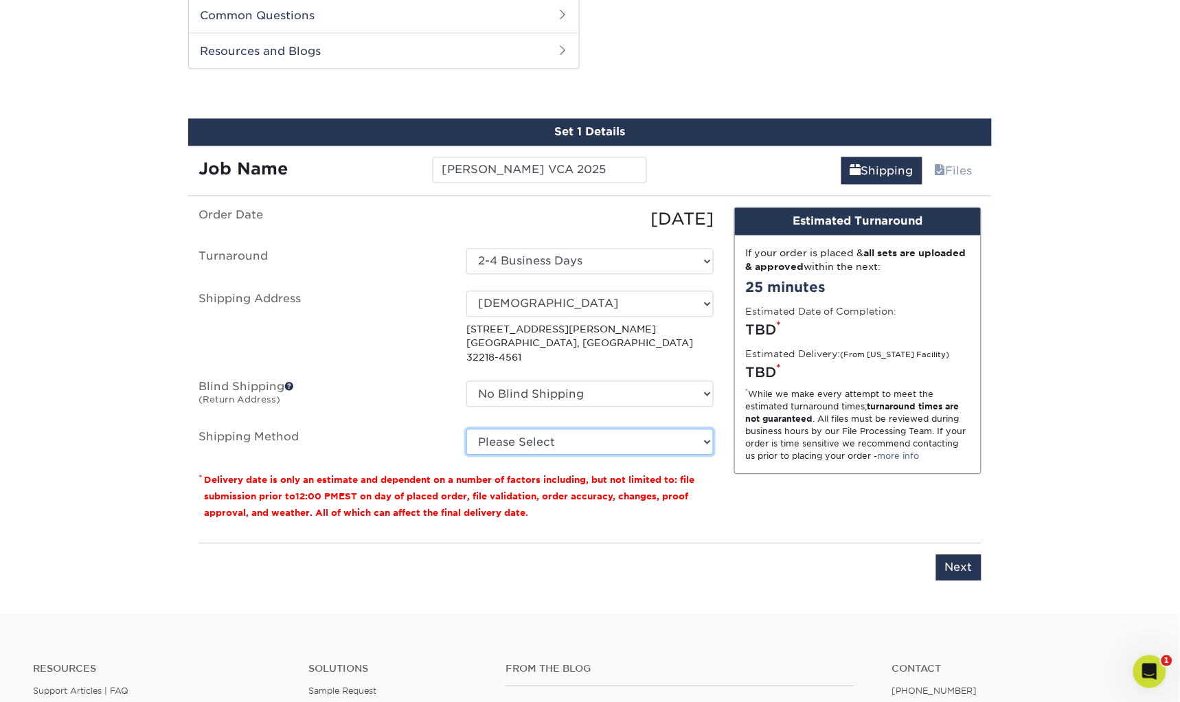
select select "03"
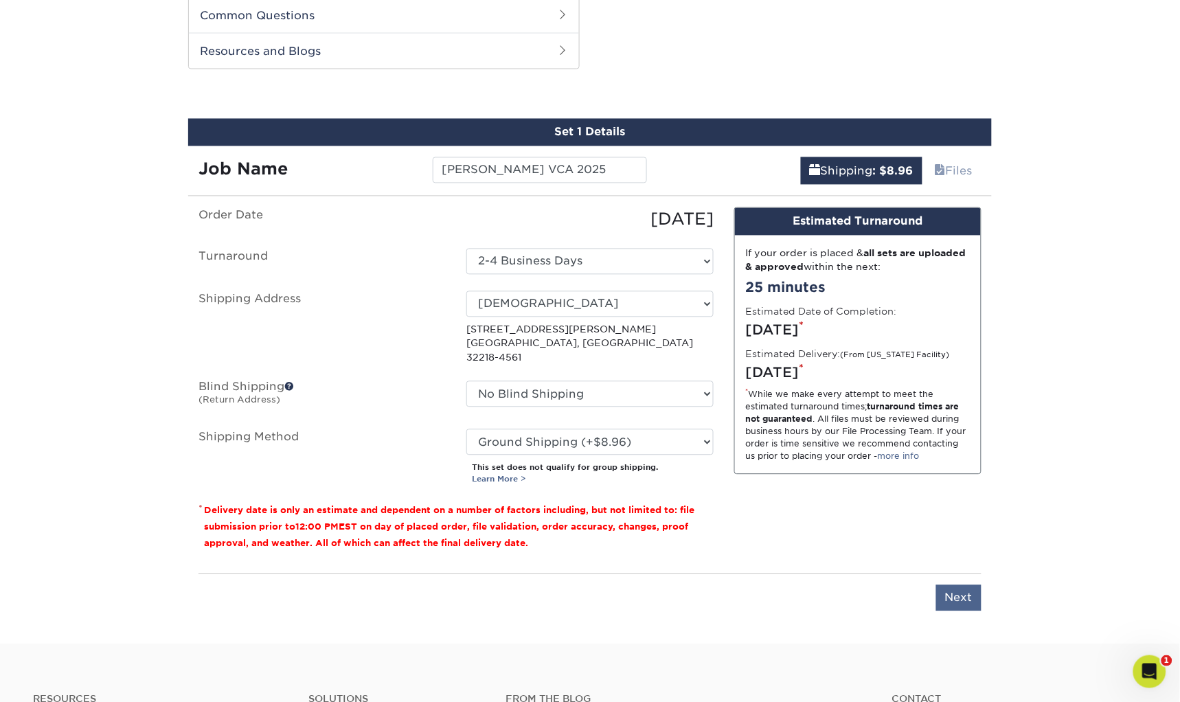
click at [953, 585] on input "Next" at bounding box center [959, 598] width 45 height 26
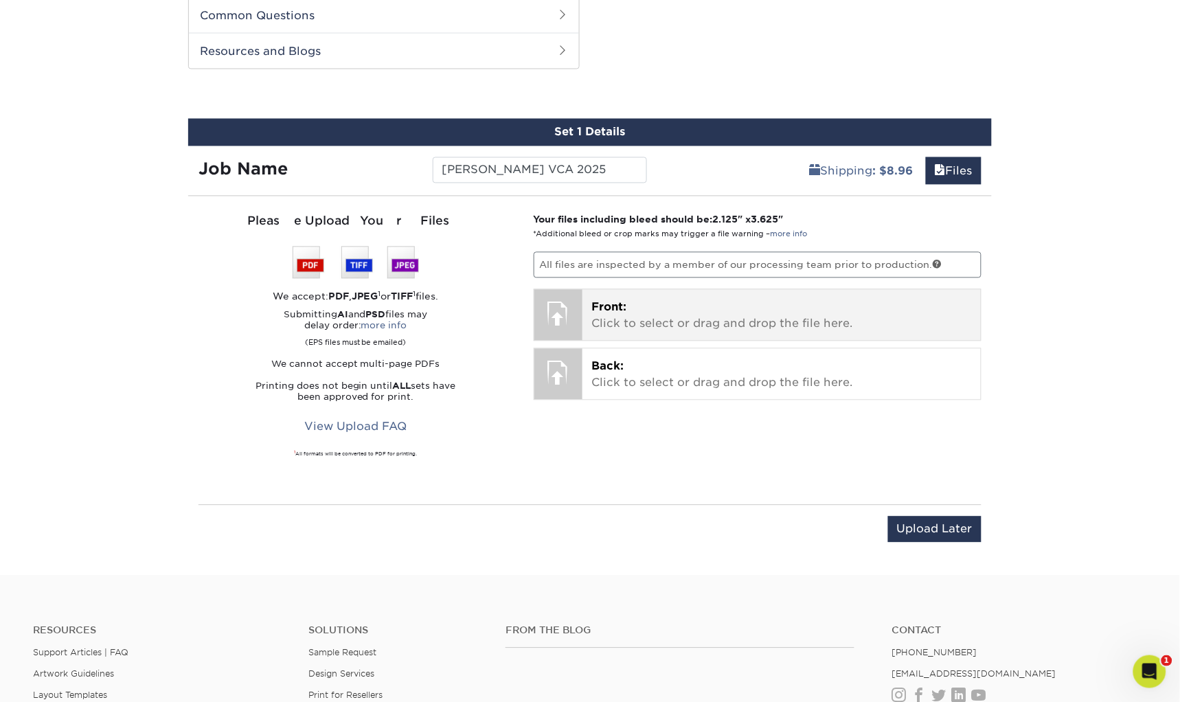
click at [679, 304] on p "Front: Click to select or drag and drop the file here." at bounding box center [782, 316] width 380 height 33
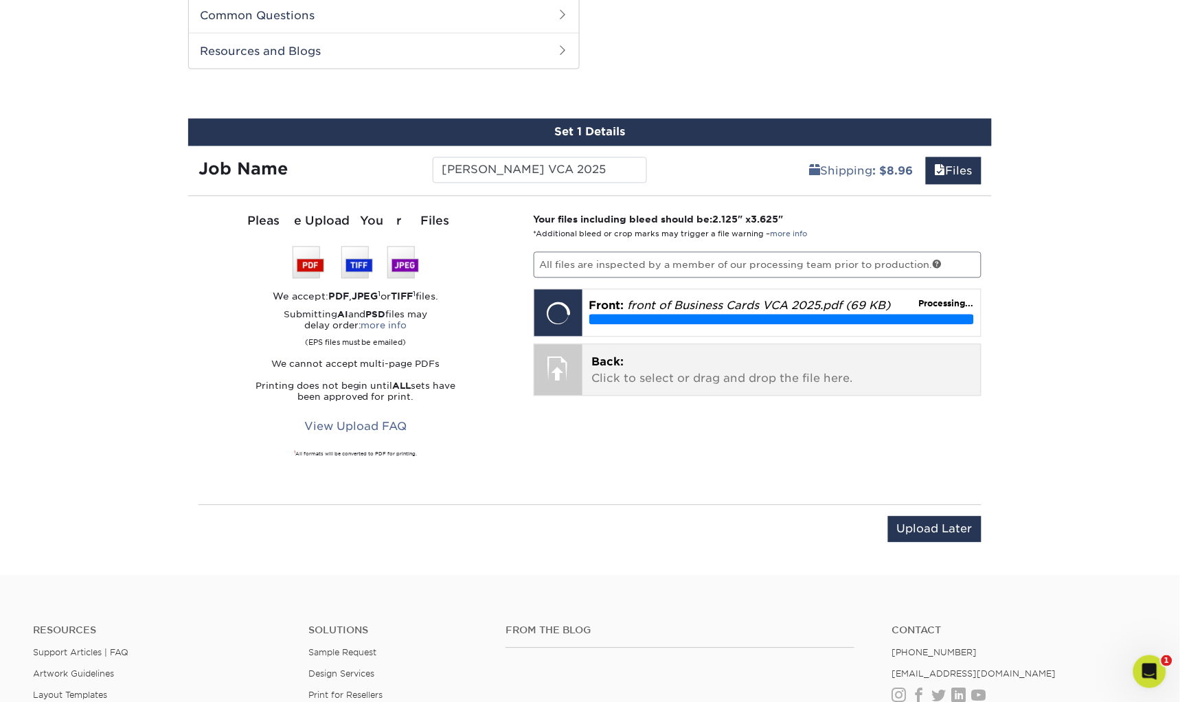
click at [708, 374] on p "Back: Click to select or drag and drop the file here." at bounding box center [782, 371] width 380 height 33
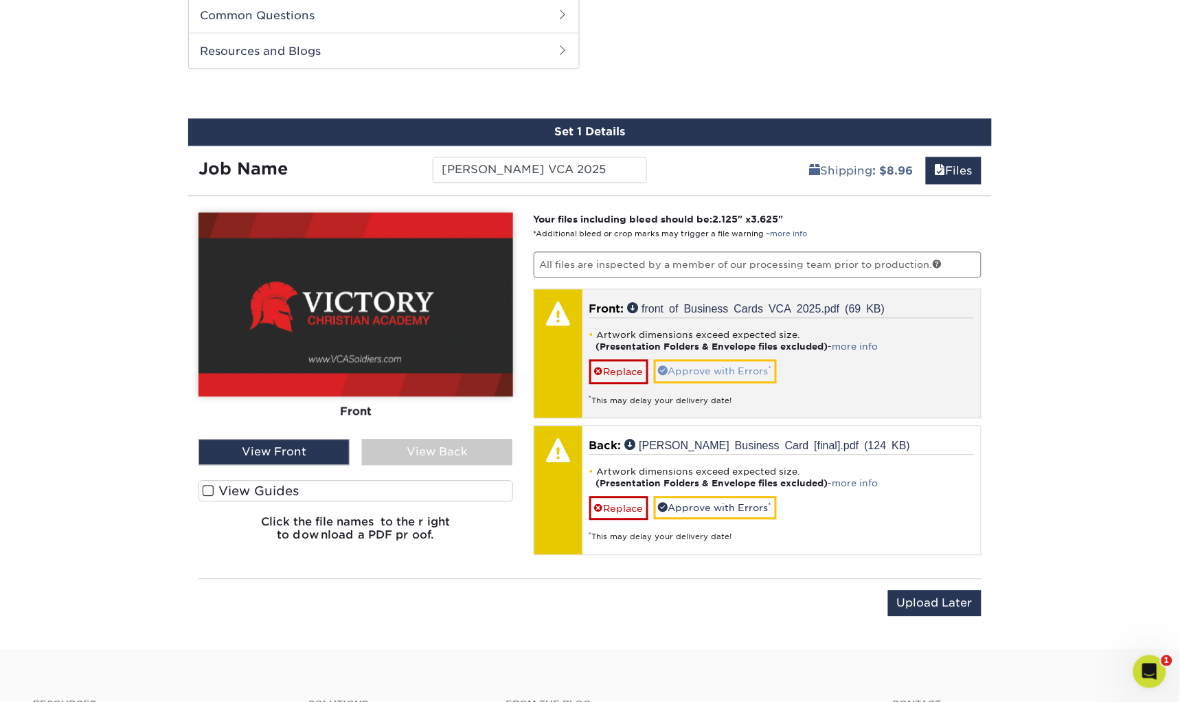
click at [717, 368] on link "Approve with Errors *" at bounding box center [715, 371] width 123 height 23
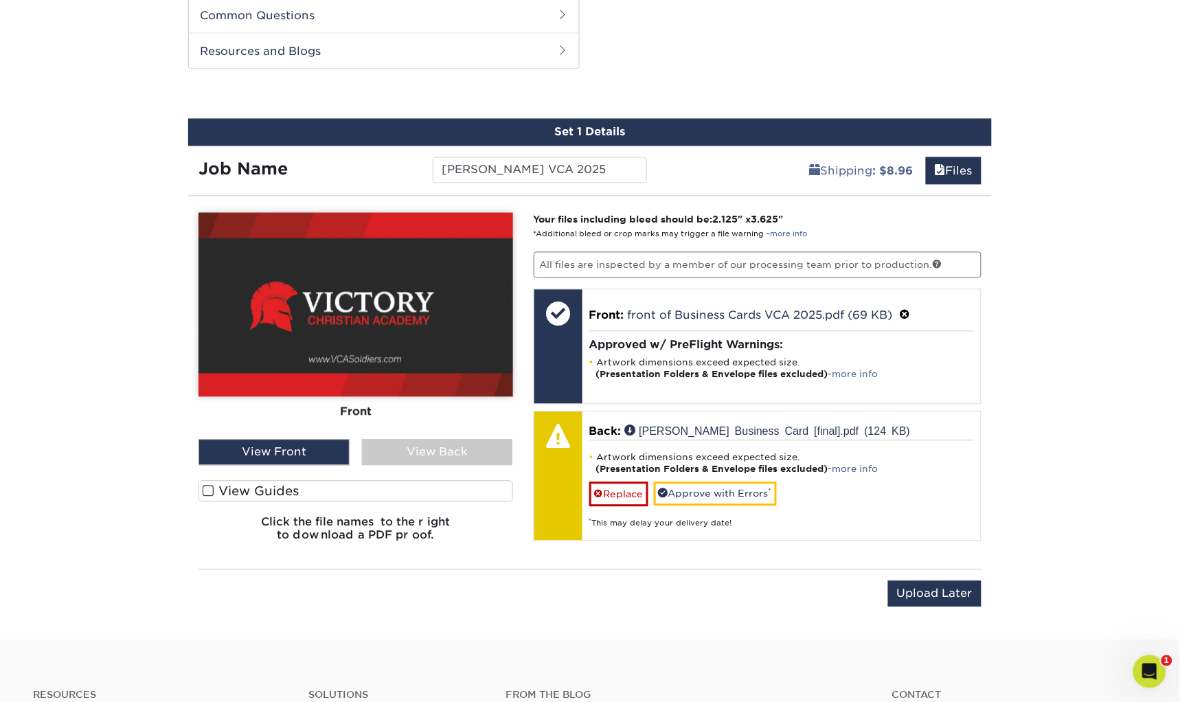
click at [213, 487] on span at bounding box center [209, 491] width 12 height 13
click at [0, 0] on input "View Guides" at bounding box center [0, 0] width 0 height 0
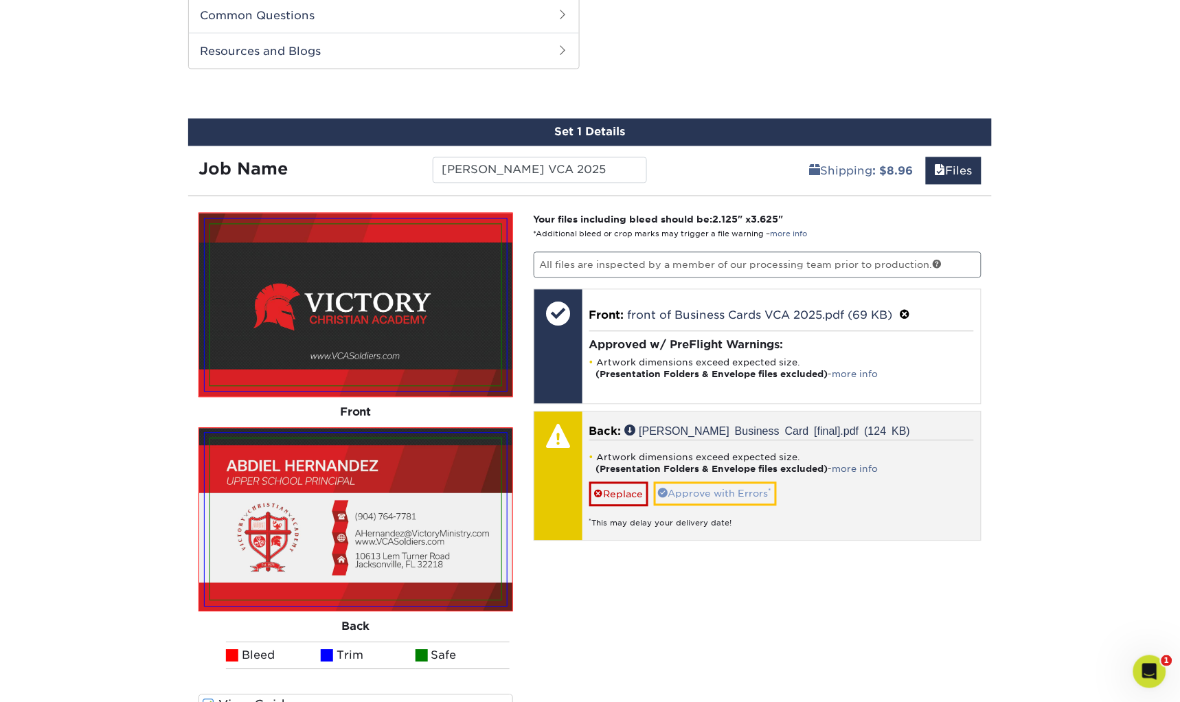
click at [717, 486] on link "Approve with Errors *" at bounding box center [715, 493] width 123 height 23
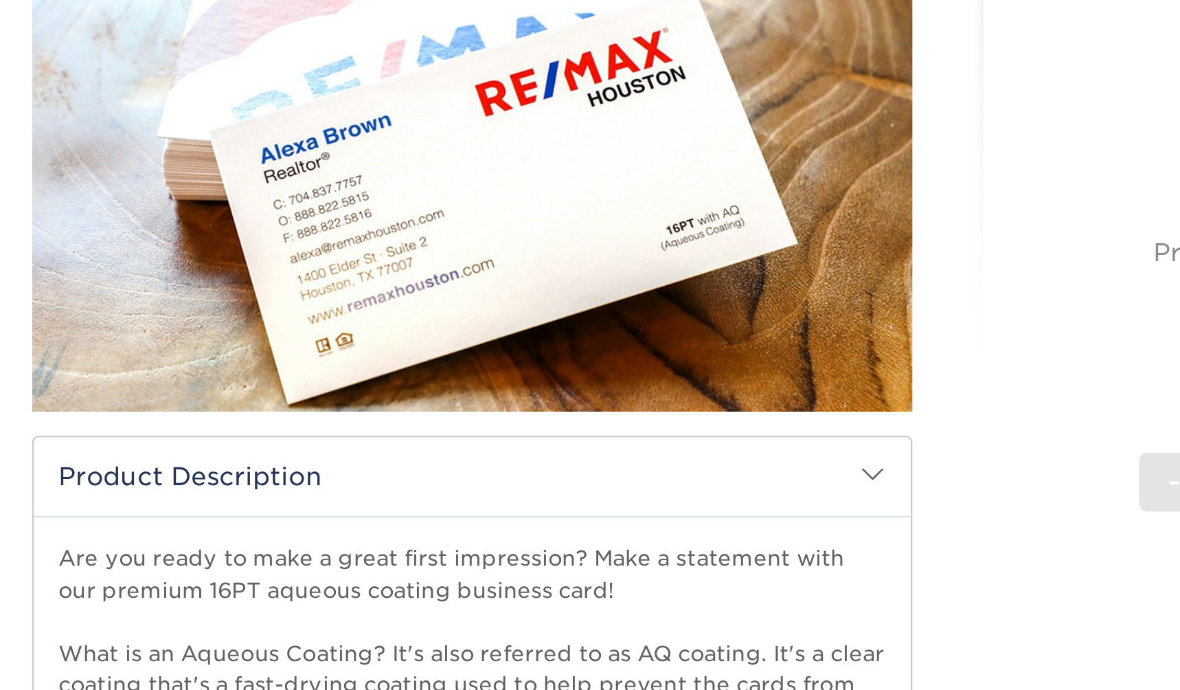
scroll to position [55, 0]
